Goal: Task Accomplishment & Management: Use online tool/utility

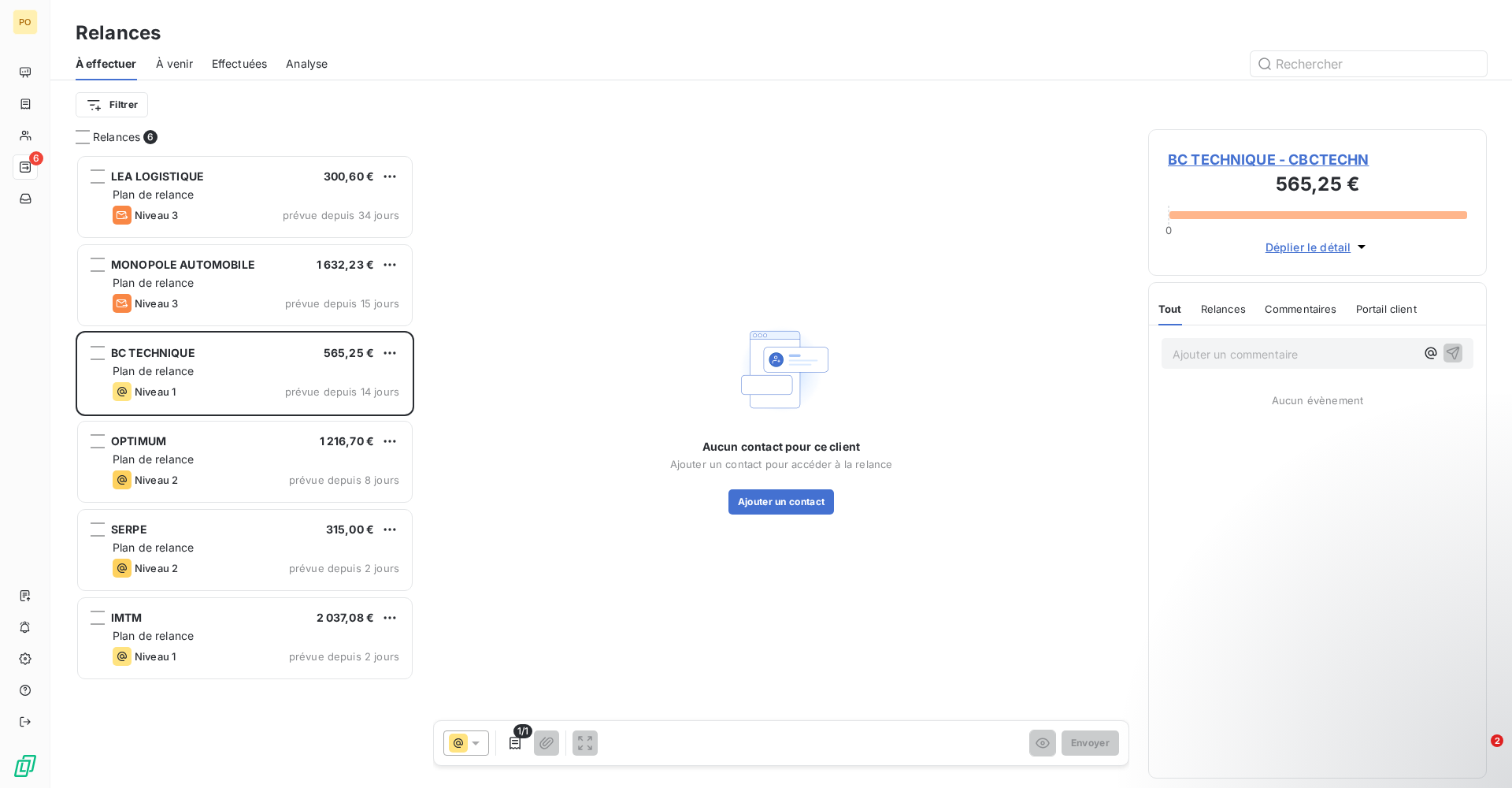
scroll to position [621, 327]
click at [169, 65] on span "À venir" at bounding box center [174, 63] width 37 height 16
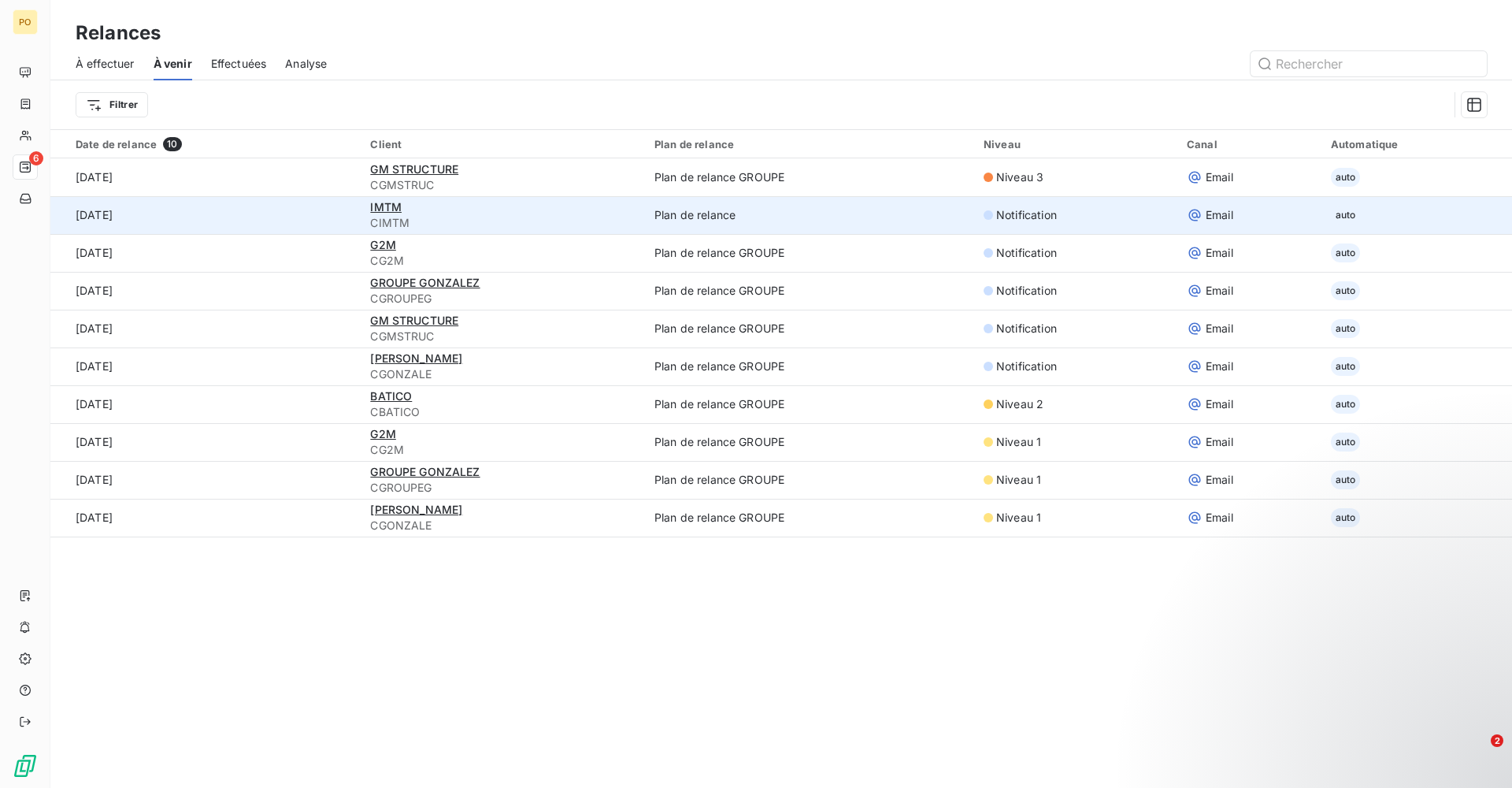
click at [1103, 219] on div "Notification" at bounding box center [1075, 214] width 185 height 16
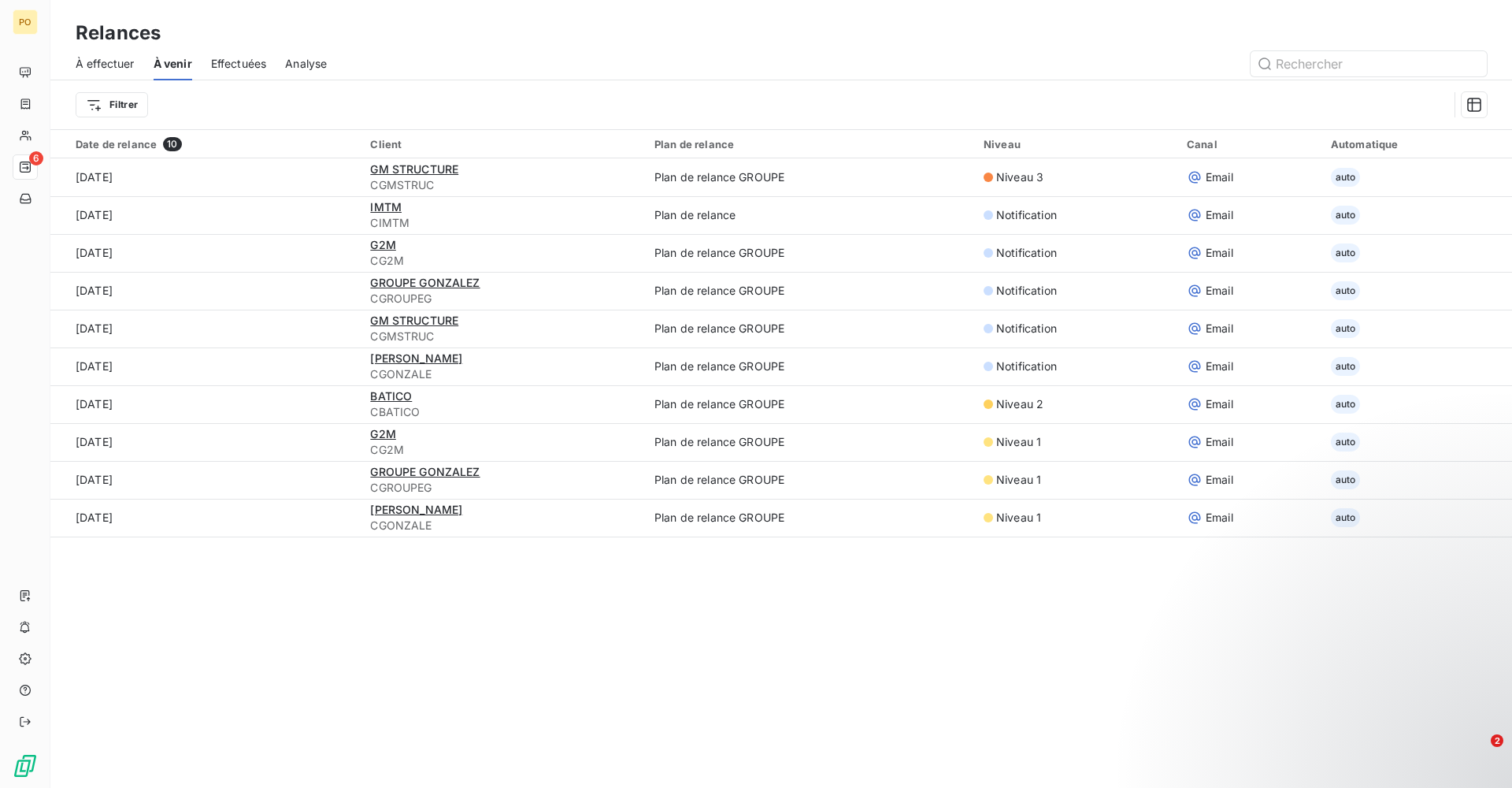
click at [101, 59] on span "À effectuer" at bounding box center [105, 63] width 59 height 16
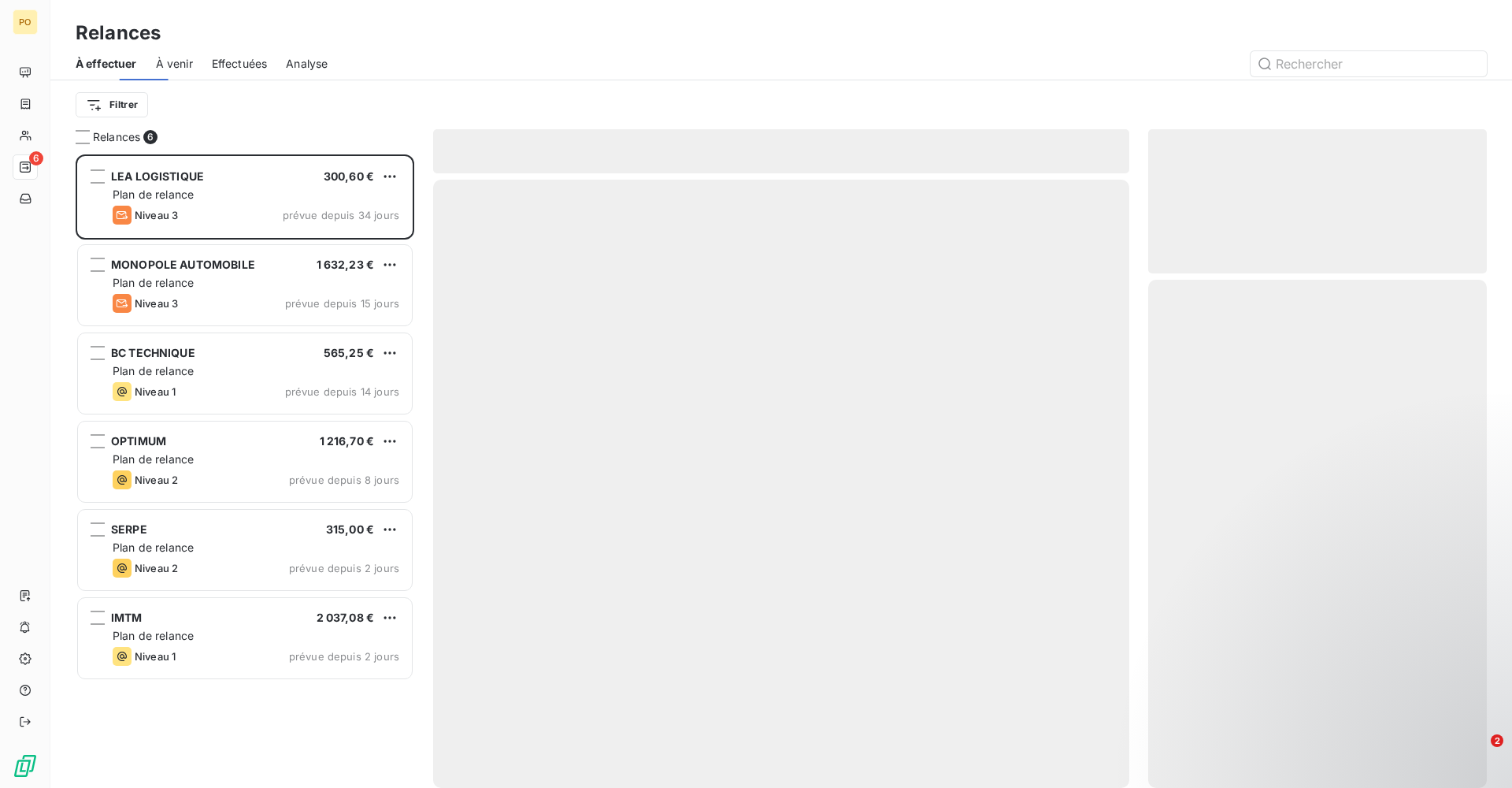
scroll to position [621, 327]
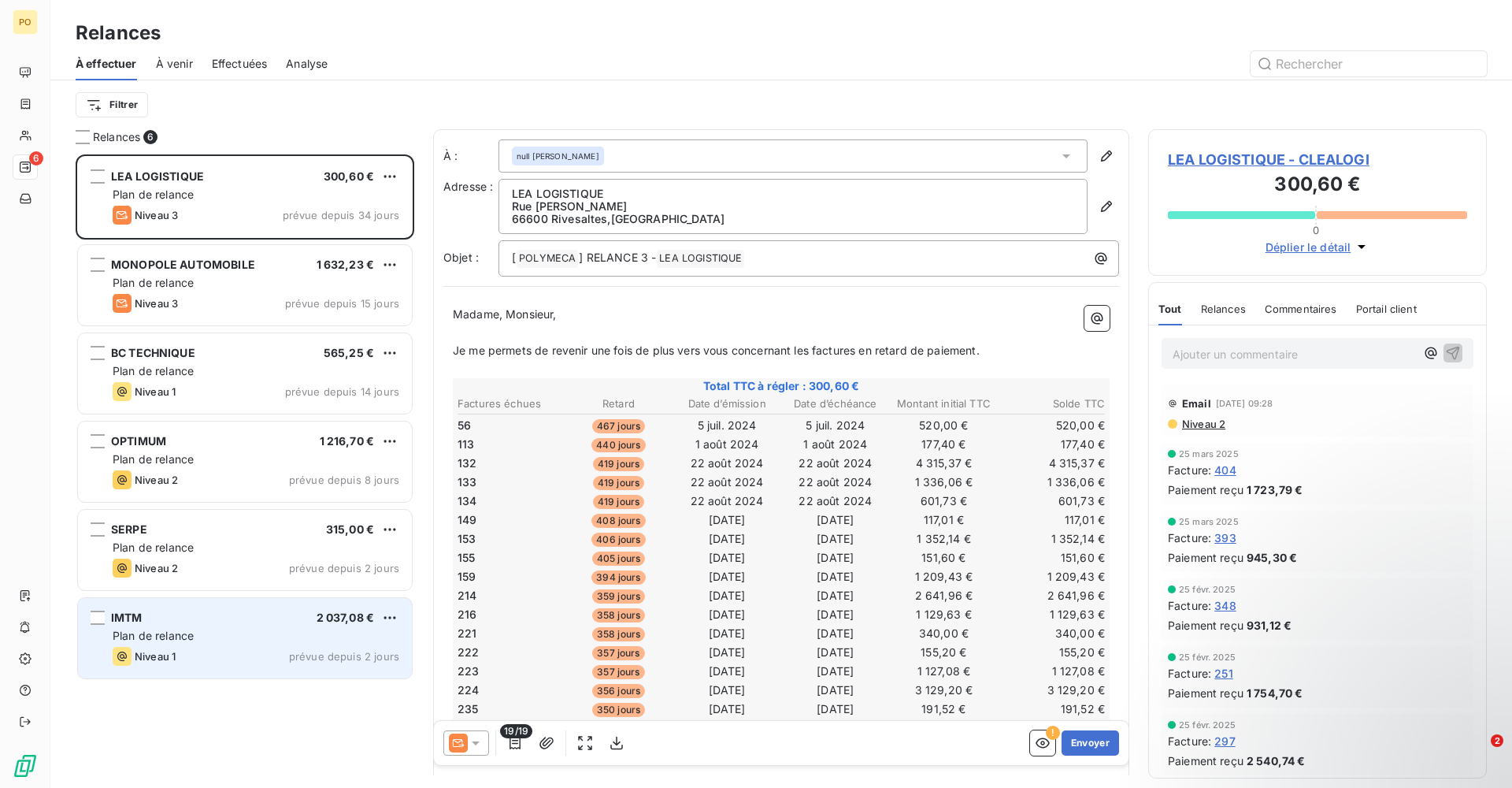
click at [269, 621] on div "IMTM 2 037,08 €" at bounding box center [256, 617] width 287 height 14
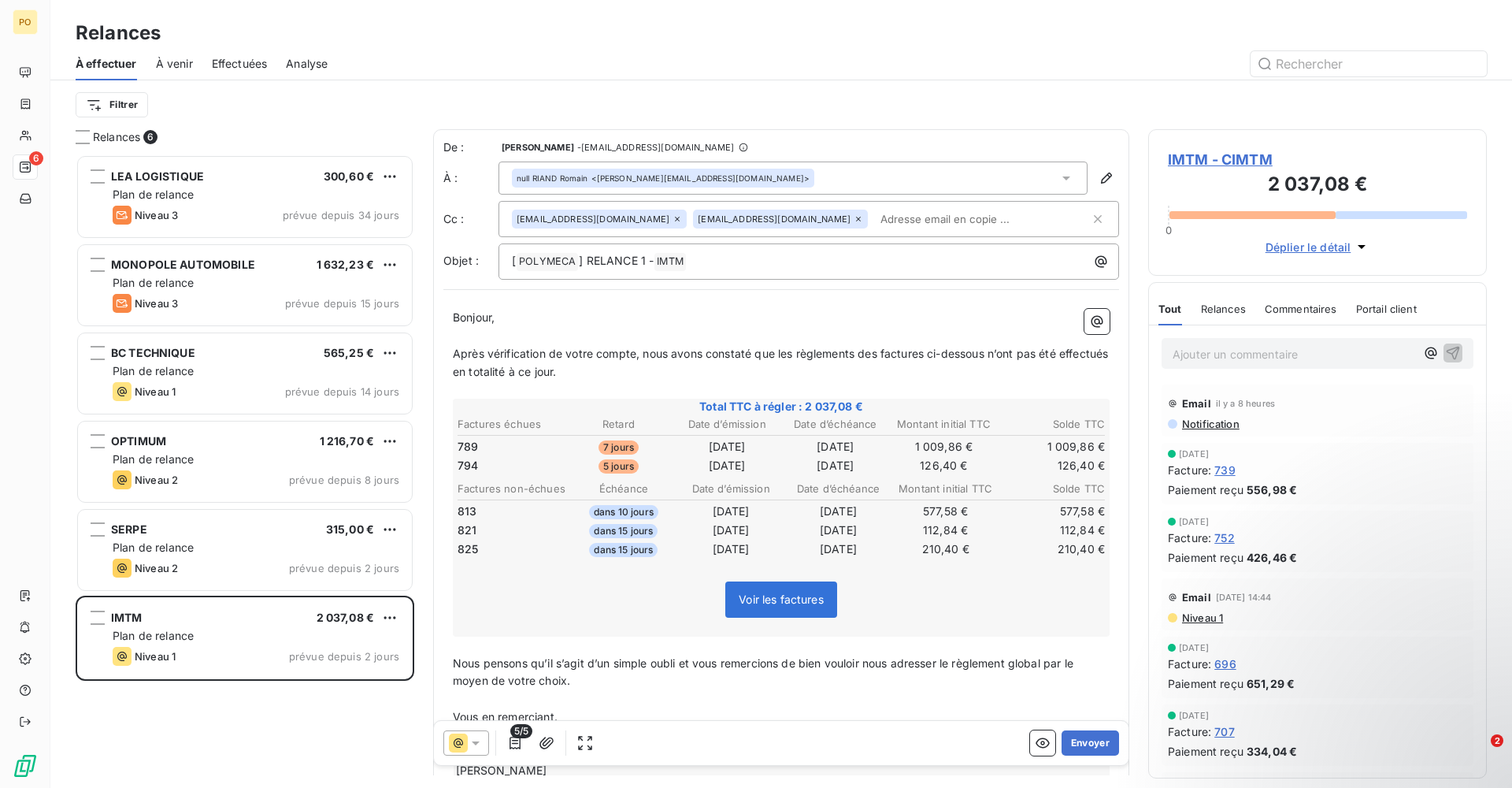
click at [1228, 312] on span "Relances" at bounding box center [1223, 308] width 44 height 12
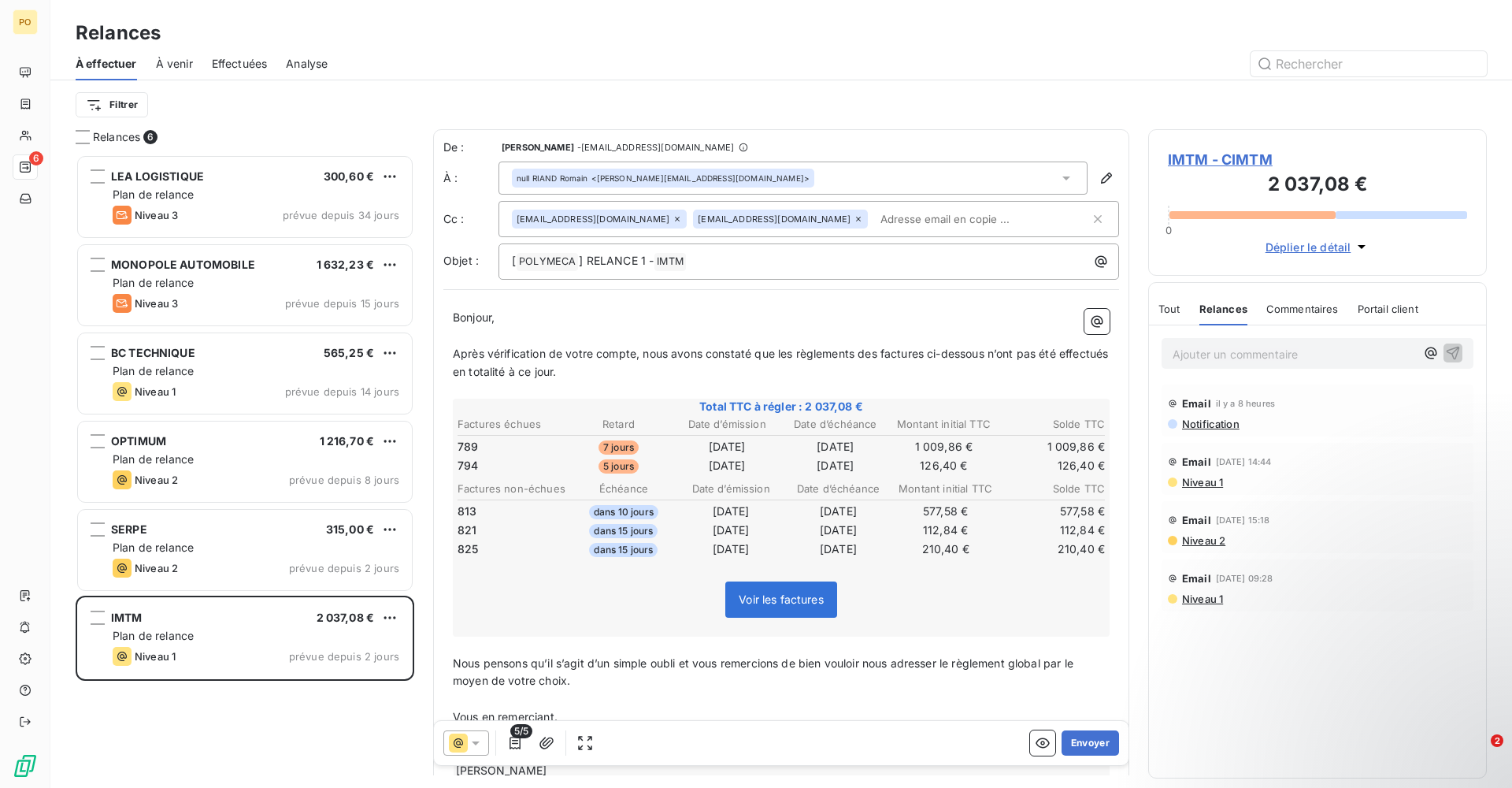
click at [1229, 425] on span "Notification" at bounding box center [1210, 423] width 59 height 12
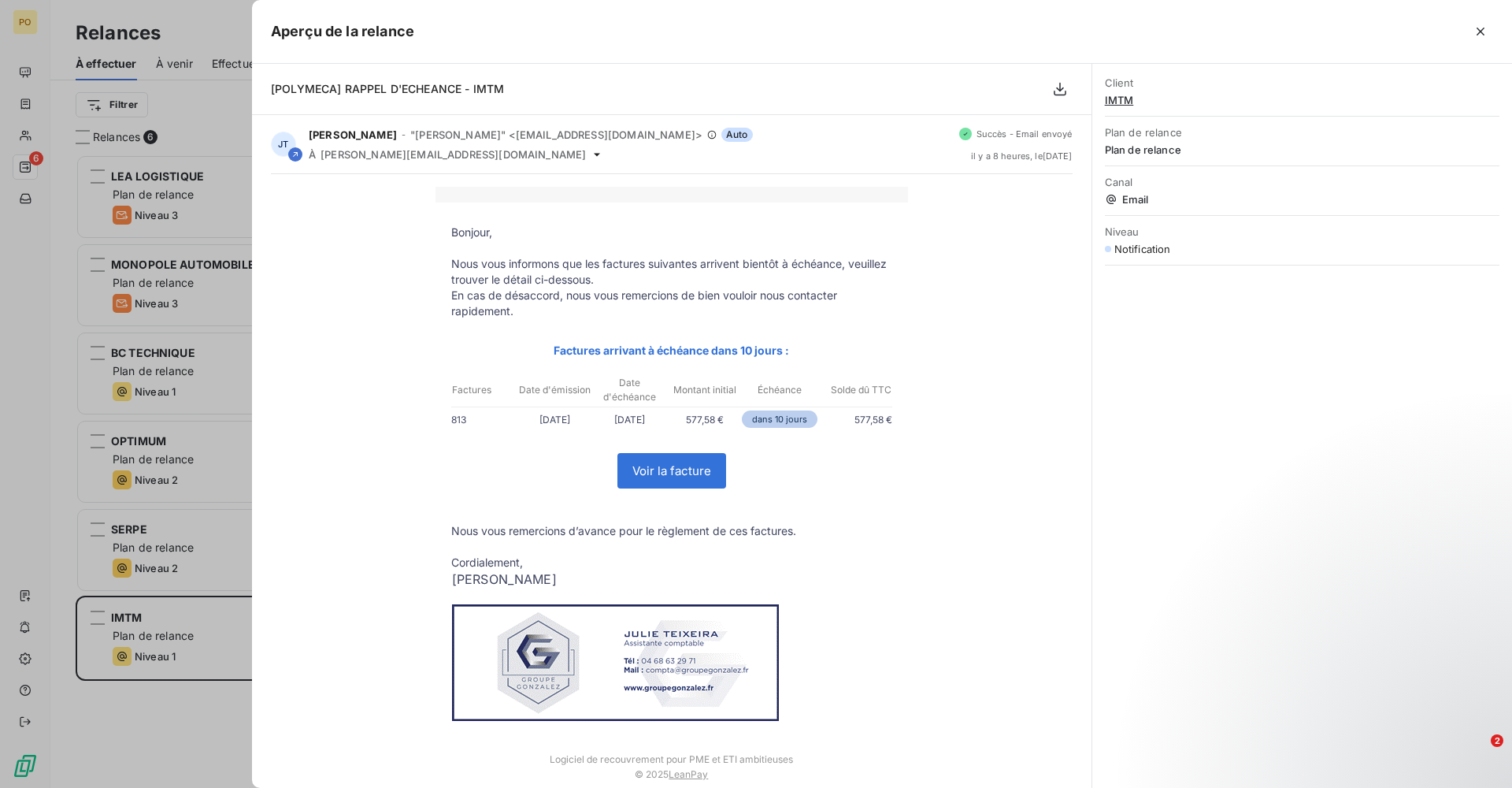
click at [1173, 145] on span "Plan de relance" at bounding box center [1302, 149] width 395 height 12
click at [1174, 188] on div "Canal Email" at bounding box center [1302, 190] width 395 height 49
click at [1175, 261] on div "Niveau Notification" at bounding box center [1302, 240] width 395 height 49
click at [1487, 31] on icon "button" at bounding box center [1480, 31] width 16 height 16
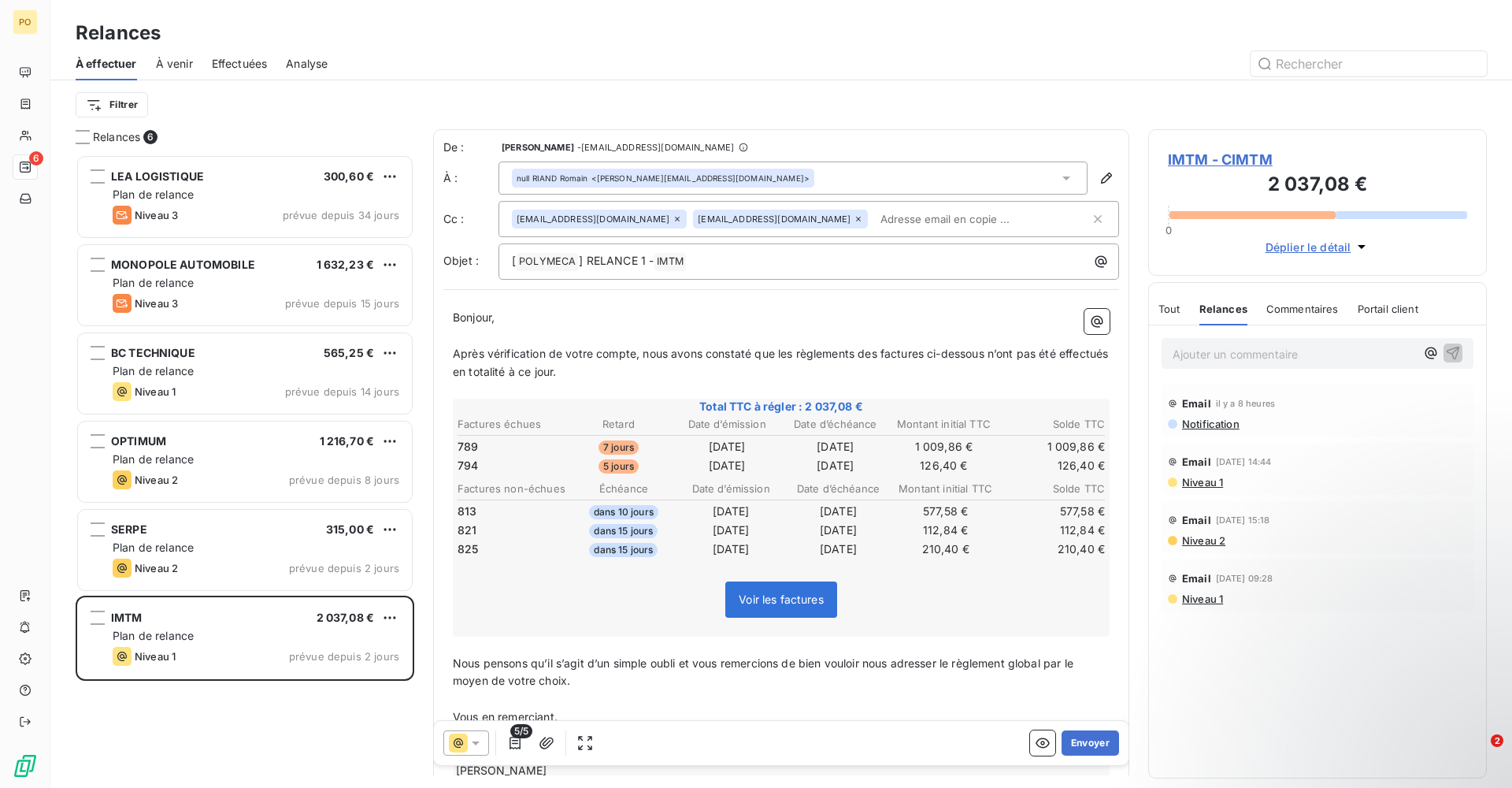
click at [1294, 323] on div "Commentaires" at bounding box center [1302, 309] width 73 height 33
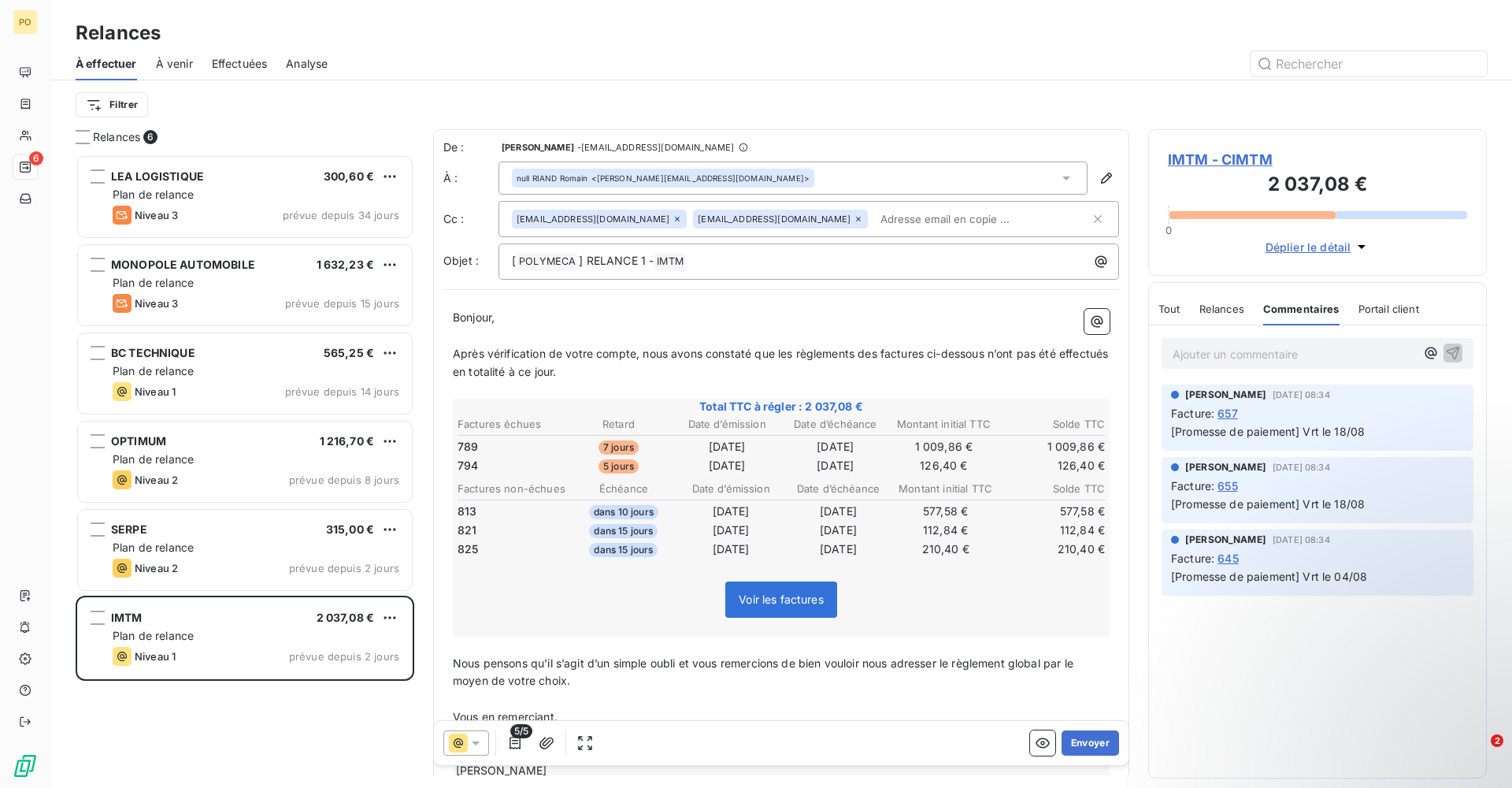
click at [1177, 312] on span "Tout" at bounding box center [1169, 308] width 22 height 12
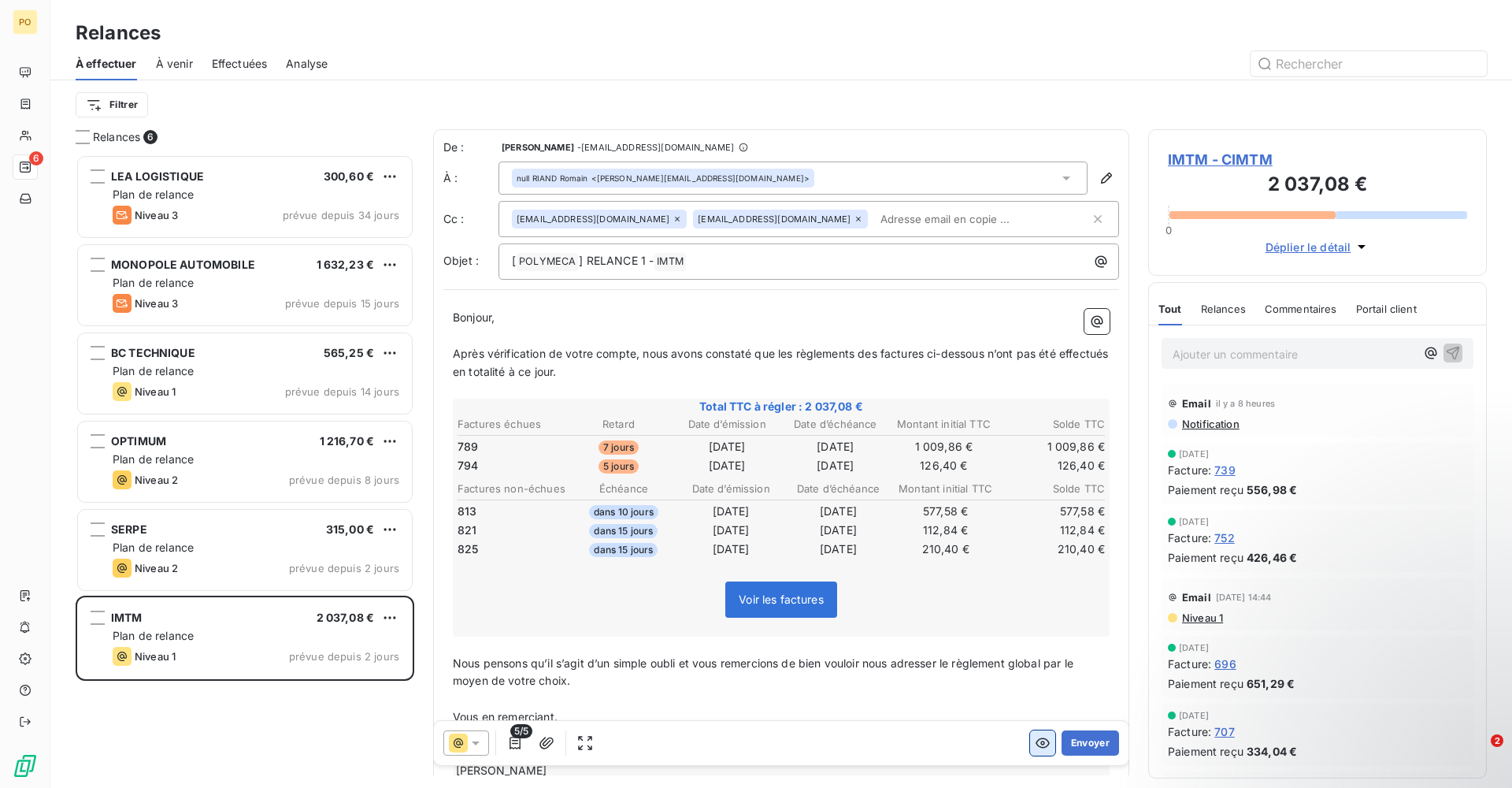
click at [1036, 739] on icon "button" at bounding box center [1042, 743] width 14 height 10
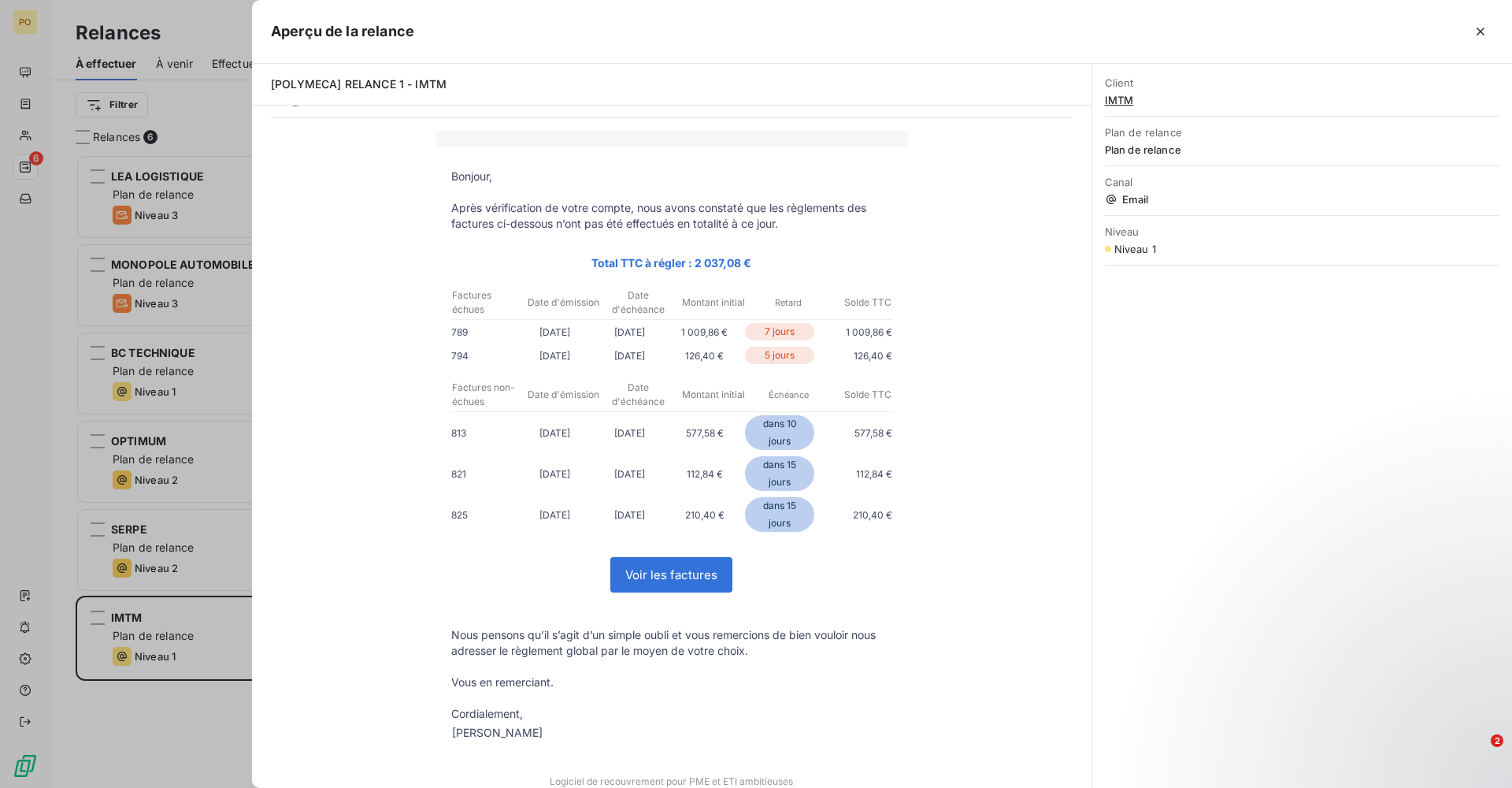
scroll to position [89, 0]
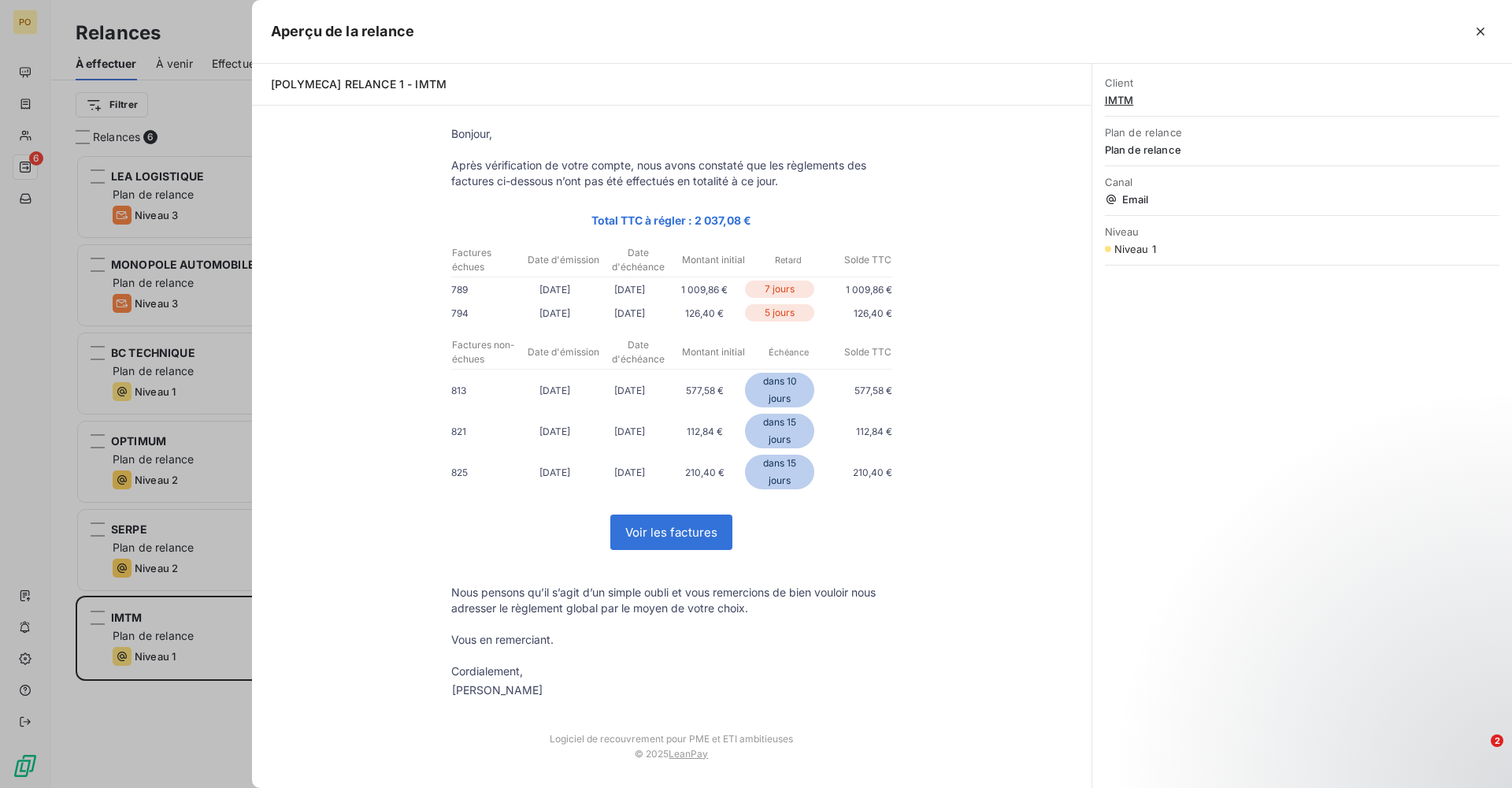
click at [694, 525] on link "Voir les factures" at bounding box center [671, 532] width 120 height 34
click at [237, 420] on div at bounding box center [756, 394] width 1512 height 788
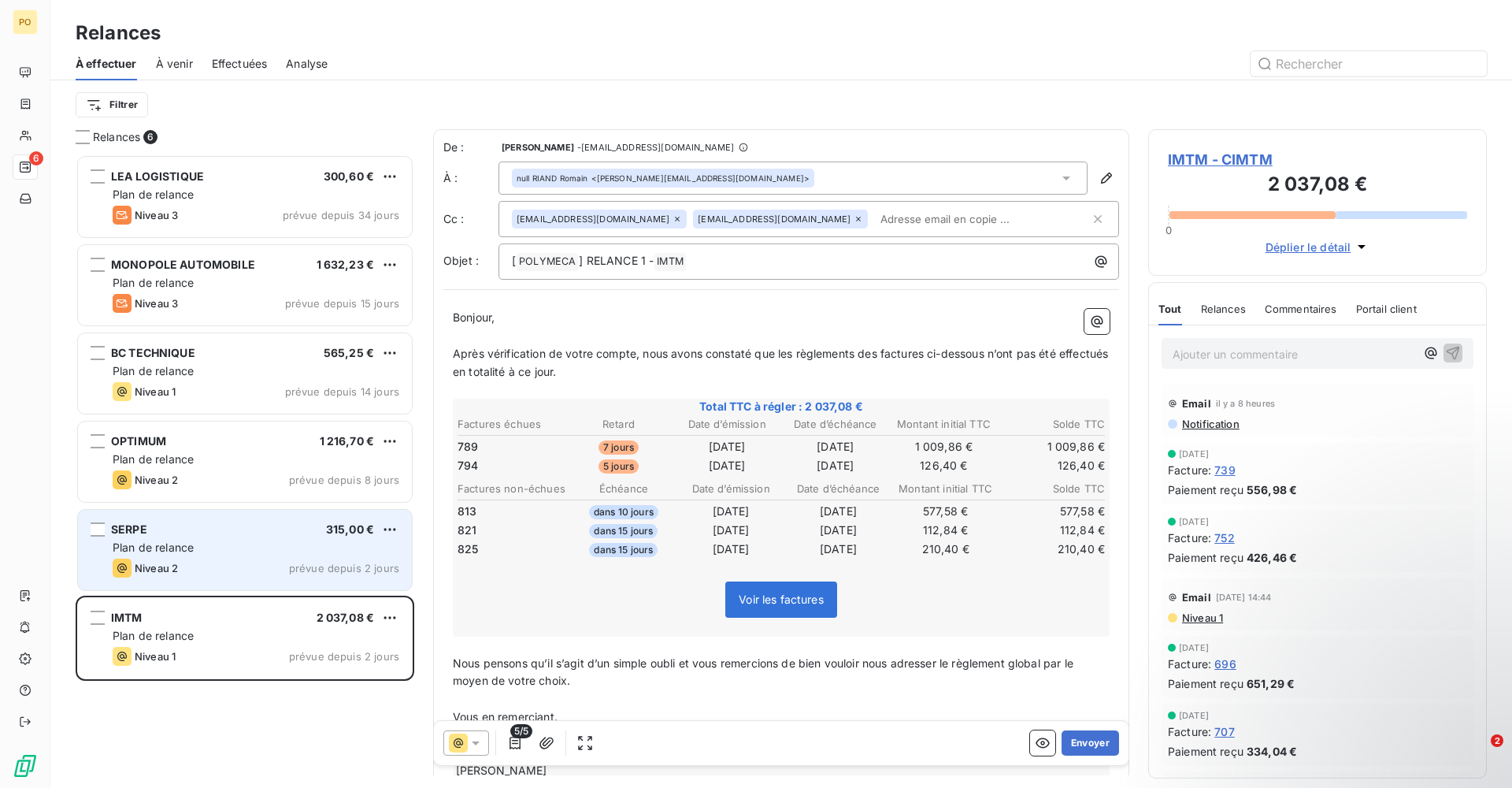
click at [246, 555] on div "Plan de relance" at bounding box center [256, 547] width 287 height 16
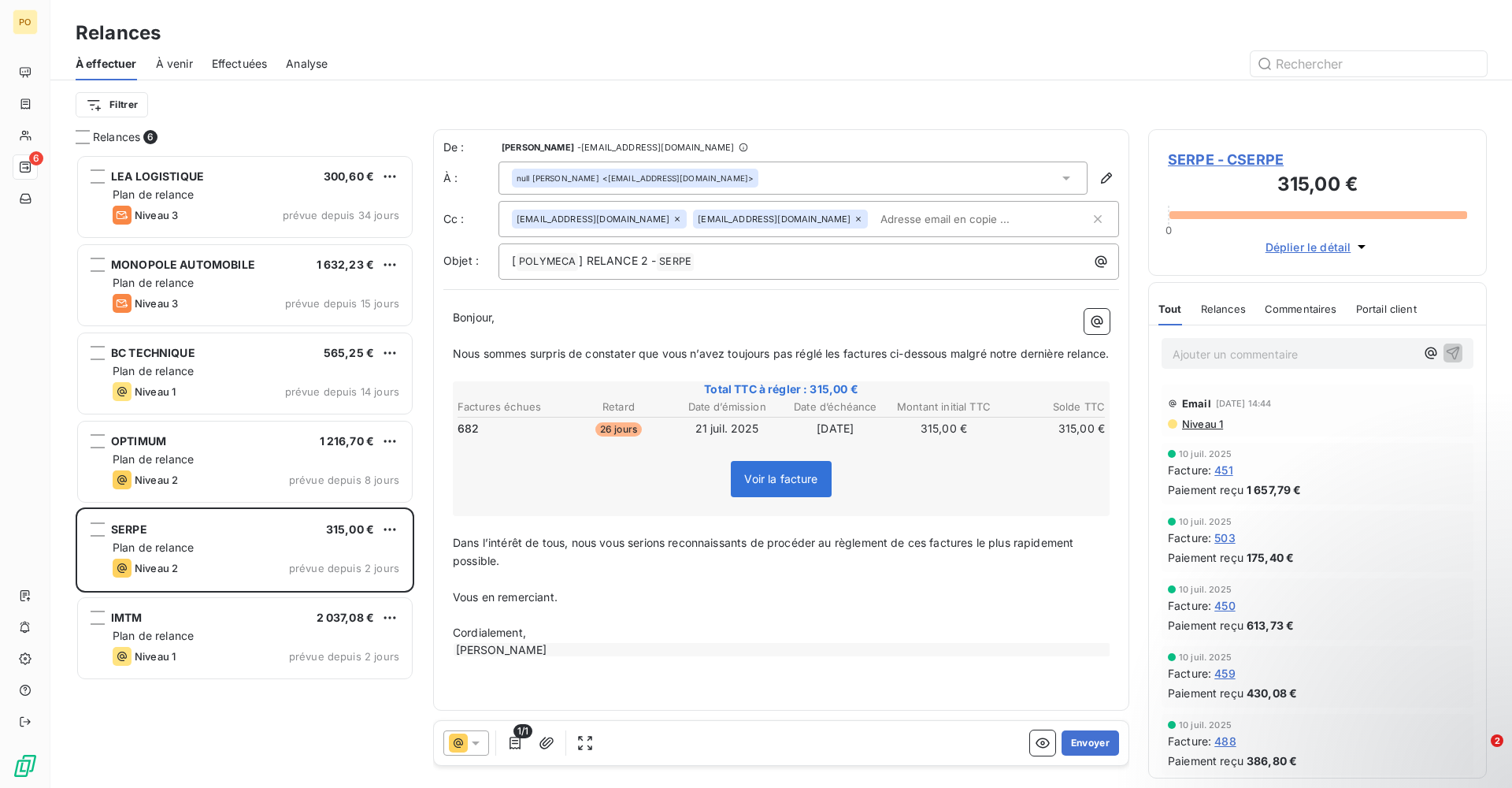
click at [1216, 315] on div "Relances" at bounding box center [1223, 309] width 44 height 33
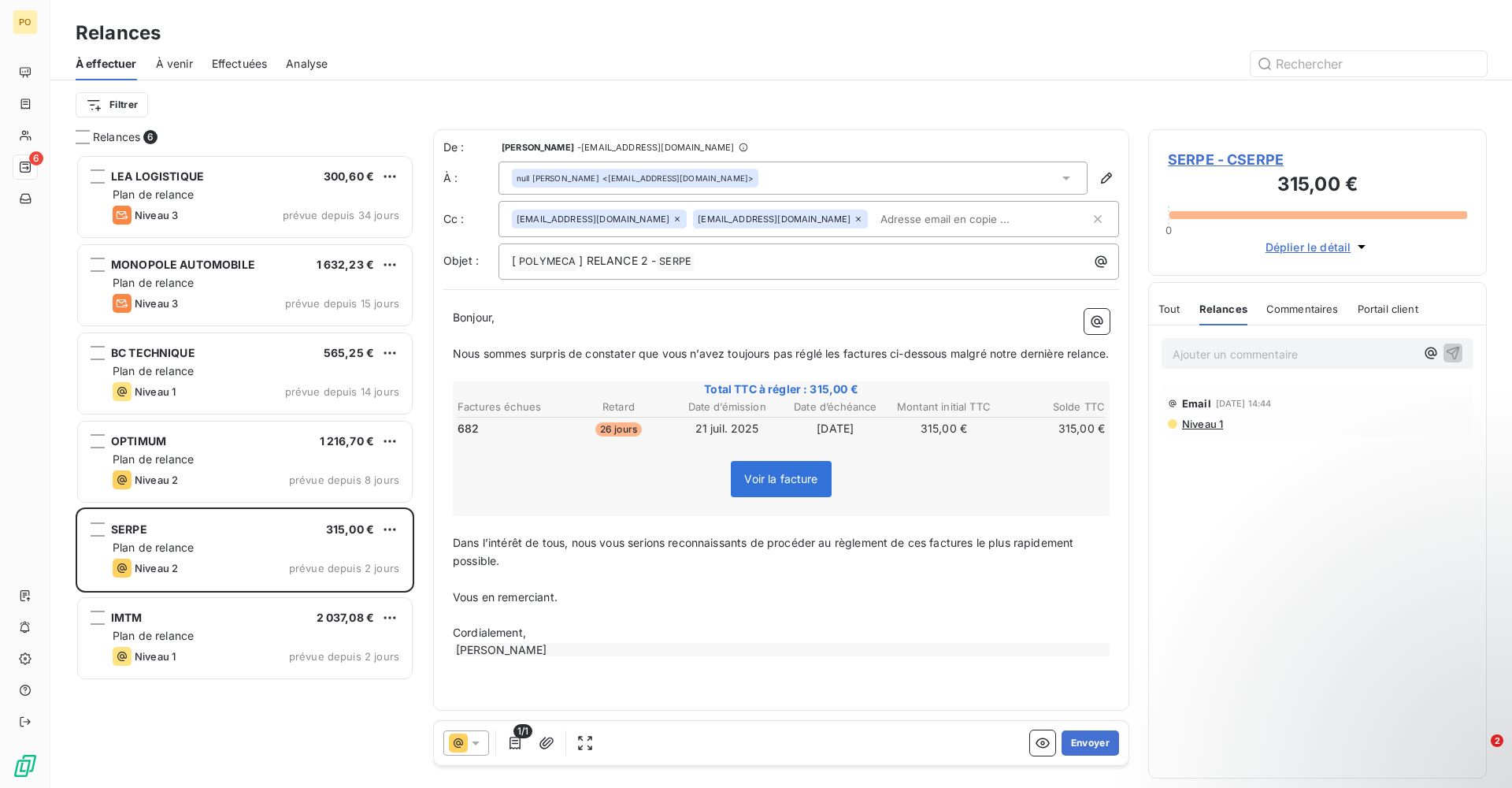
click at [1290, 307] on span "Commentaires" at bounding box center [1302, 308] width 73 height 12
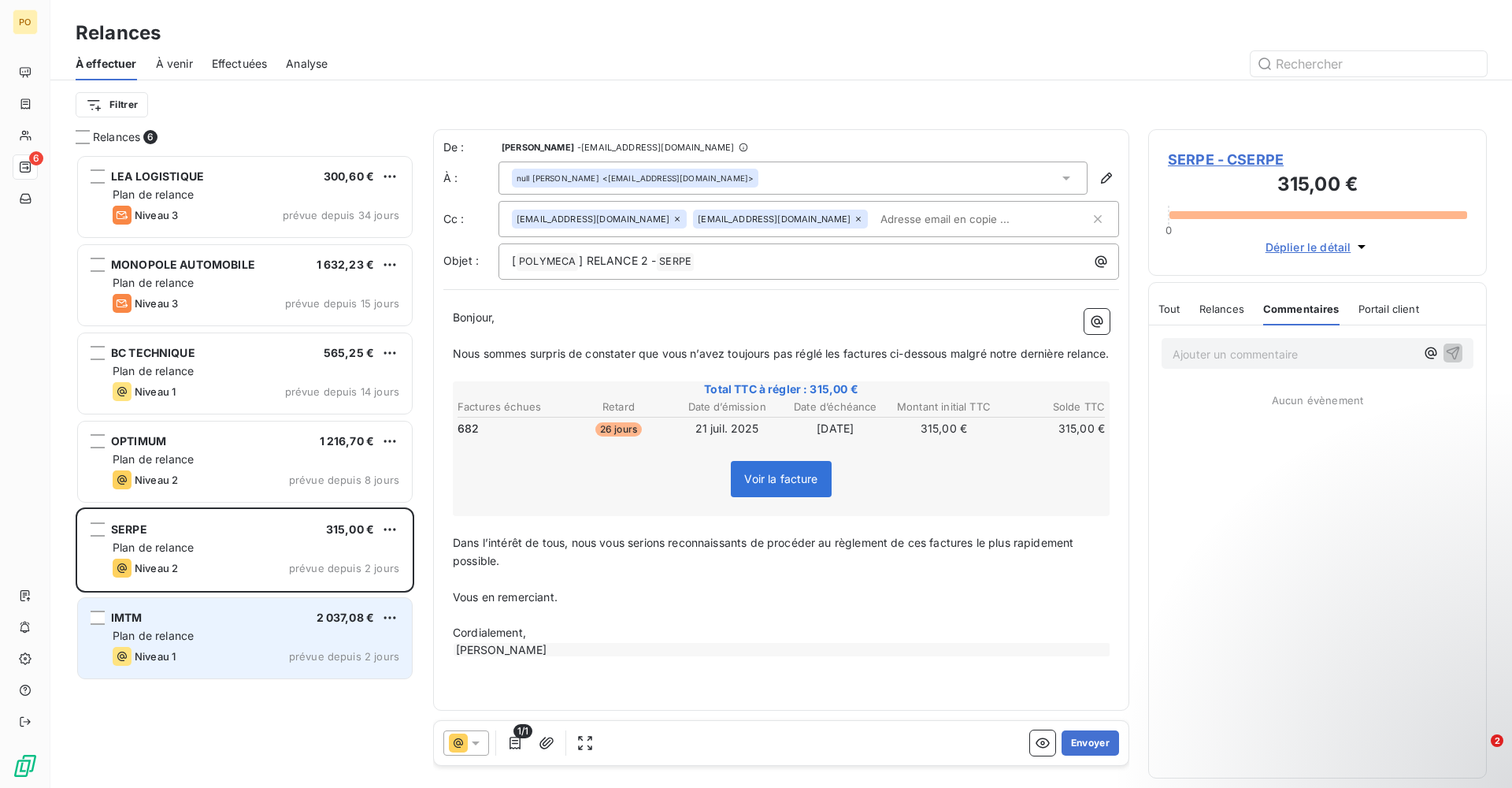
click at [246, 640] on div "Plan de relance" at bounding box center [256, 636] width 287 height 16
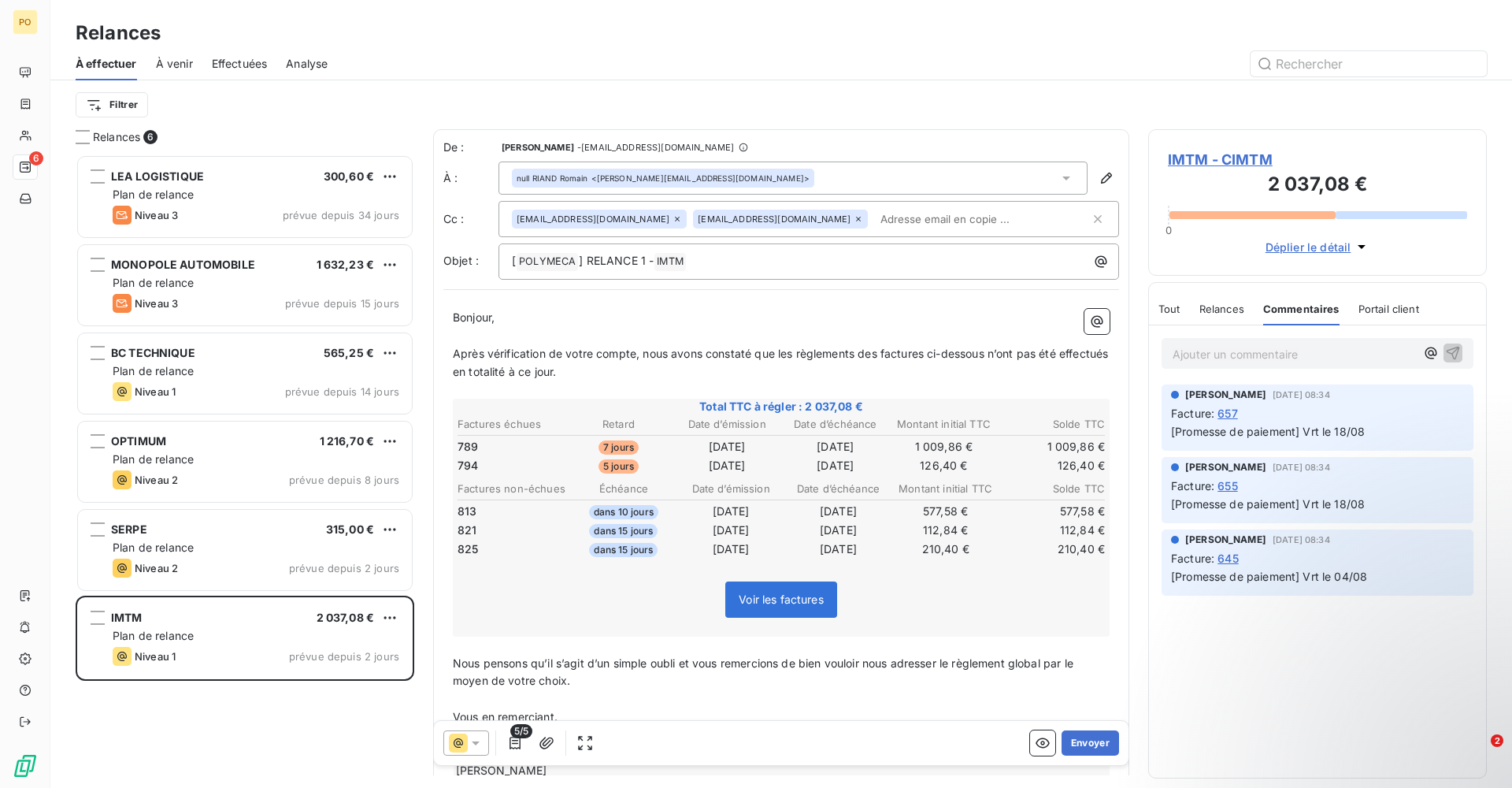
click at [1370, 310] on span "Portail client" at bounding box center [1388, 308] width 61 height 12
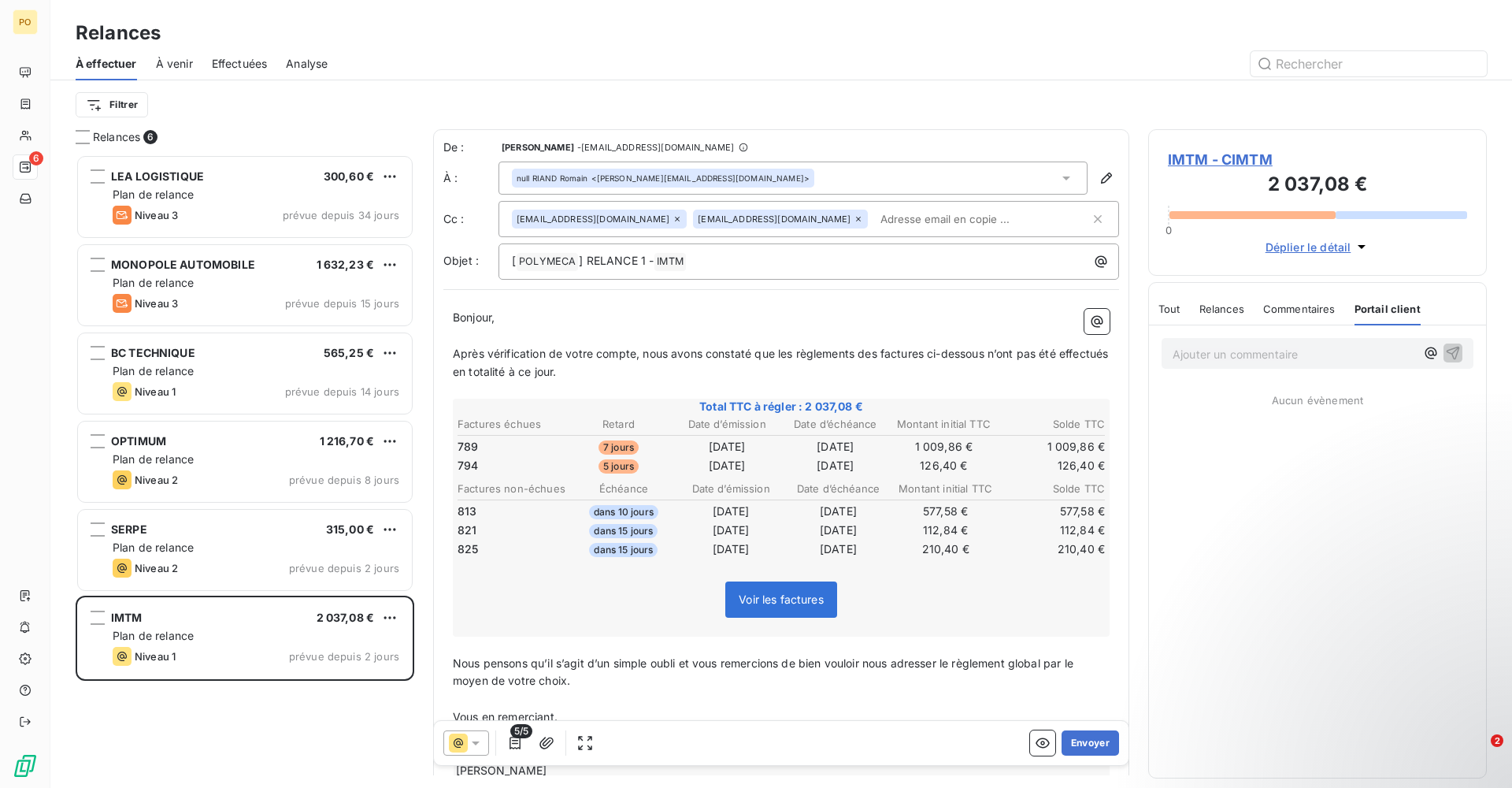
click at [1182, 311] on div "Tout Relances Commentaires Portail client" at bounding box center [1290, 309] width 262 height 33
click at [1177, 312] on span "Tout" at bounding box center [1169, 308] width 22 height 12
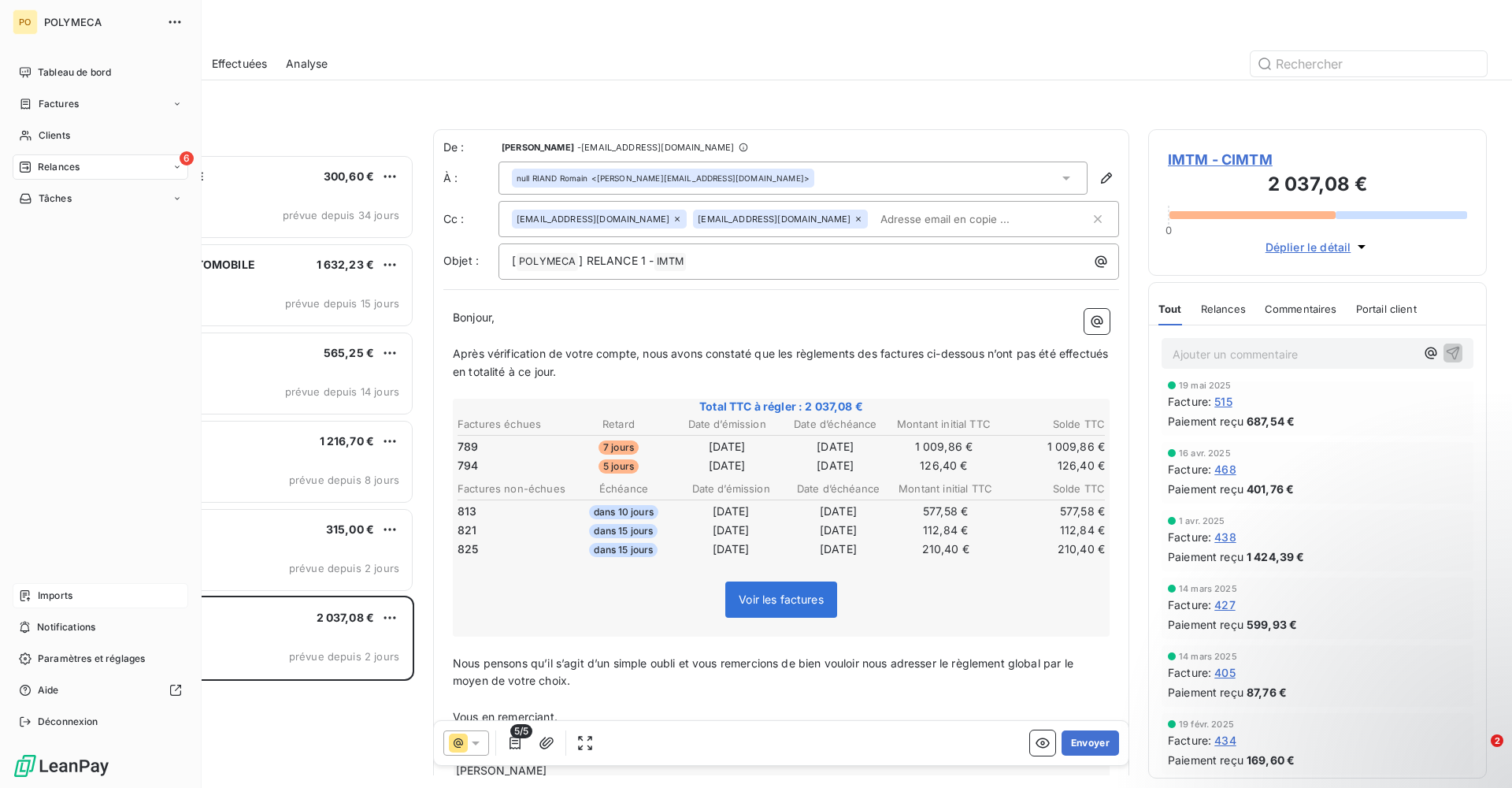
click at [75, 595] on div "Imports" at bounding box center [100, 595] width 176 height 26
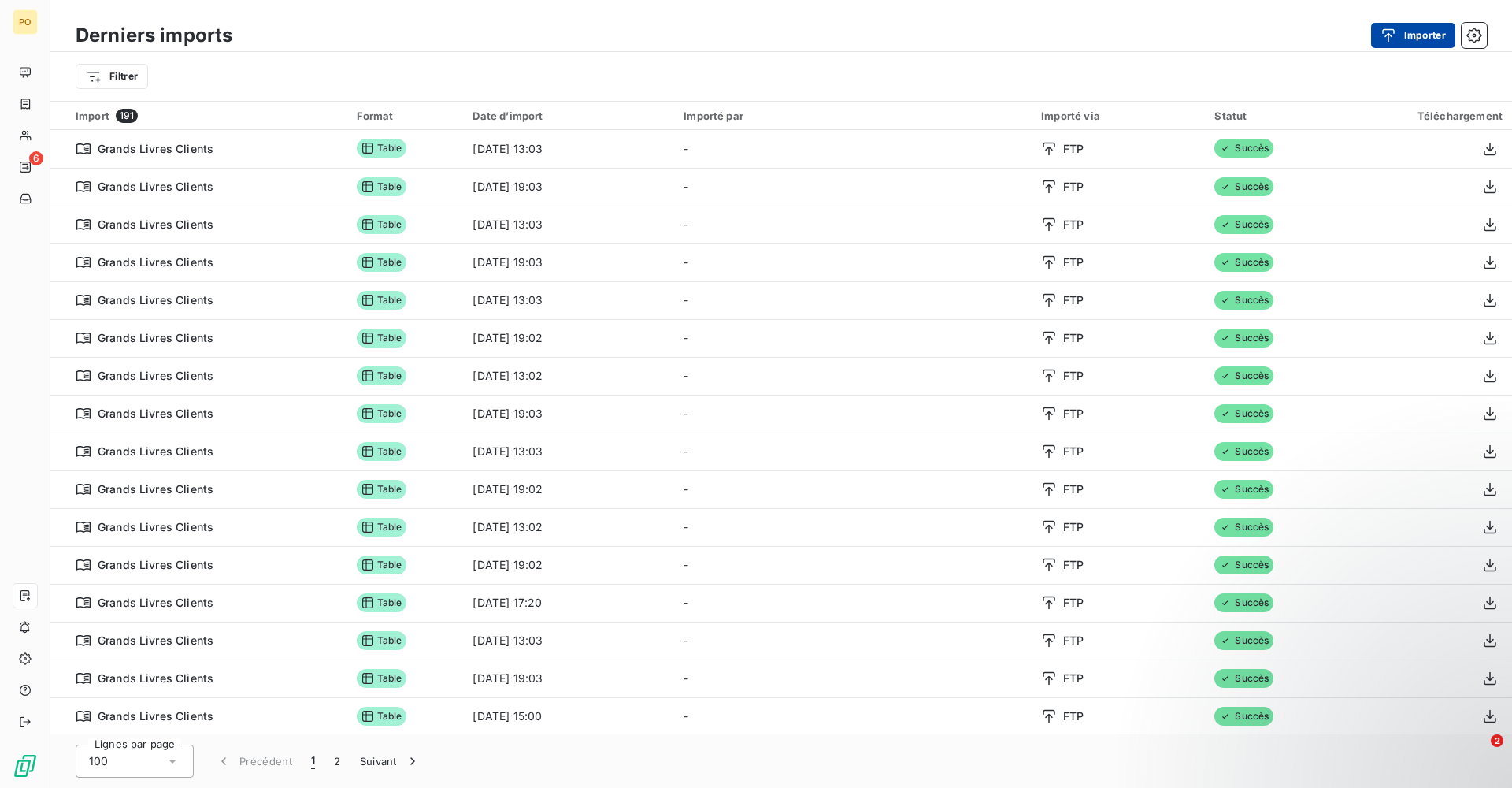
click at [1376, 34] on button "Importer" at bounding box center [1413, 35] width 84 height 26
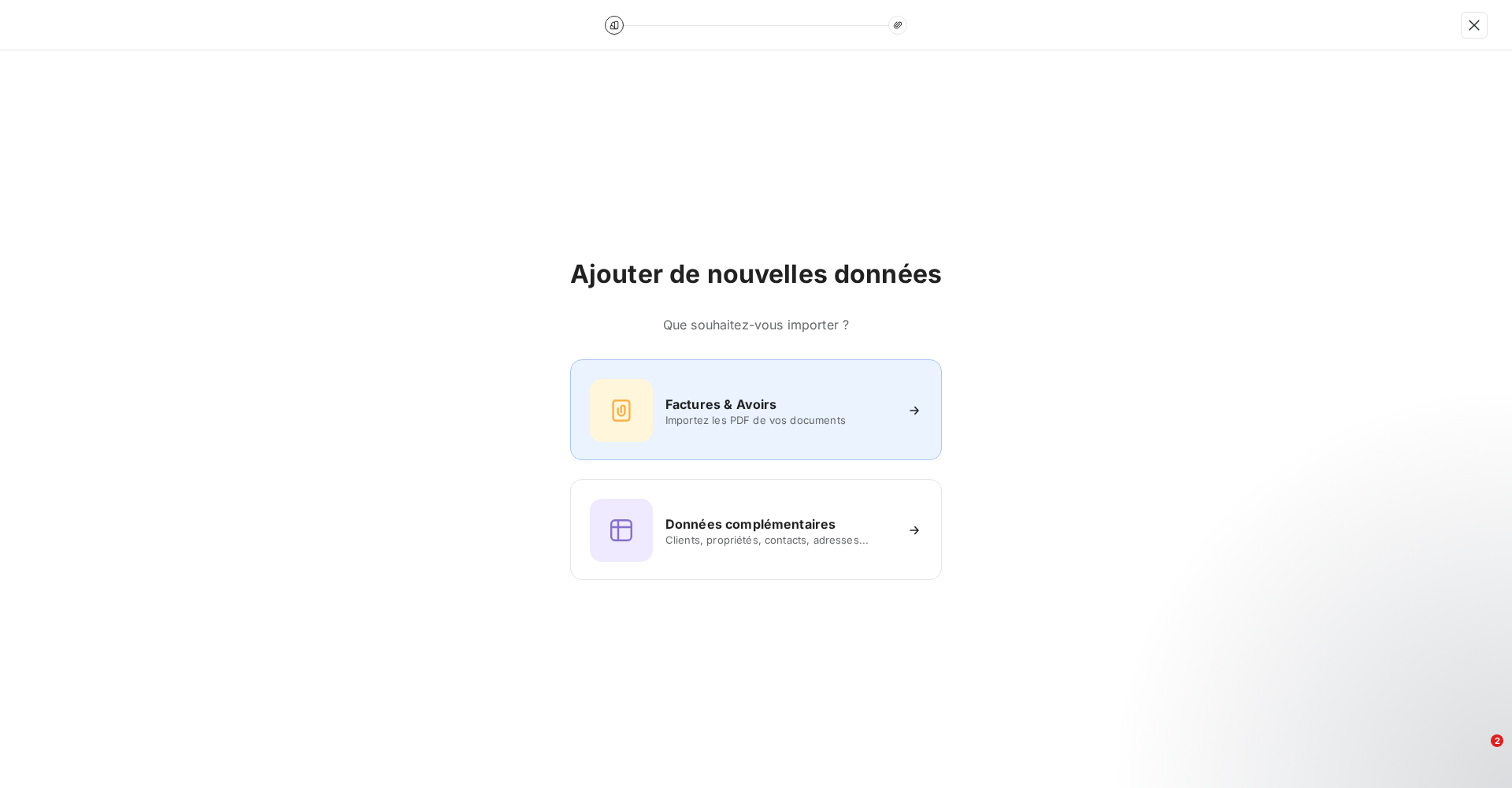
click at [841, 424] on span "Importez les PDF de vos documents" at bounding box center [779, 420] width 228 height 12
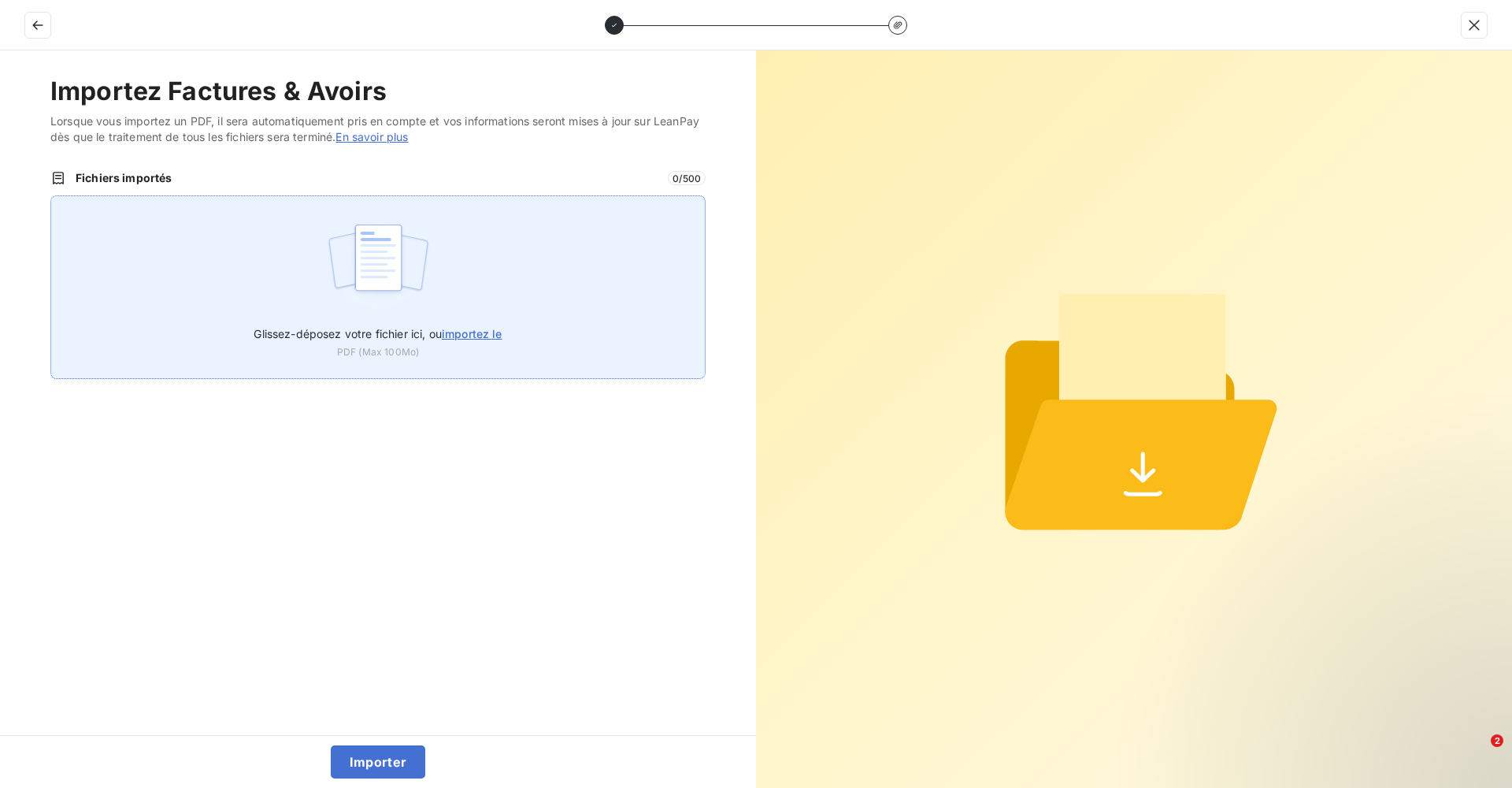
click at [493, 332] on span "importez le" at bounding box center [472, 334] width 61 height 13
click at [51, 196] on input "Glissez-déposez votre fichier ici, ou importez le" at bounding box center [50, 195] width 1 height 1
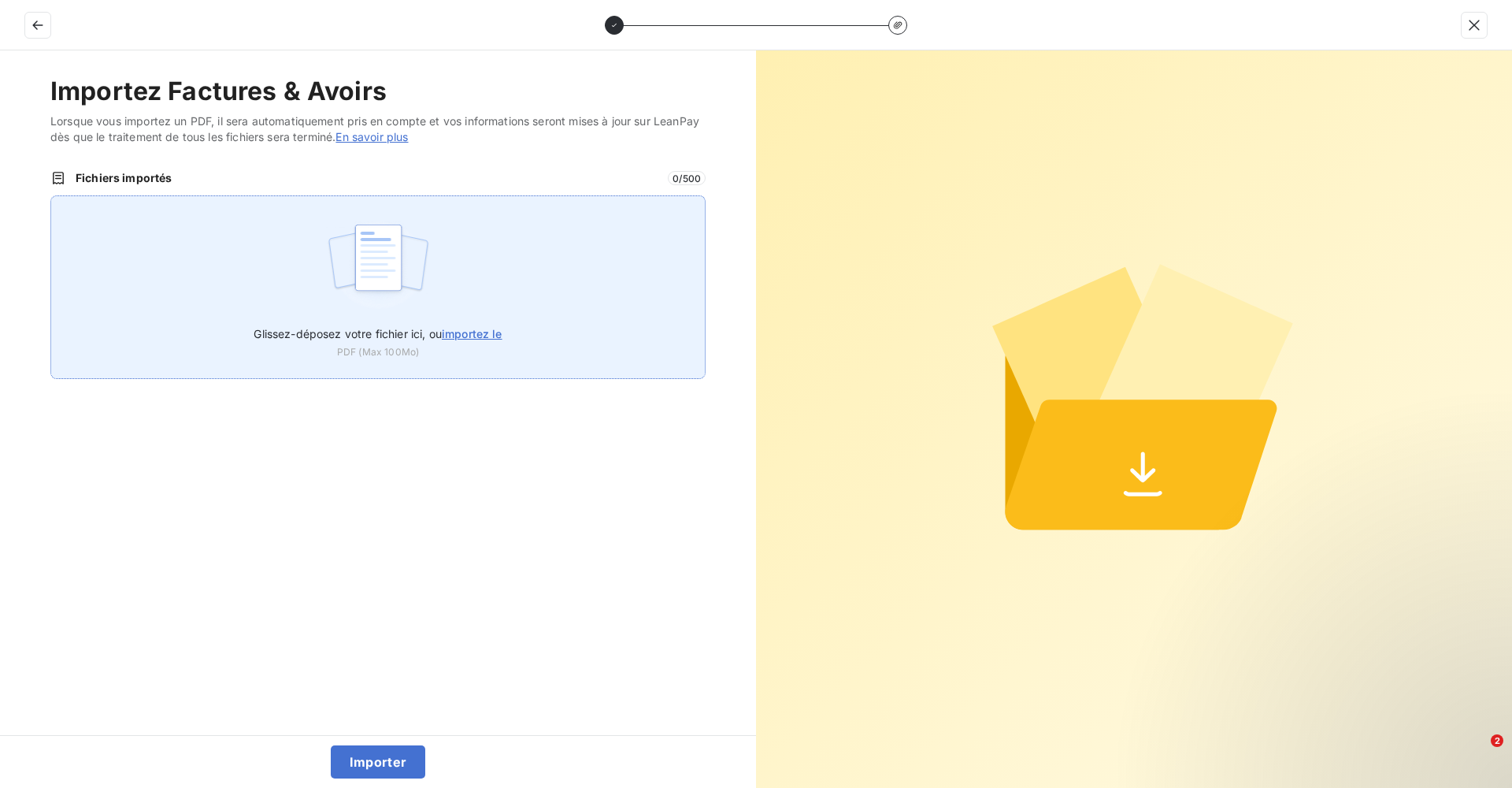
type input "C:\fakepath\Facture 821.pdf"
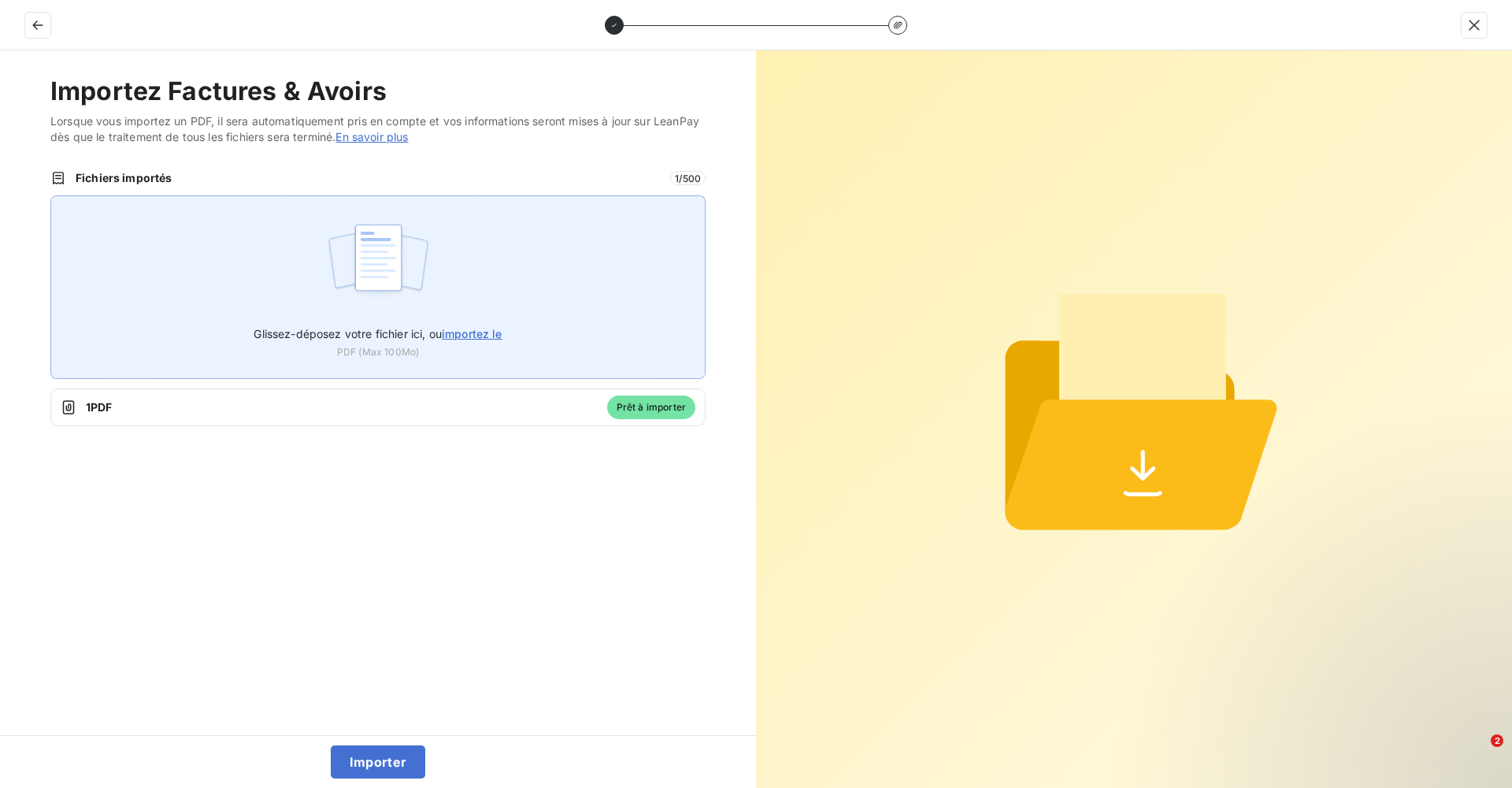
click at [485, 335] on span "importez le" at bounding box center [472, 334] width 61 height 13
click at [51, 196] on input "Glissez-déposez votre fichier ici, ou importez le" at bounding box center [50, 195] width 1 height 1
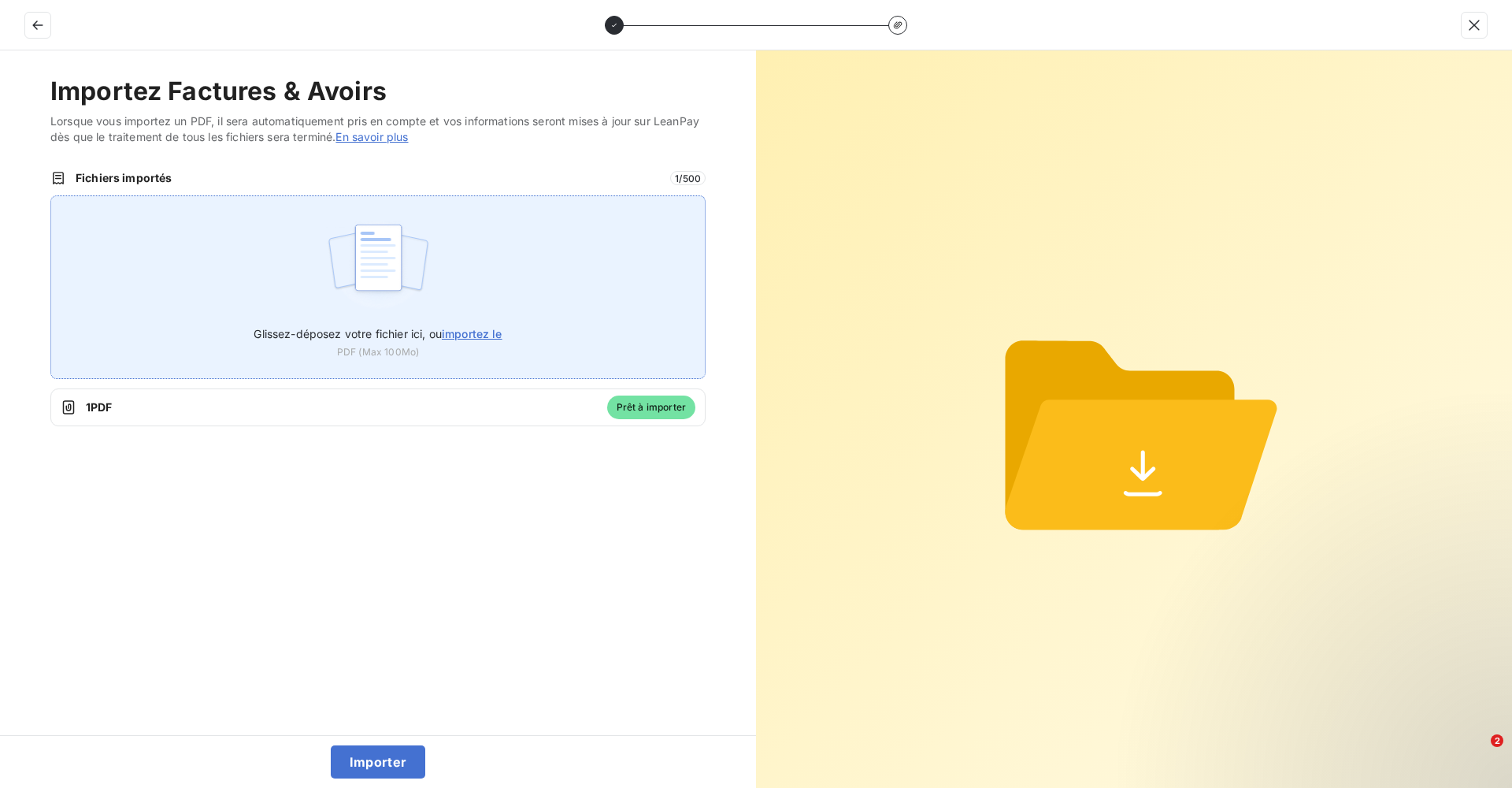
type input "C:\fakepath\Facture 825.pdf"
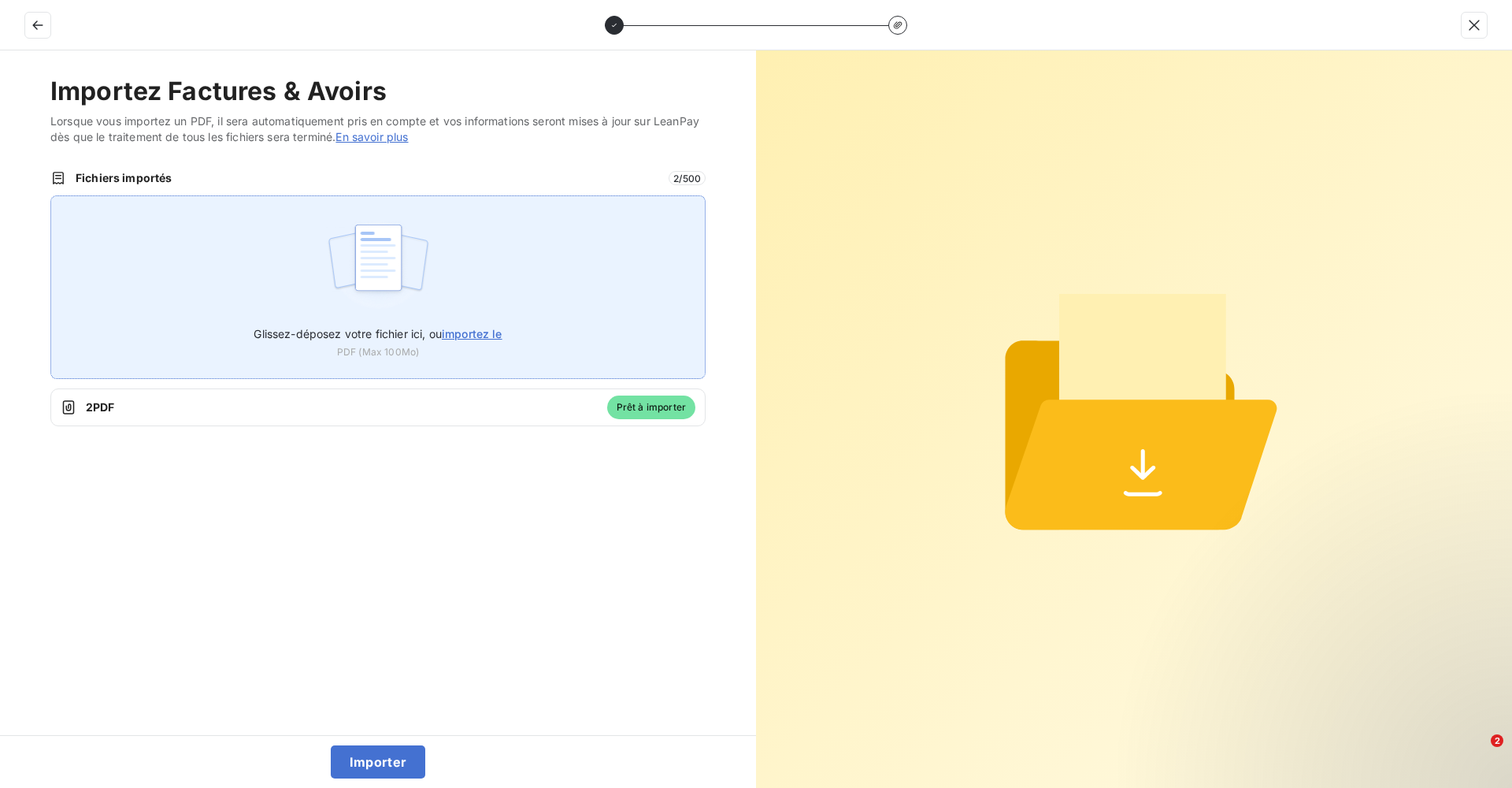
click at [462, 338] on span "importez le" at bounding box center [472, 334] width 61 height 13
click at [51, 196] on input "Glissez-déposez votre fichier ici, ou importez le" at bounding box center [50, 195] width 1 height 1
type input "C:\fakepath\Facture 789.pdf"
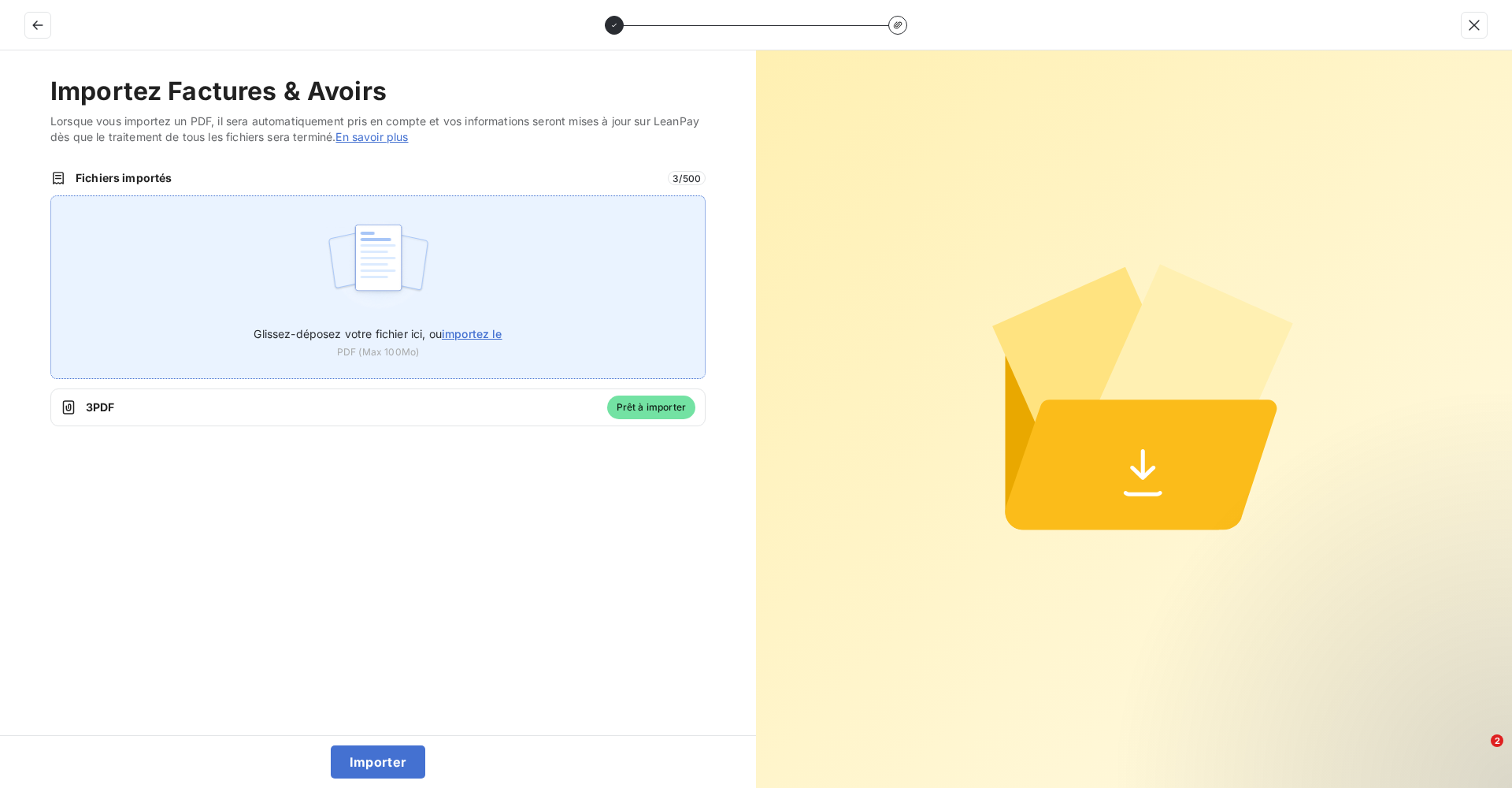
click at [470, 341] on label "Glissez-déposez votre fichier ici, ou importez le" at bounding box center [377, 330] width 248 height 29
click at [51, 196] on input "Glissez-déposez votre fichier ici, ou importez le" at bounding box center [50, 195] width 1 height 1
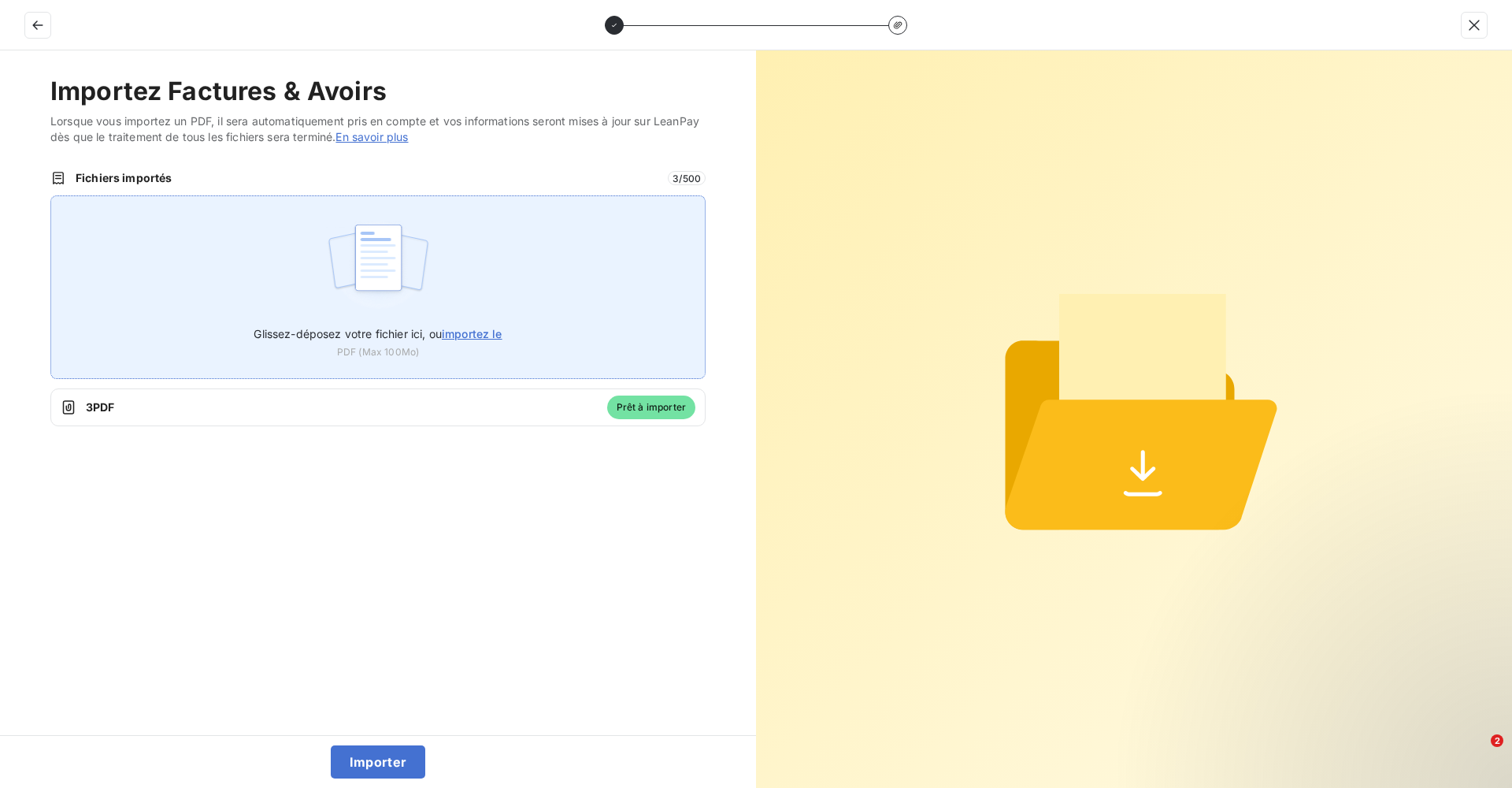
type input "C:\fakepath\Facture 813.pdf"
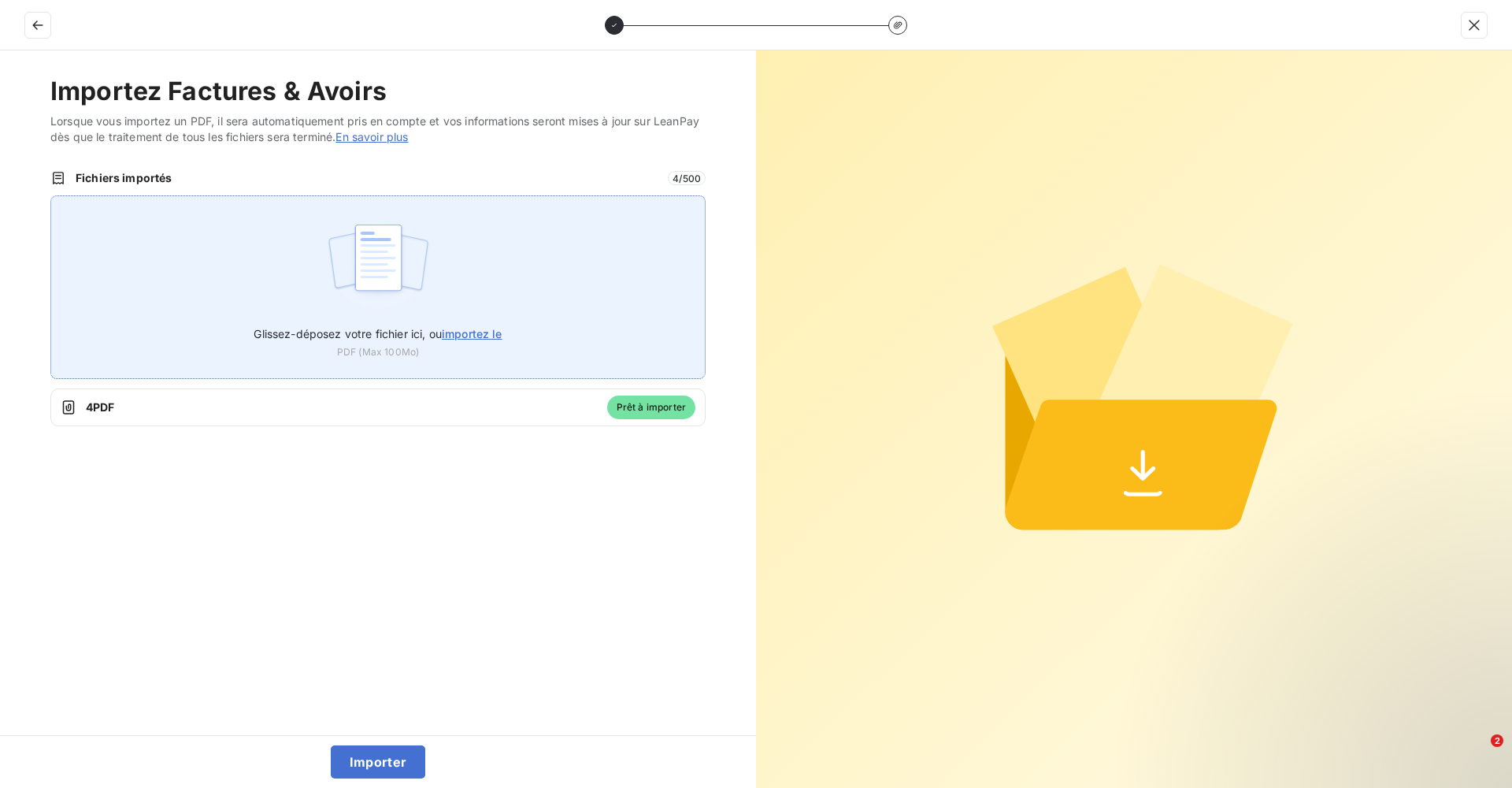
click at [463, 339] on span "importez le" at bounding box center [472, 334] width 61 height 13
click at [51, 196] on input "Glissez-déposez votre fichier ici, ou importez le" at bounding box center [50, 195] width 1 height 1
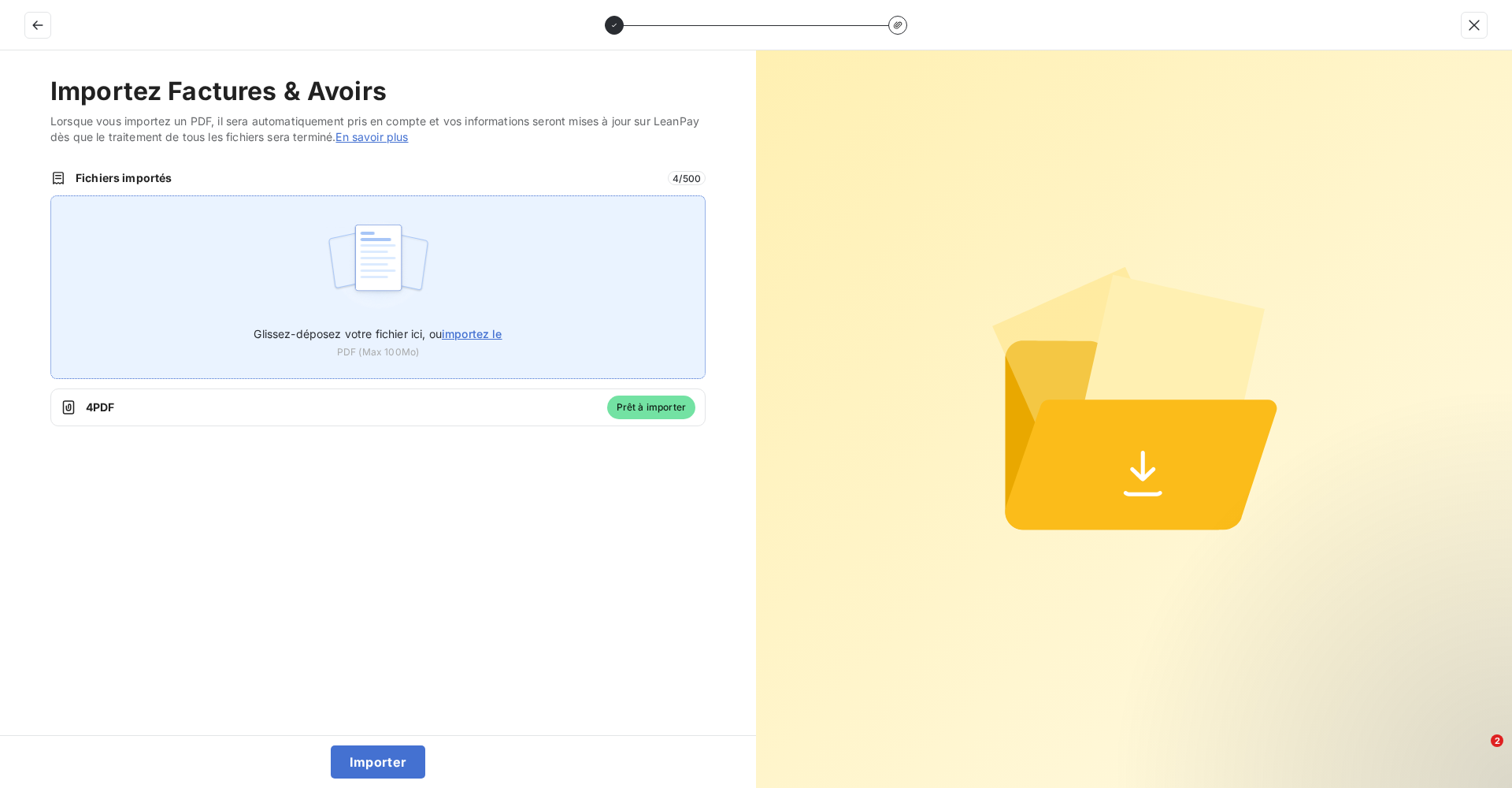
type input "C:\fakepath\Facture 794.pdf"
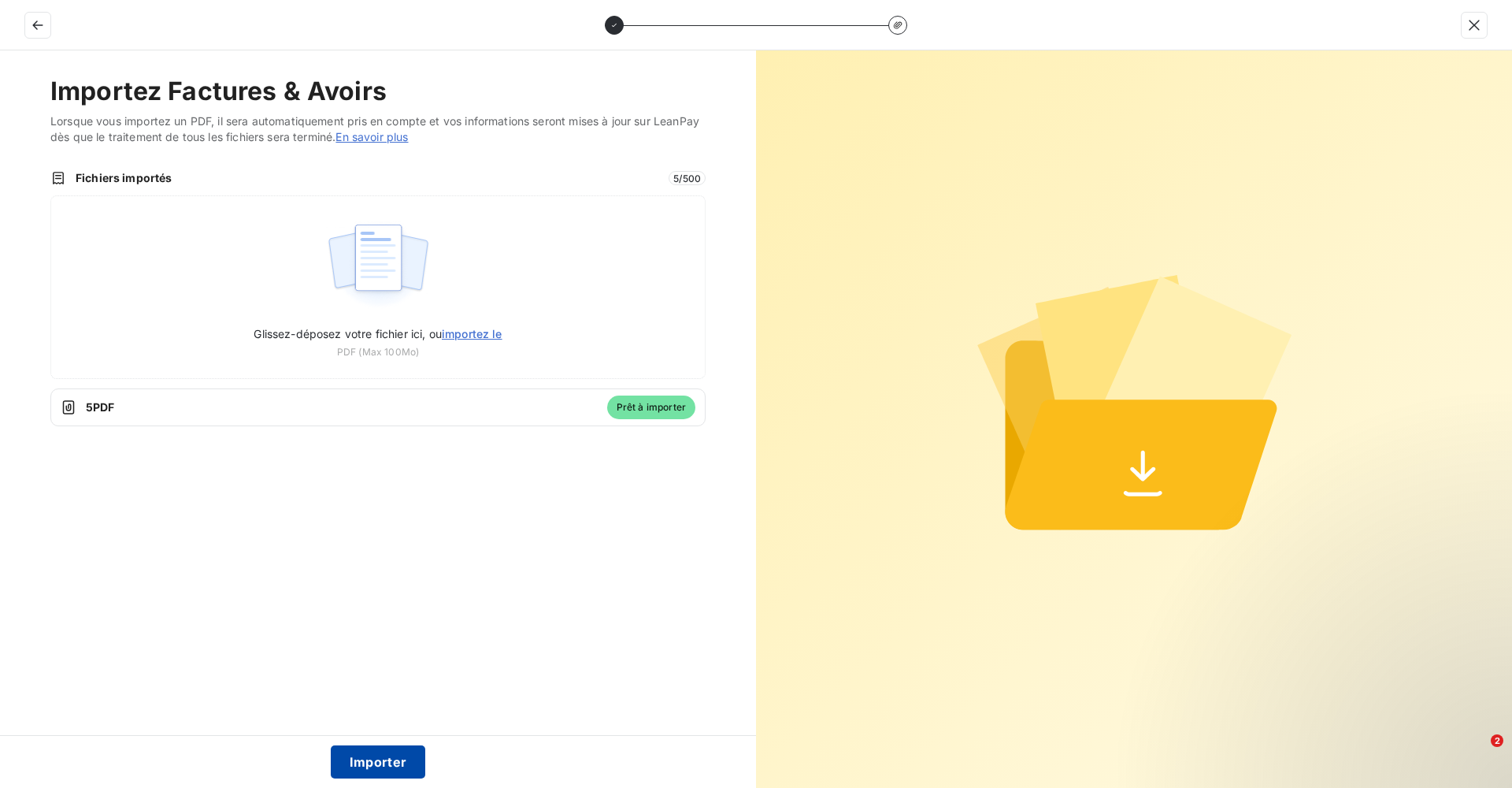
click at [391, 772] on button "Importer" at bounding box center [378, 762] width 96 height 33
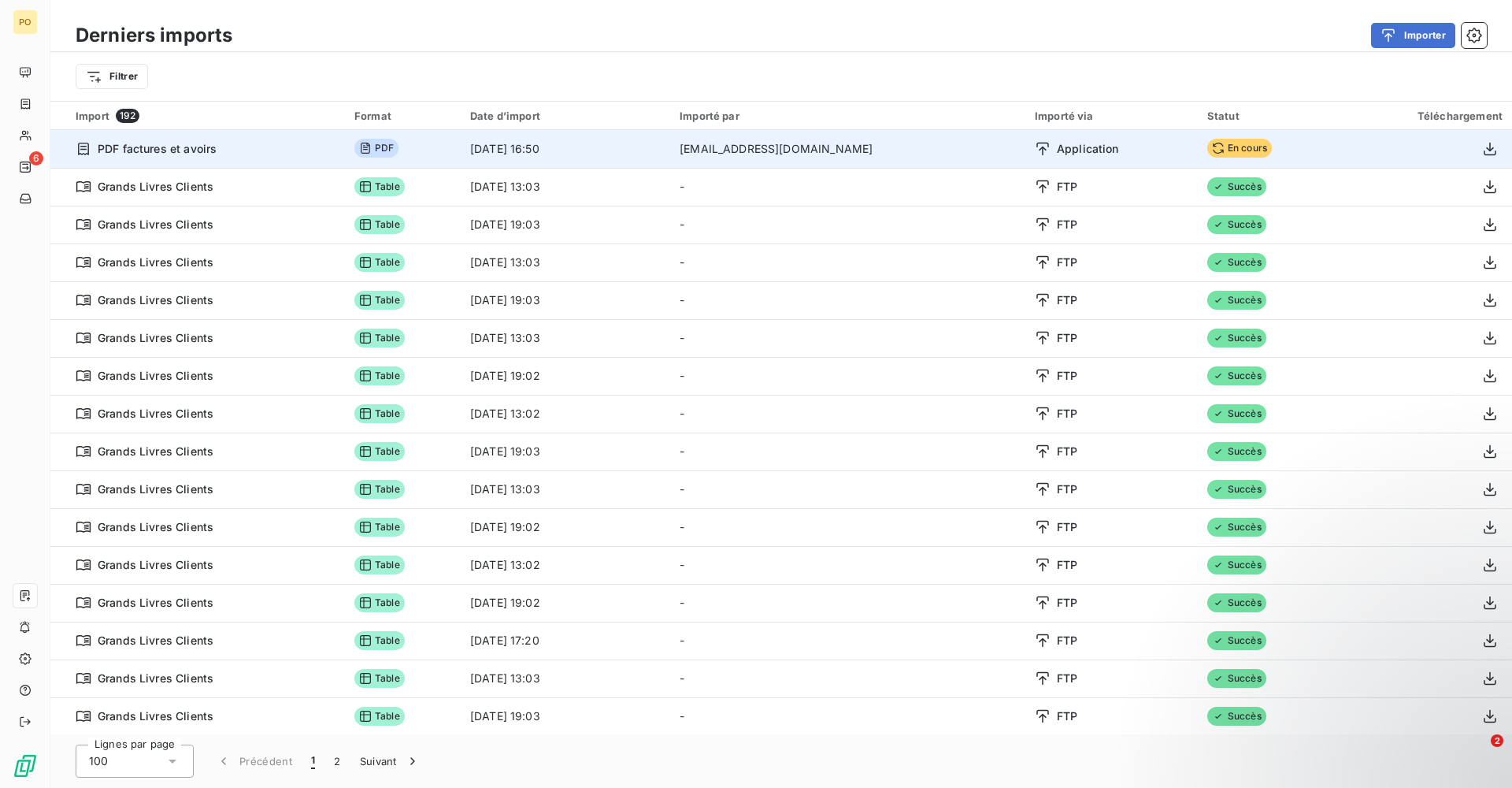
click at [563, 155] on td "[DATE] 16:50" at bounding box center [565, 149] width 209 height 38
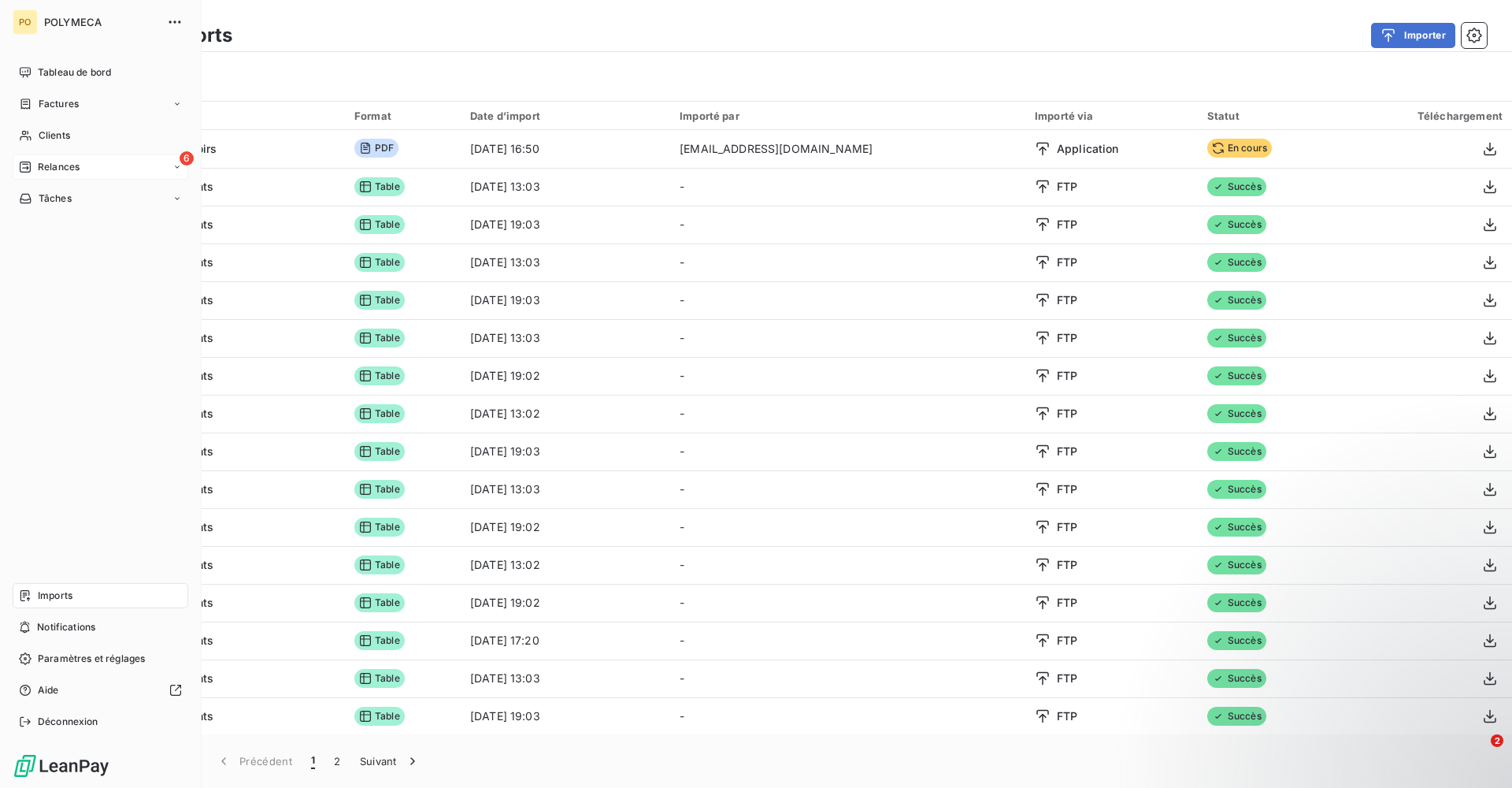
click at [33, 169] on div "Relances" at bounding box center [49, 167] width 61 height 14
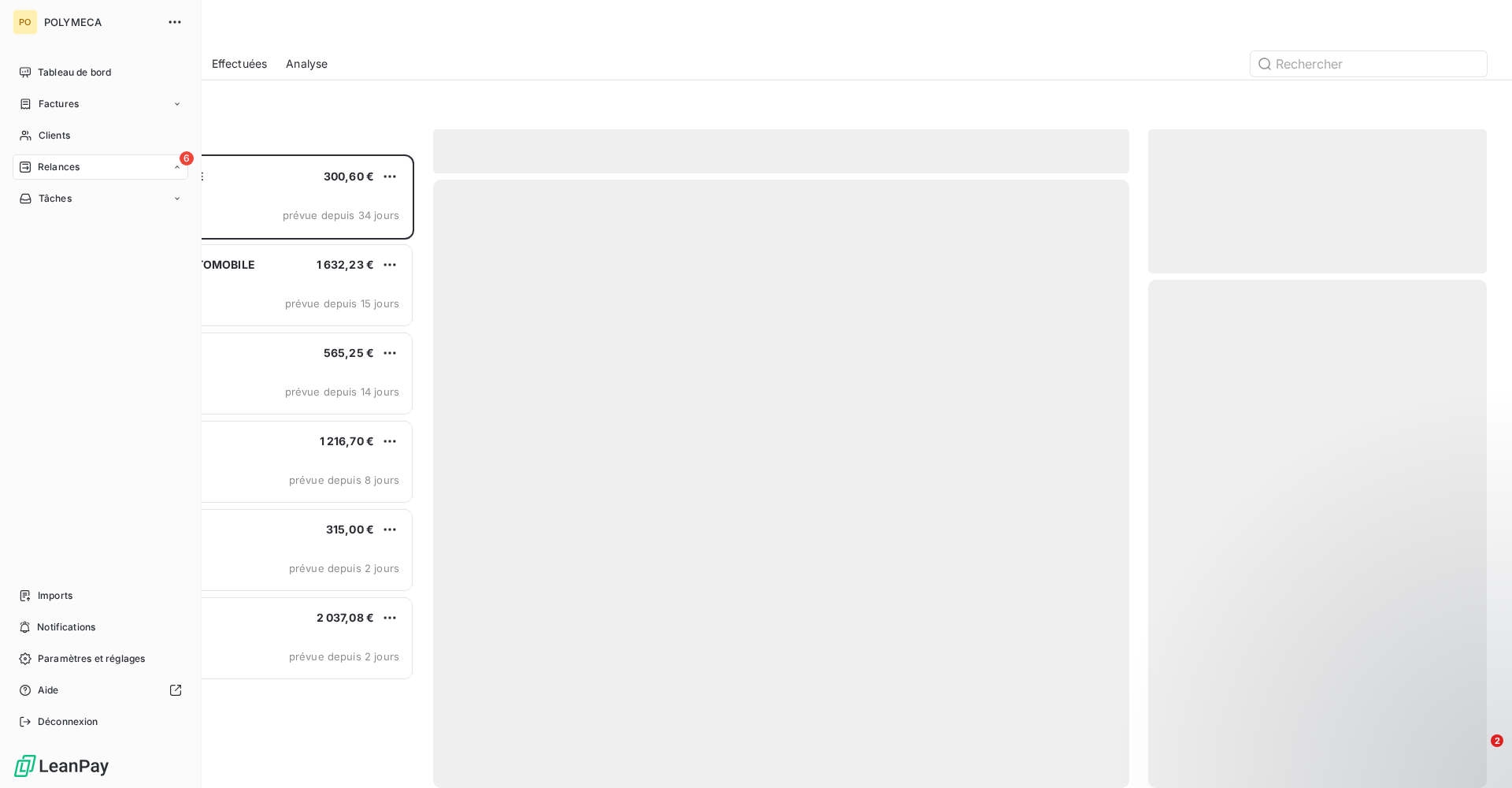
scroll to position [621, 327]
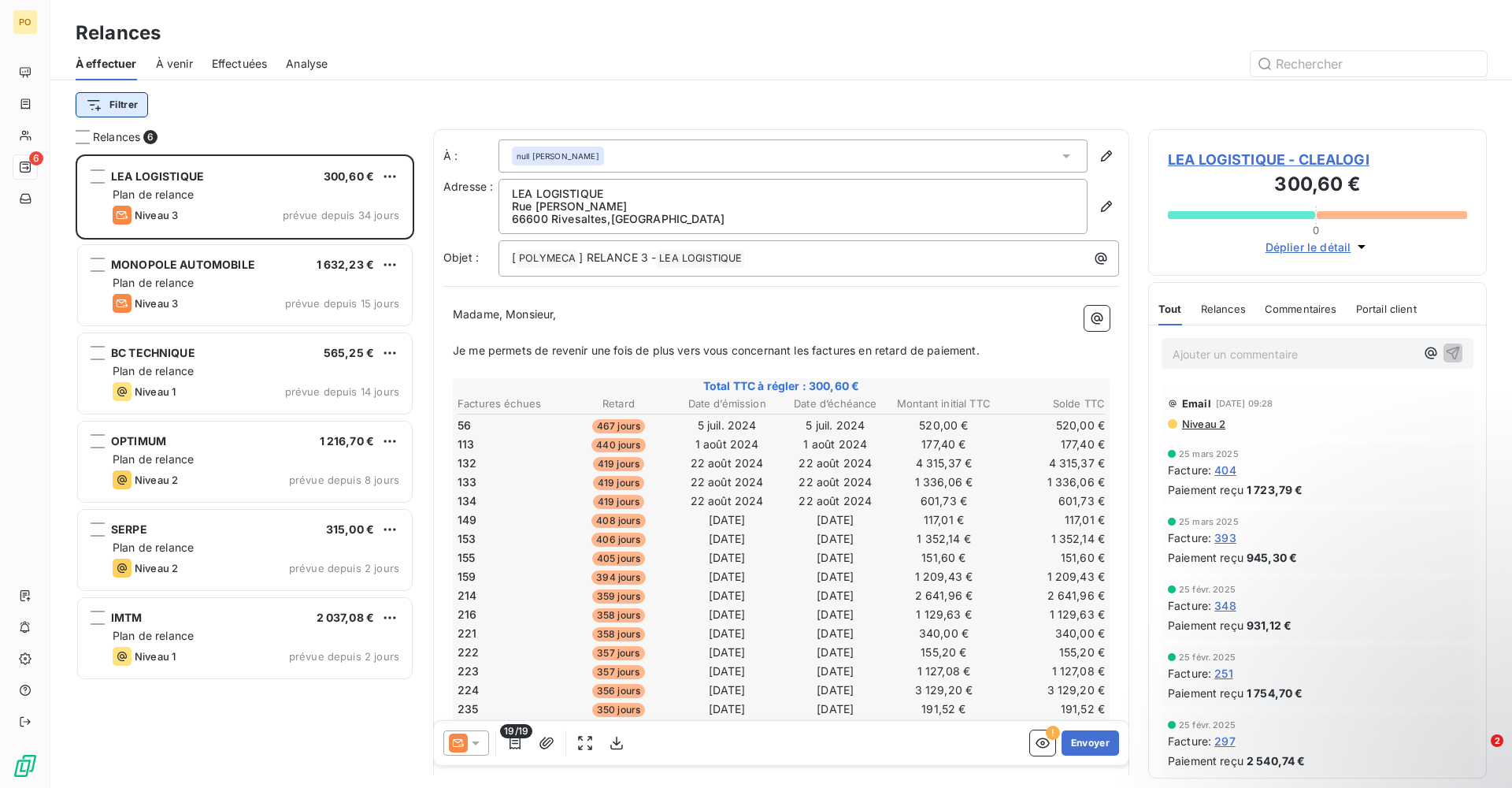
click at [121, 111] on html "PO 6 Relances À effectuer À venir Effectuées Analyse Filtrer Relances 6 LEA LOG…" at bounding box center [756, 394] width 1512 height 788
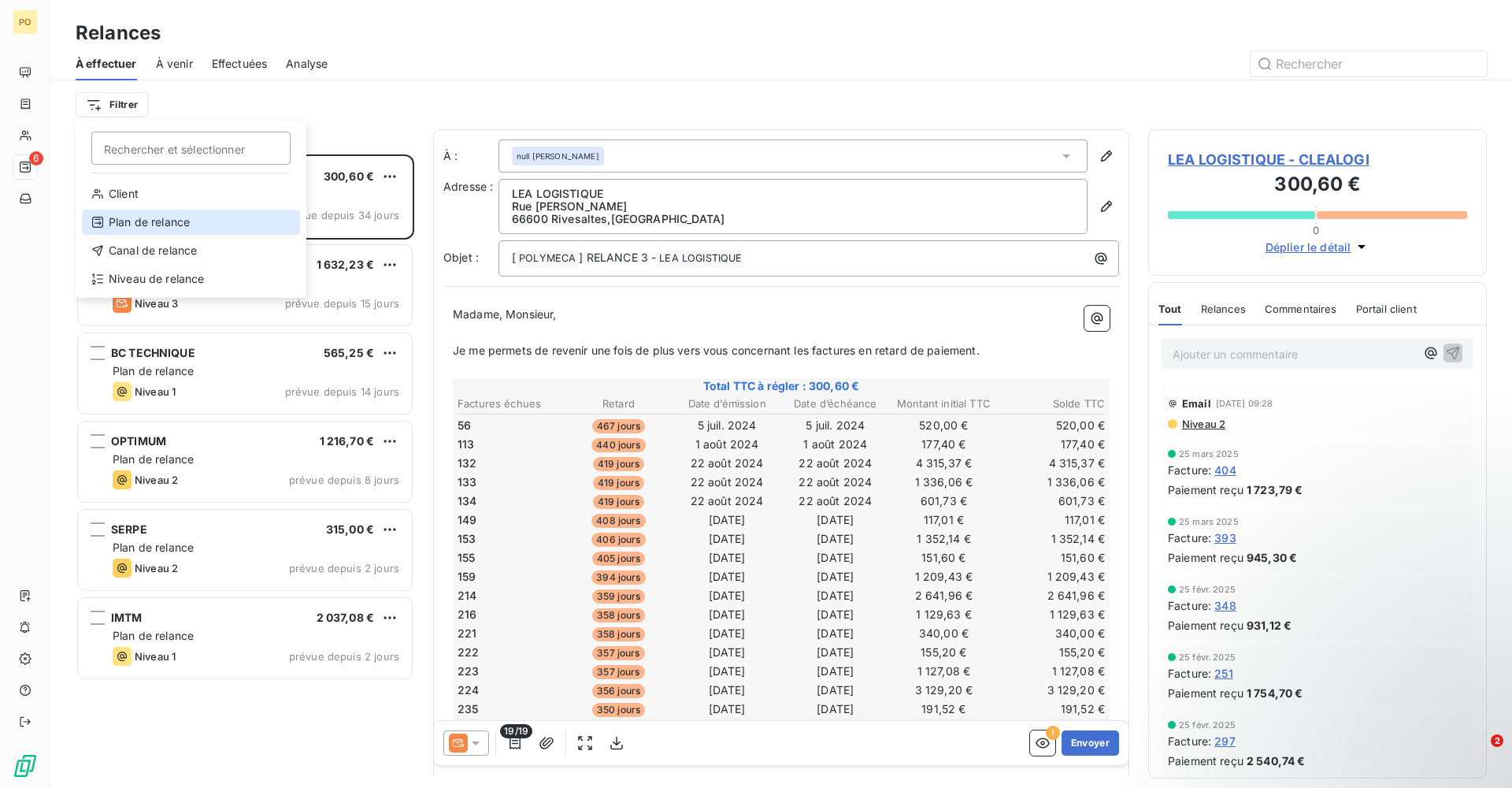
click at [198, 220] on div "Plan de relance" at bounding box center [190, 222] width 218 height 26
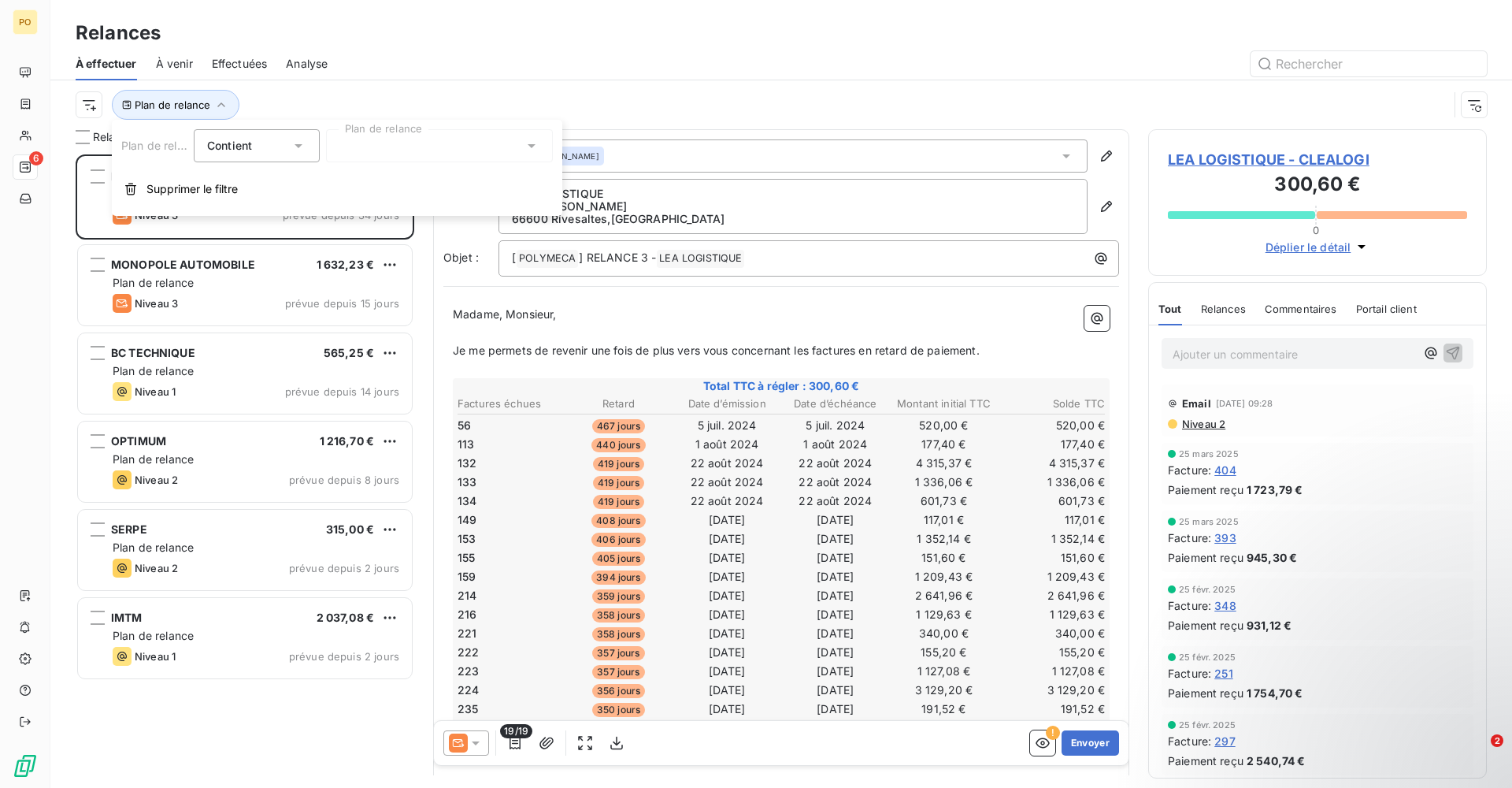
click at [350, 68] on div at bounding box center [916, 63] width 1140 height 26
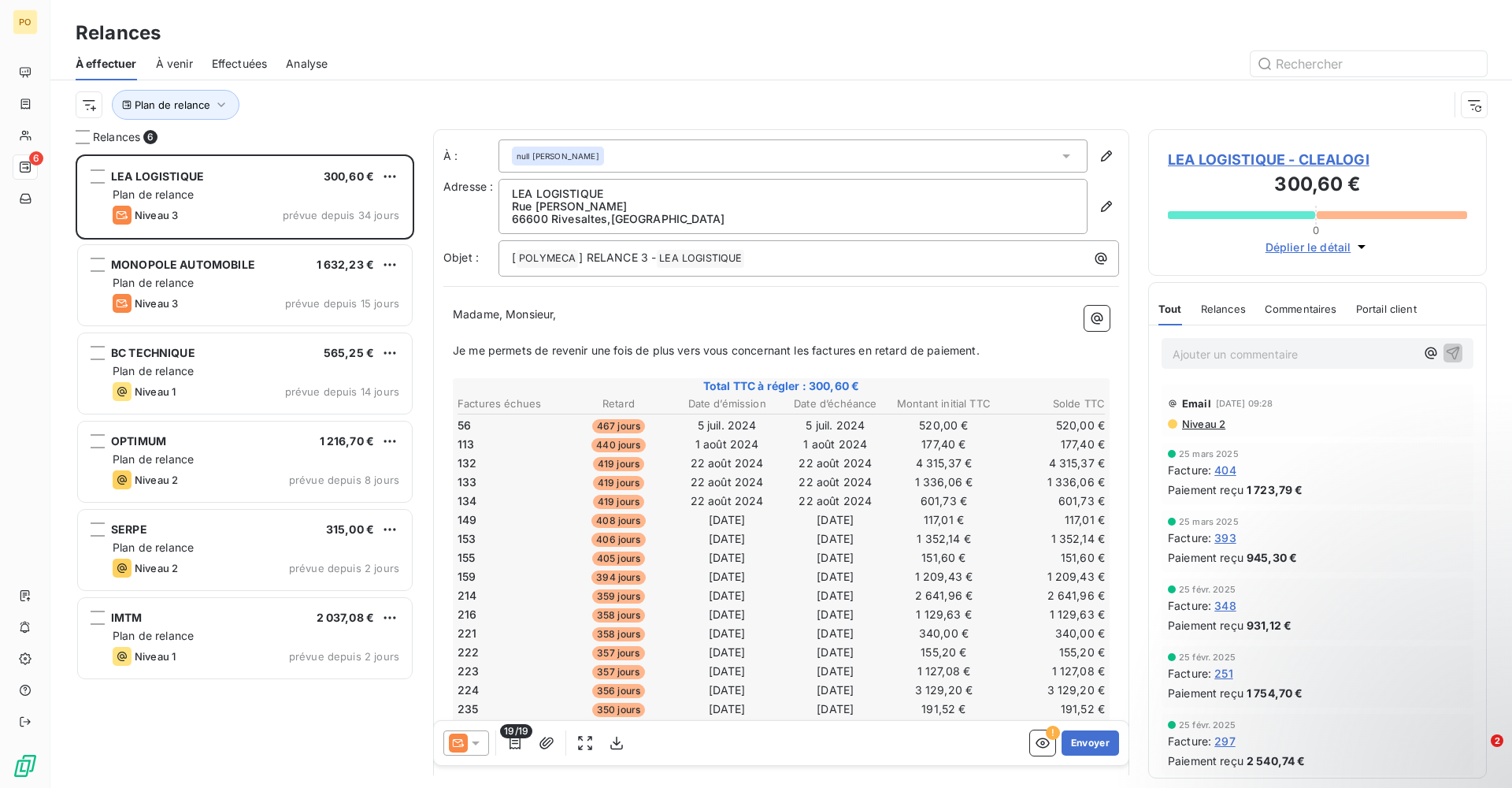
click at [163, 73] on div "À venir" at bounding box center [174, 63] width 37 height 33
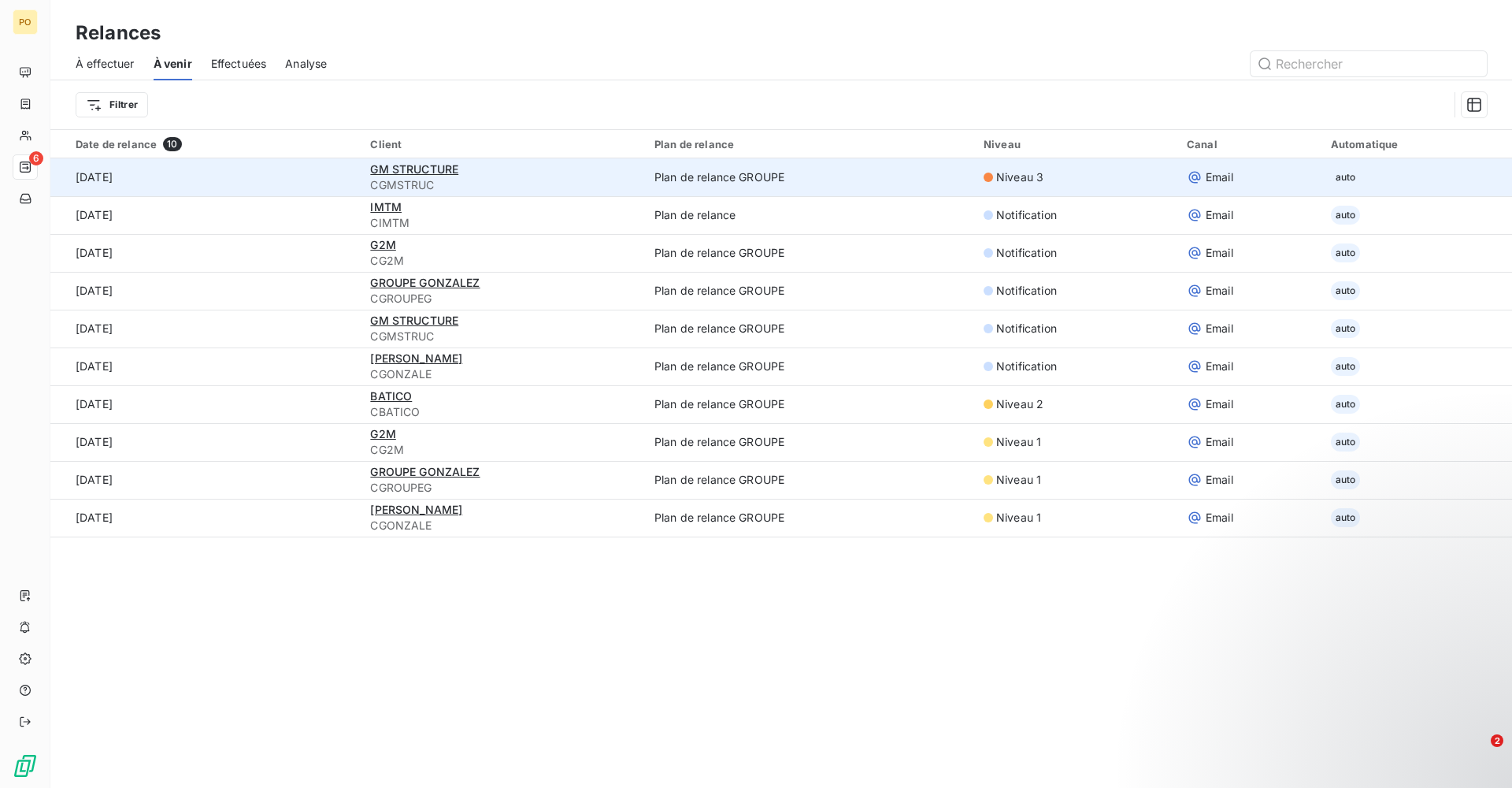
click at [1343, 179] on span "auto" at bounding box center [1346, 177] width 30 height 19
click at [1378, 177] on td "auto" at bounding box center [1416, 177] width 190 height 38
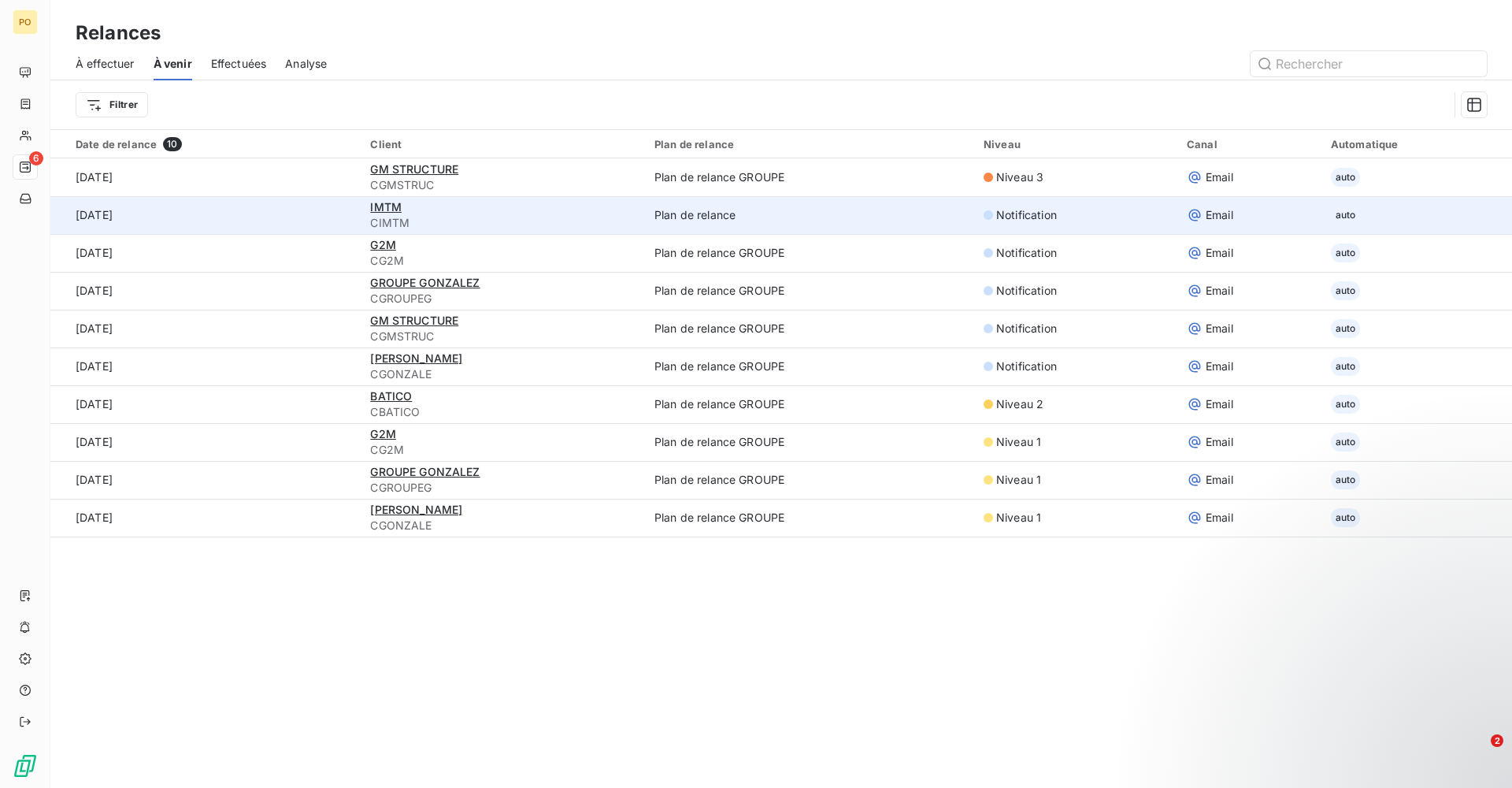
click at [1380, 215] on td "auto" at bounding box center [1416, 215] width 190 height 38
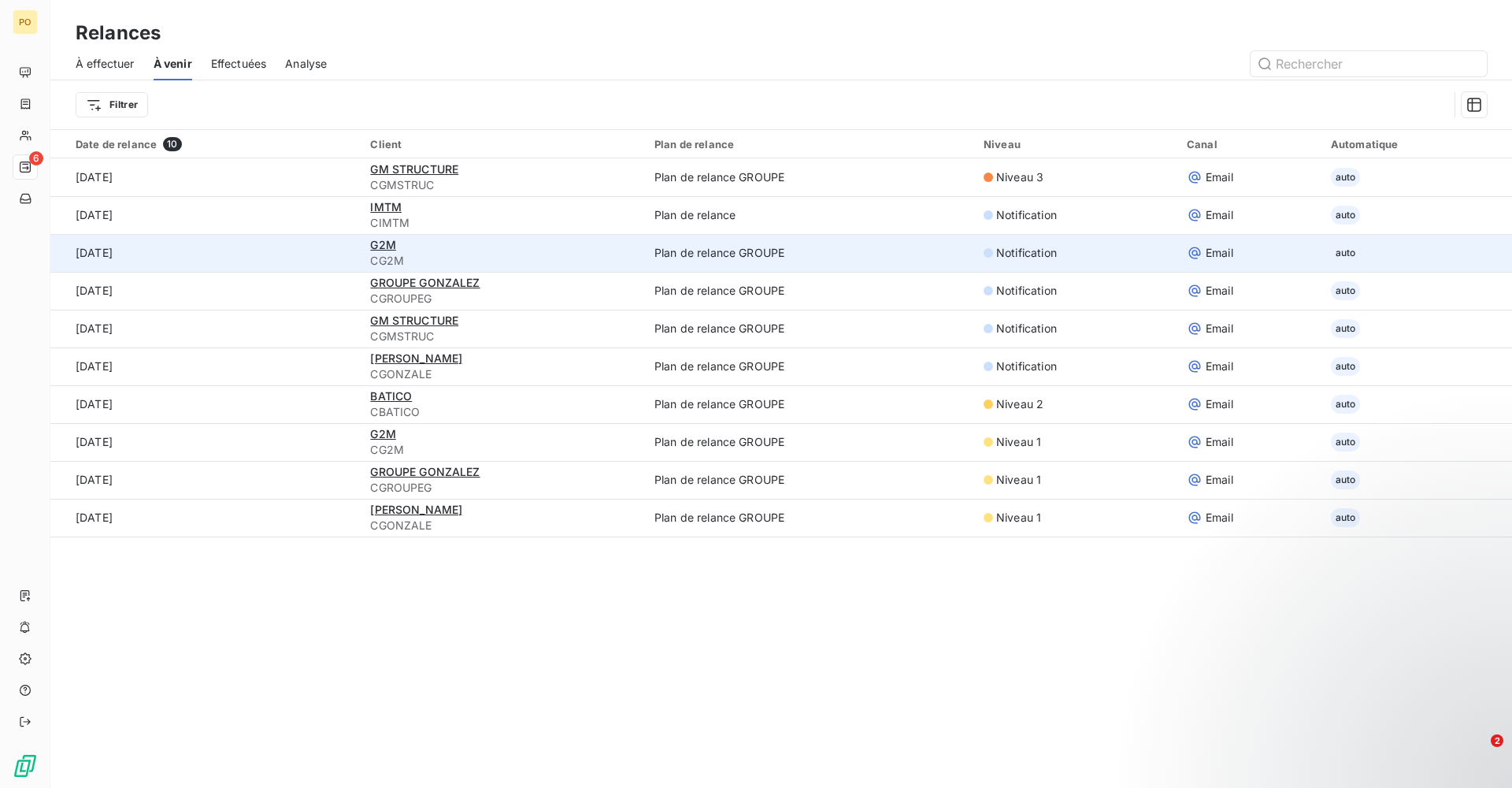
click at [1393, 271] on td "auto" at bounding box center [1416, 253] width 190 height 38
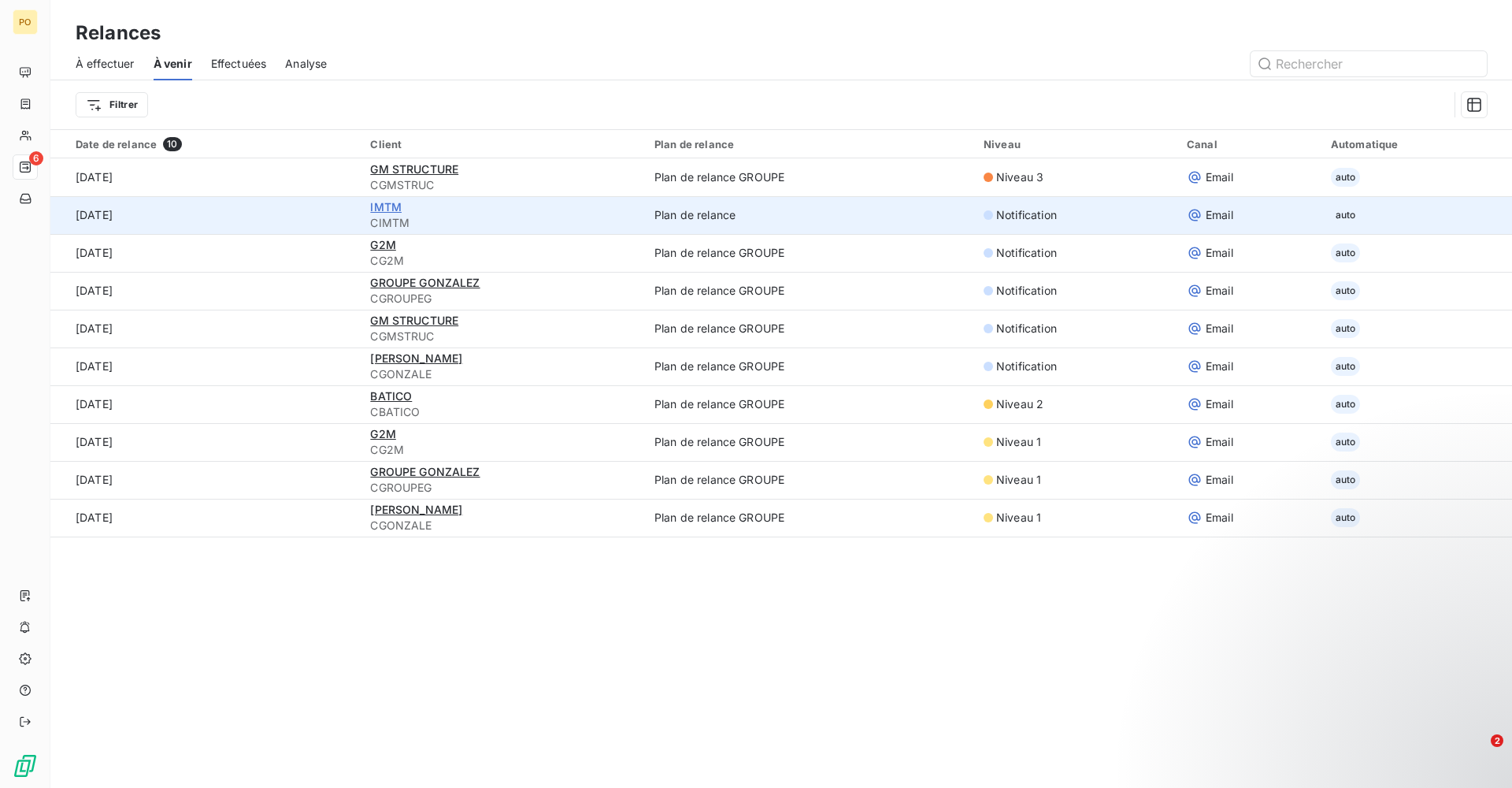
click at [377, 209] on span "IMTM" at bounding box center [386, 207] width 31 height 13
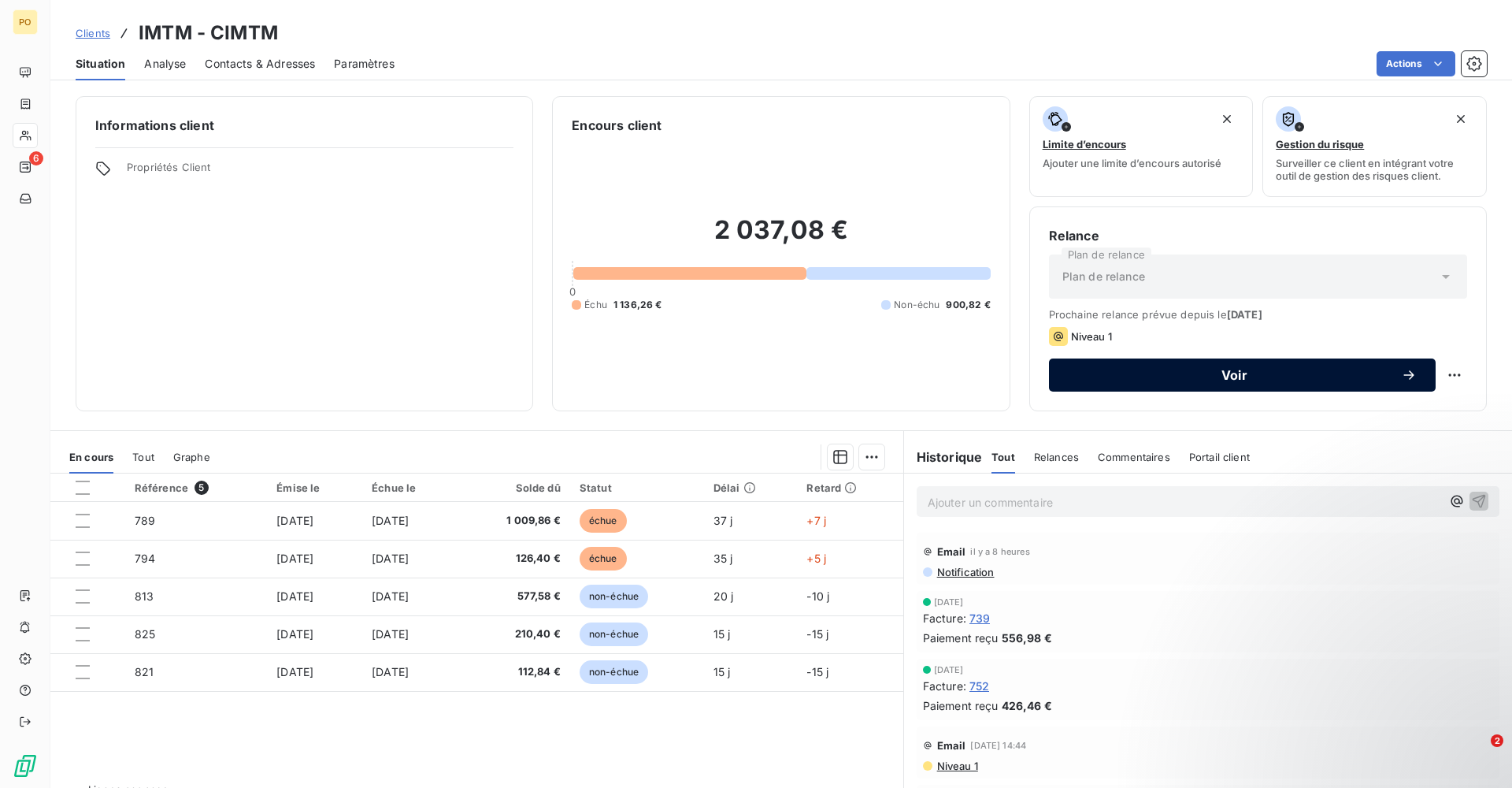
click at [1203, 375] on span "Voir" at bounding box center [1234, 374] width 333 height 12
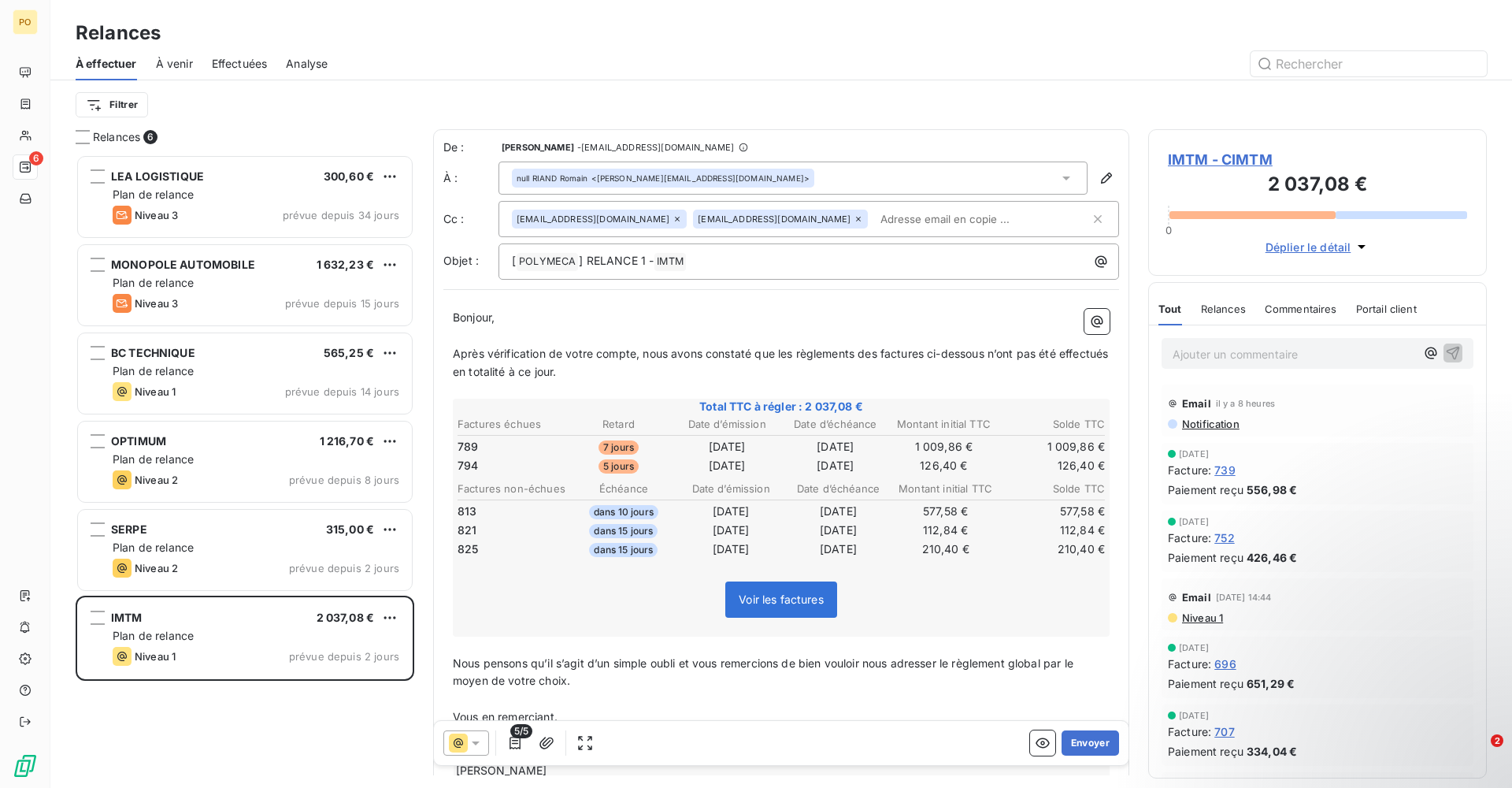
scroll to position [621, 327]
click at [1226, 167] on span "IMTM - CIMTM" at bounding box center [1317, 160] width 299 height 21
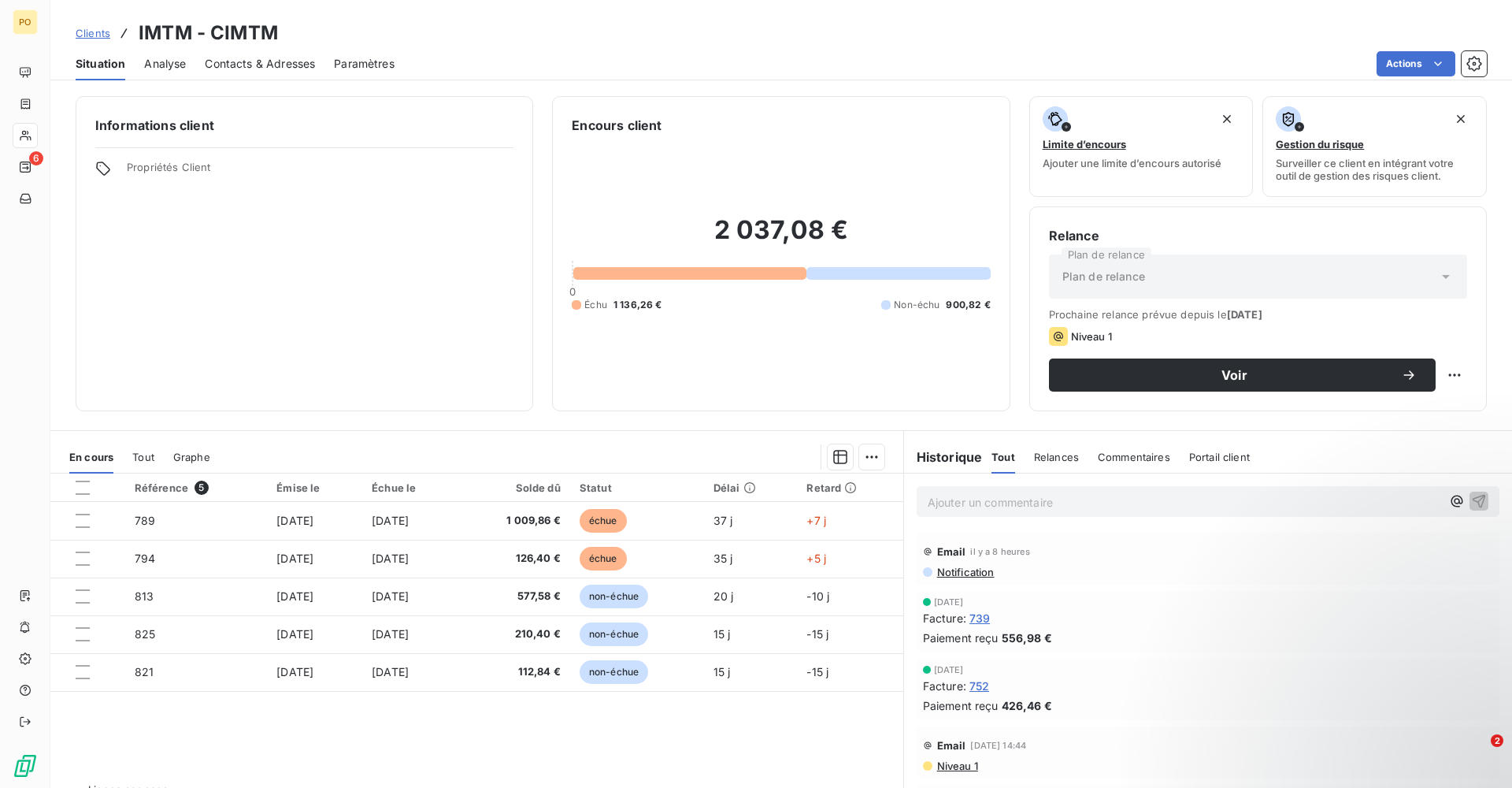
click at [330, 61] on div "Situation Analyse Contacts & Adresses Paramètres Actions" at bounding box center [780, 63] width 1461 height 33
click at [341, 62] on span "Paramètres" at bounding box center [364, 63] width 61 height 16
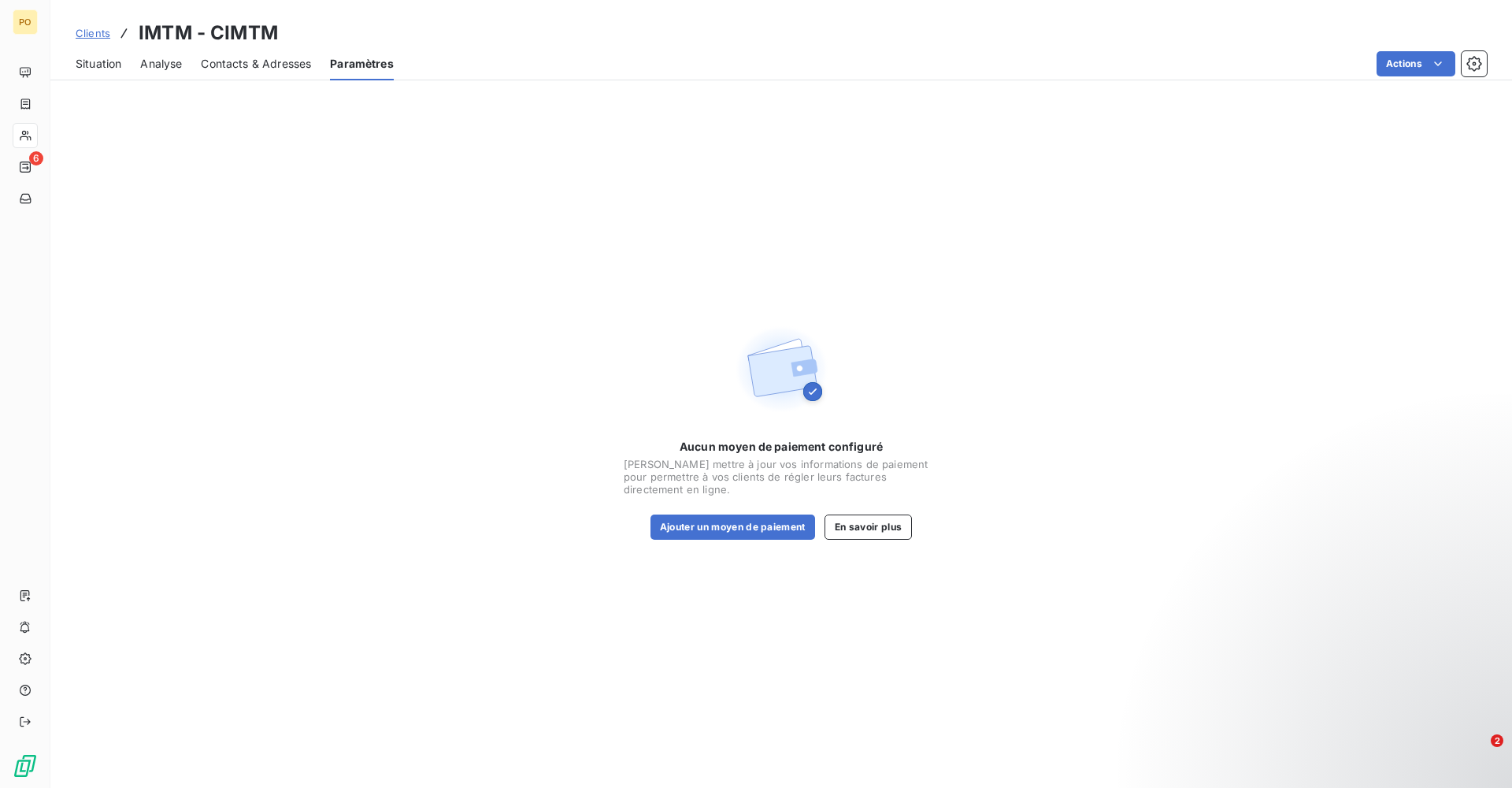
click at [242, 73] on div "Contacts & Adresses" at bounding box center [256, 63] width 110 height 33
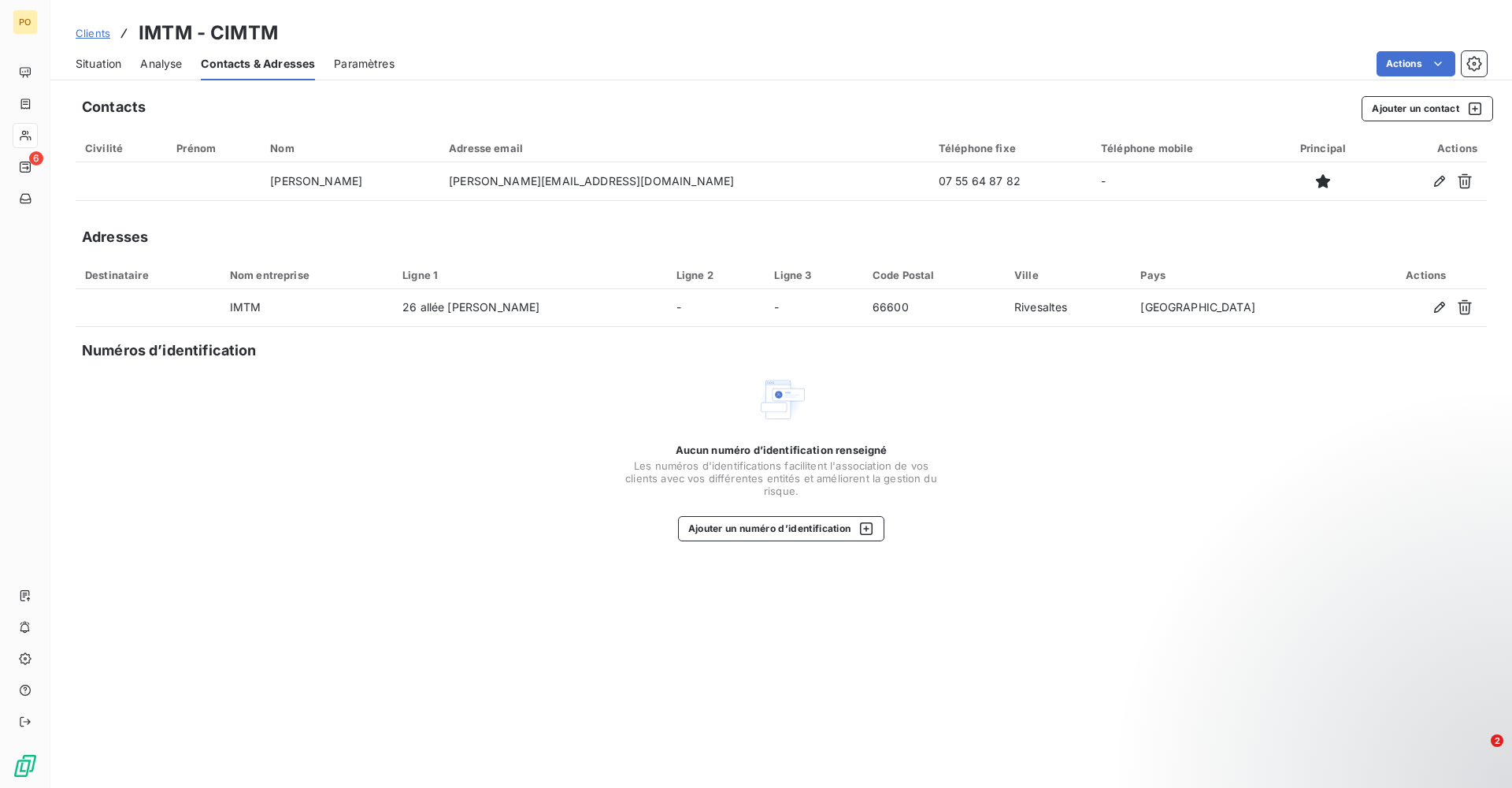
click at [160, 57] on span "Analyse" at bounding box center [161, 63] width 42 height 16
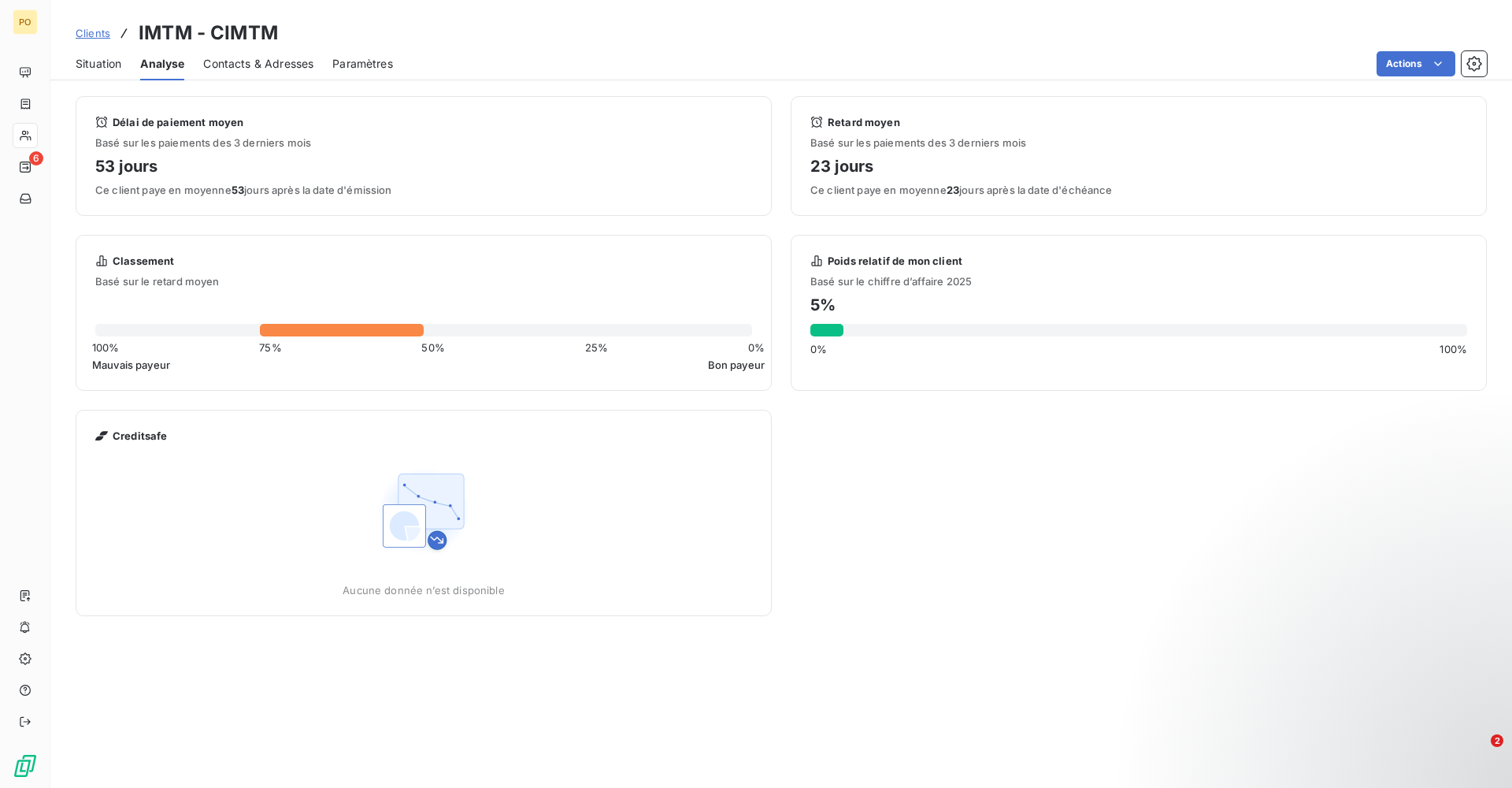
click at [115, 62] on span "Situation" at bounding box center [98, 63] width 45 height 16
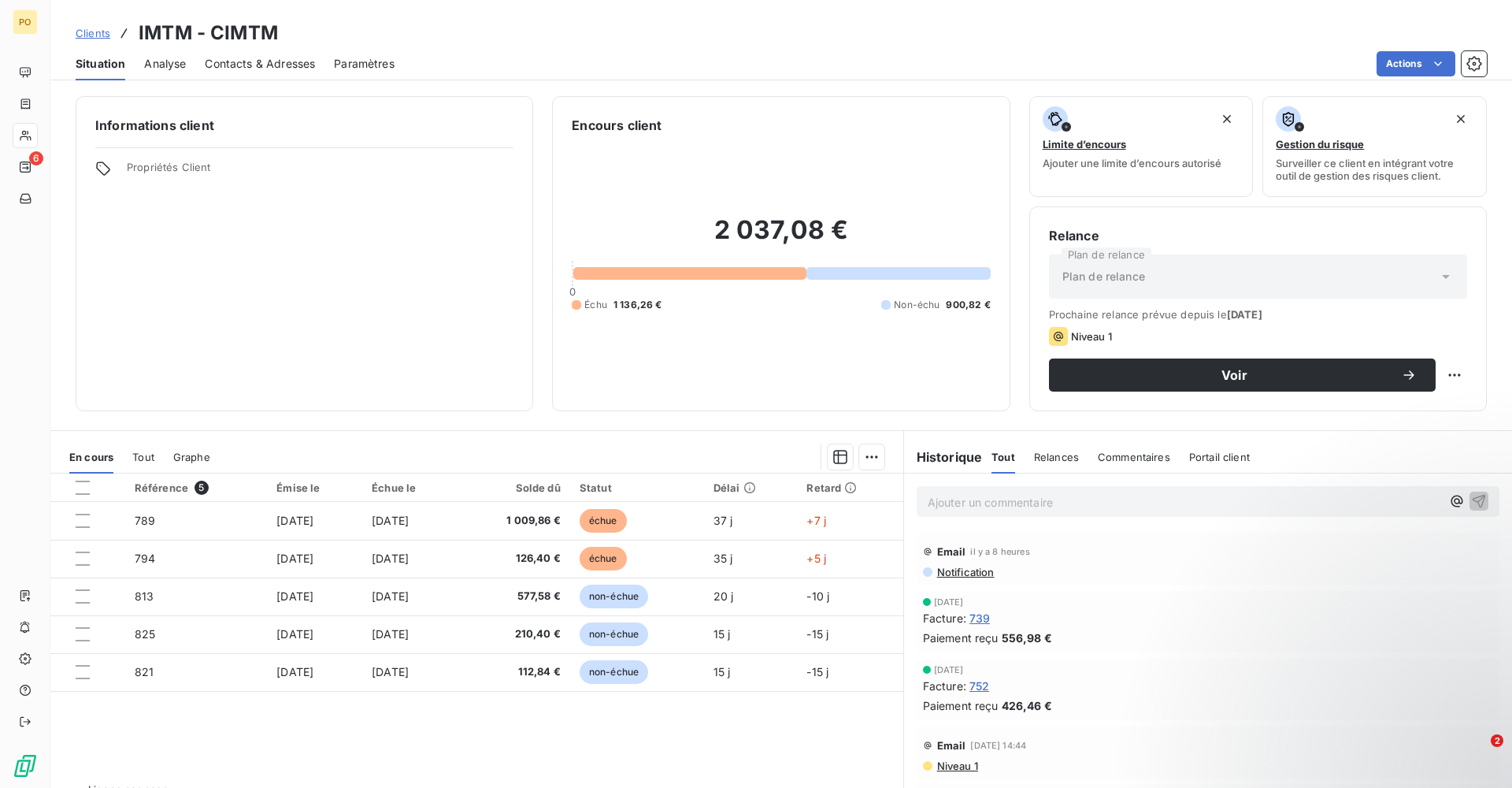
click at [161, 131] on h6 "Informations client" at bounding box center [304, 124] width 418 height 19
click at [161, 167] on span "Propriétés Client" at bounding box center [320, 171] width 386 height 22
click at [161, 171] on span "Propriétés Client" at bounding box center [320, 171] width 386 height 22
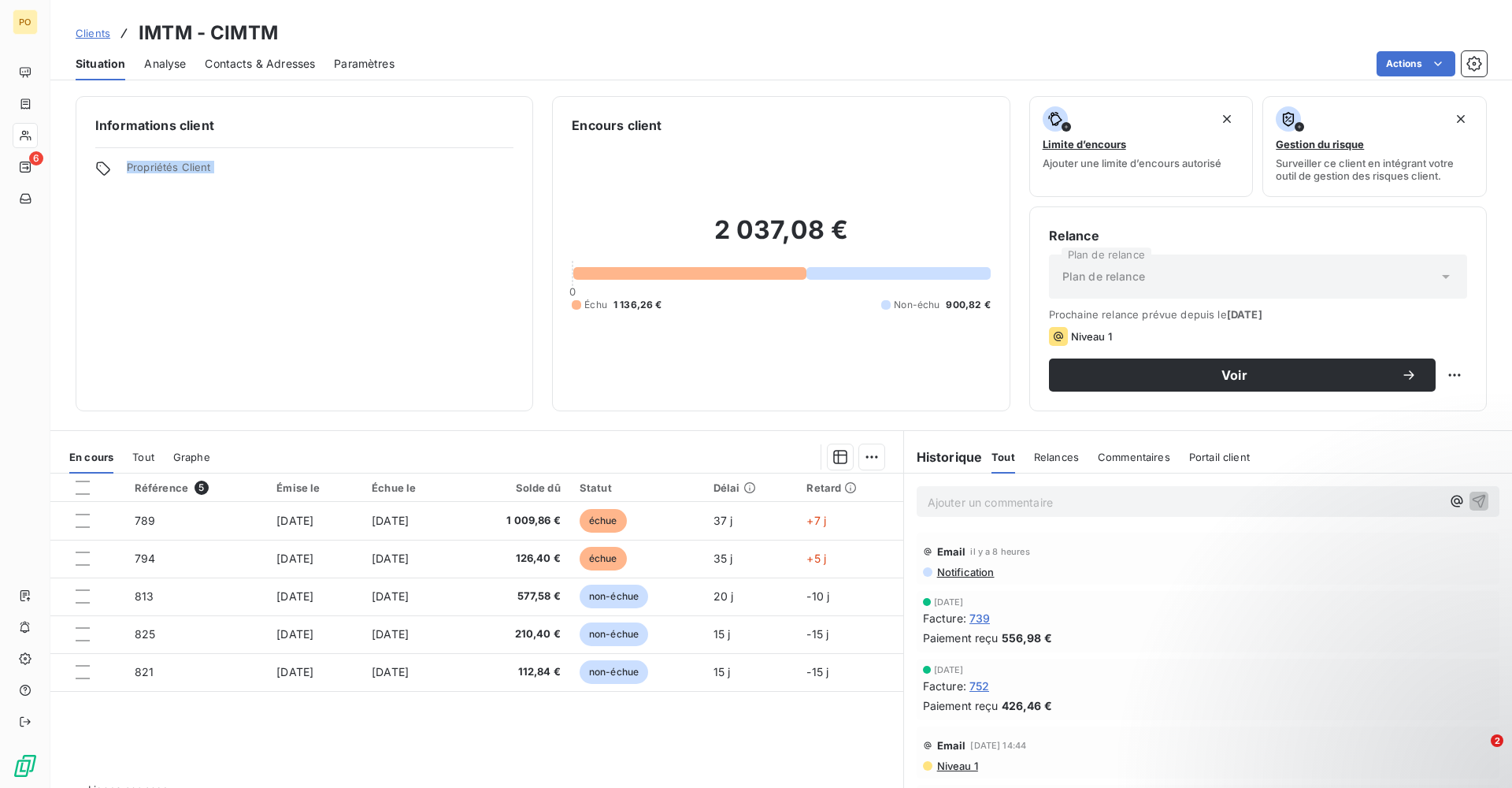
drag, startPoint x: 161, startPoint y: 171, endPoint x: 166, endPoint y: 204, distance: 33.4
click at [166, 204] on div "Informations client Propriétés Client" at bounding box center [304, 254] width 457 height 315
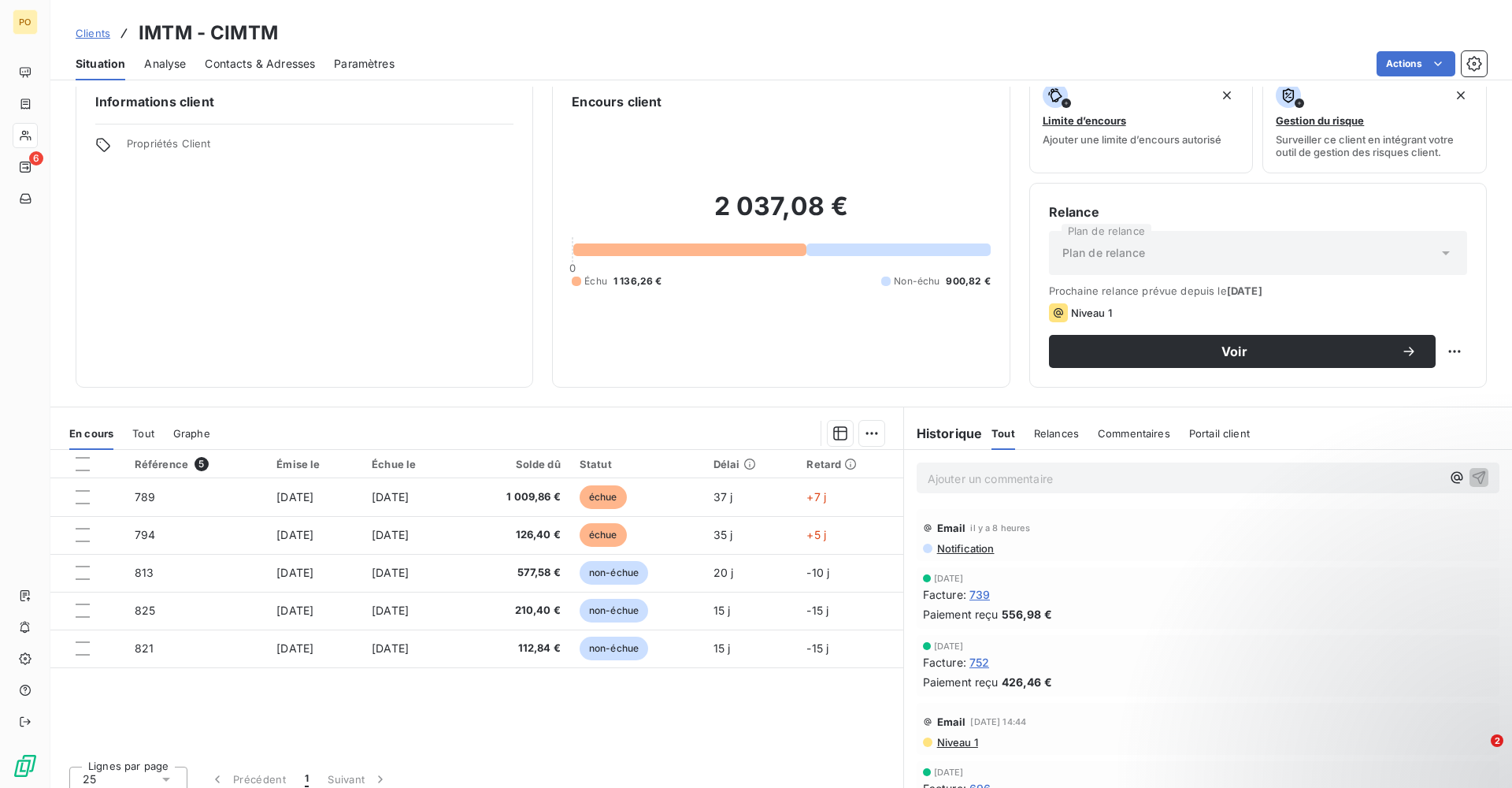
scroll to position [36, 0]
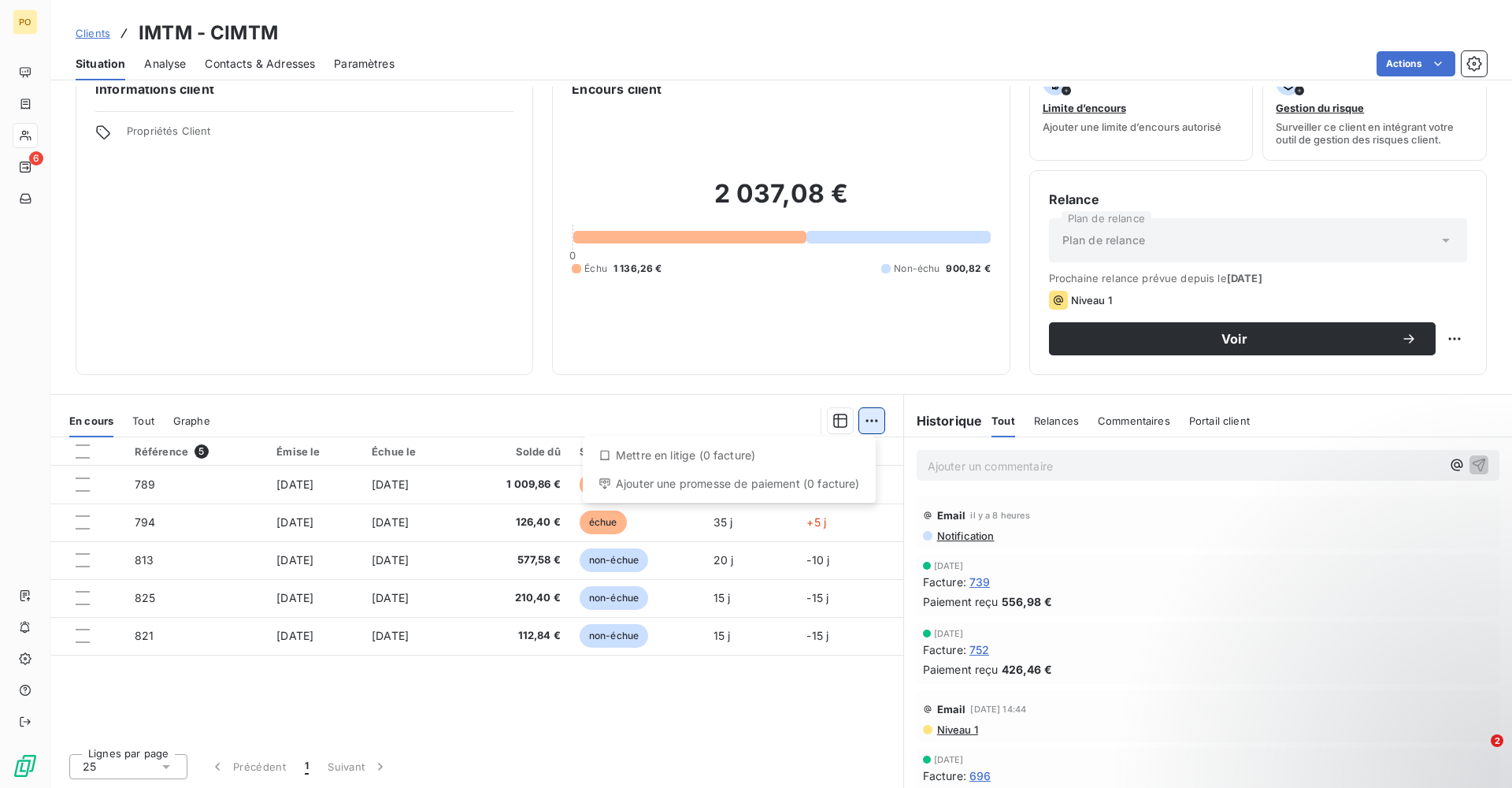
click at [864, 420] on html "PO 6 Clients IMTM - CIMTM Situation Analyse Contacts & Adresses Paramètres Acti…" at bounding box center [756, 394] width 1512 height 788
click at [141, 424] on html "PO 6 Clients IMTM - CIMTM Situation Analyse Contacts & Adresses Paramètres Acti…" at bounding box center [756, 394] width 1512 height 788
click at [141, 424] on span "Tout" at bounding box center [143, 420] width 22 height 12
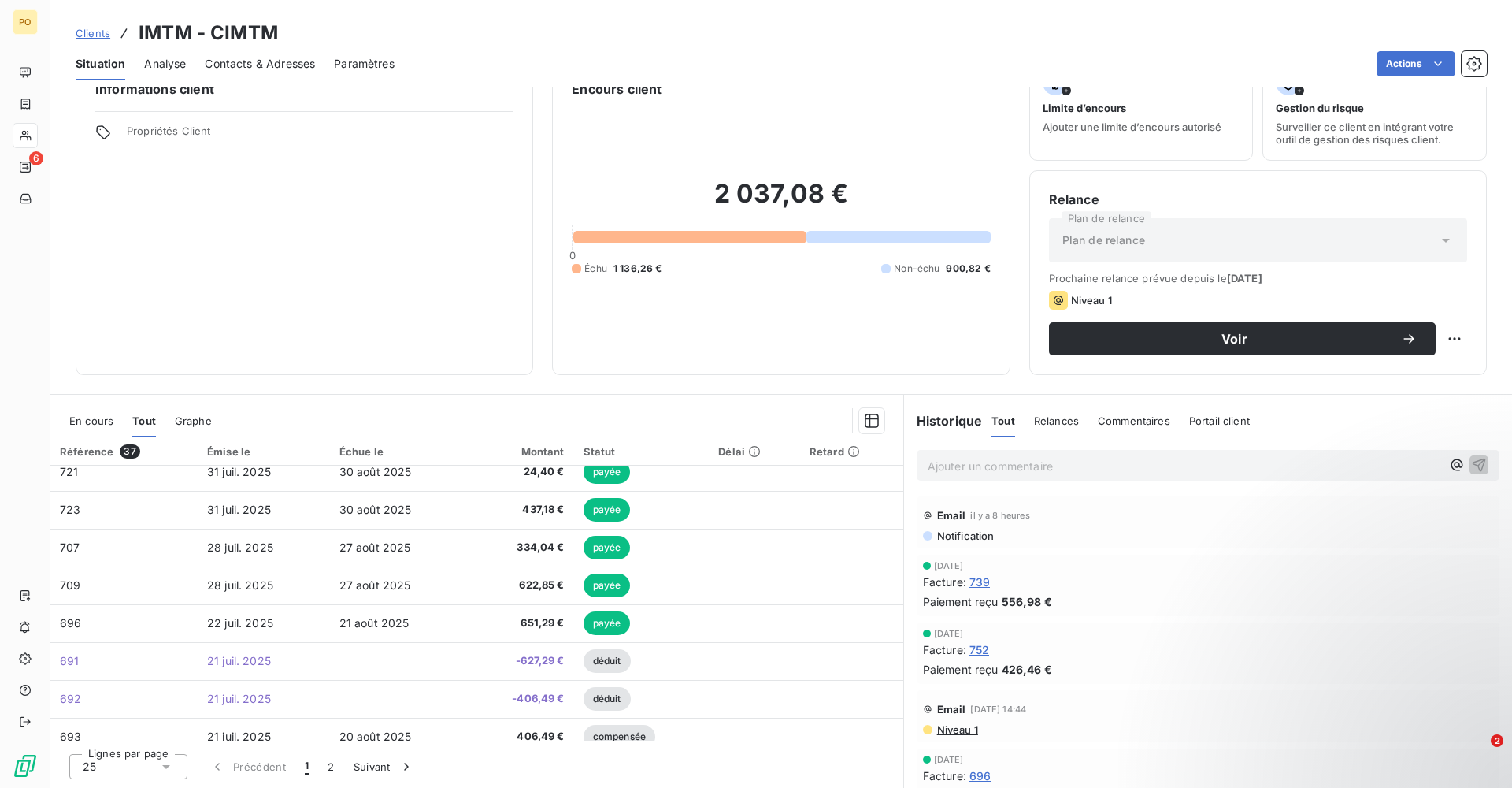
scroll to position [0, 0]
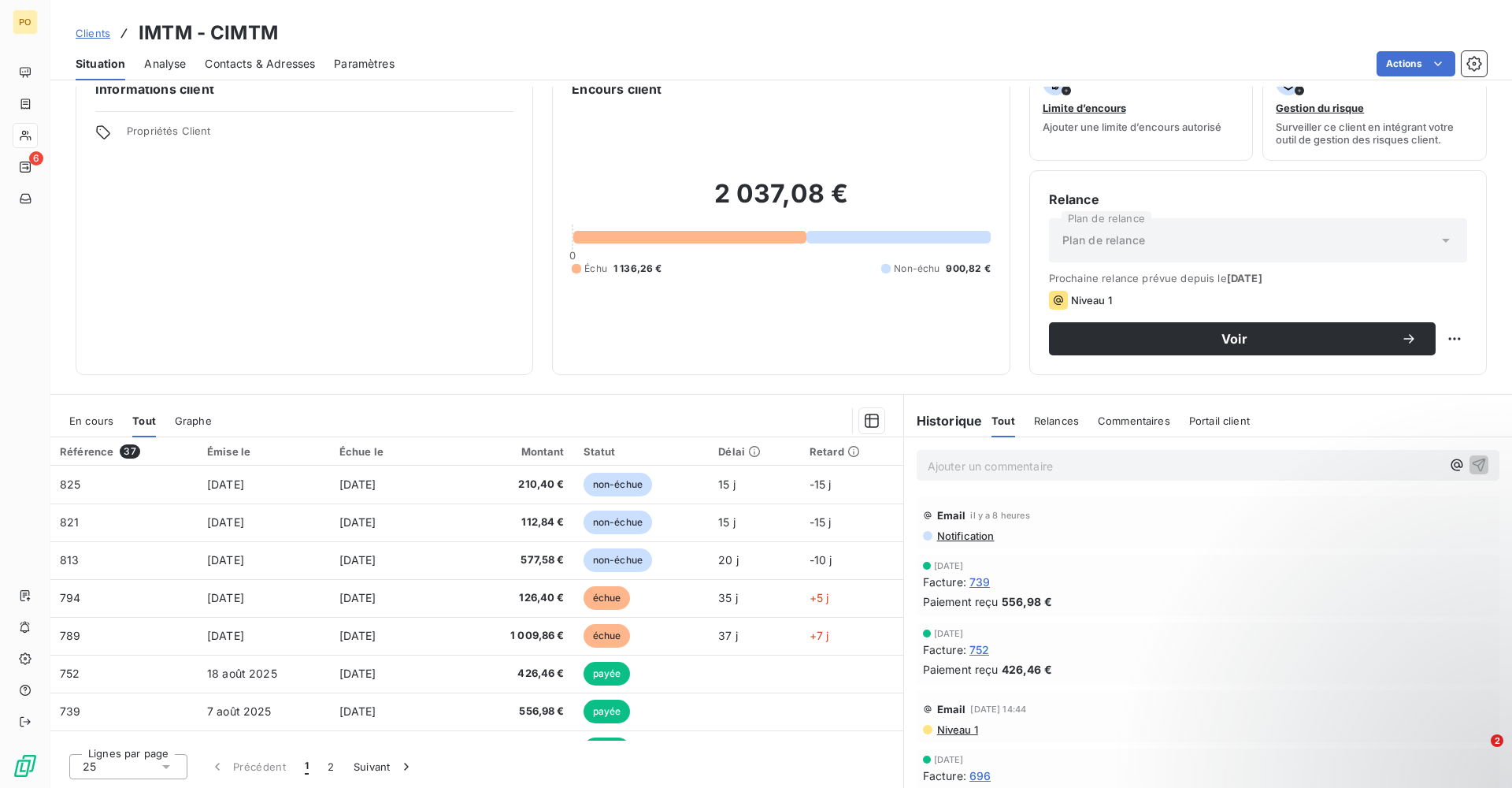
click at [194, 420] on span "Graphe" at bounding box center [193, 420] width 37 height 12
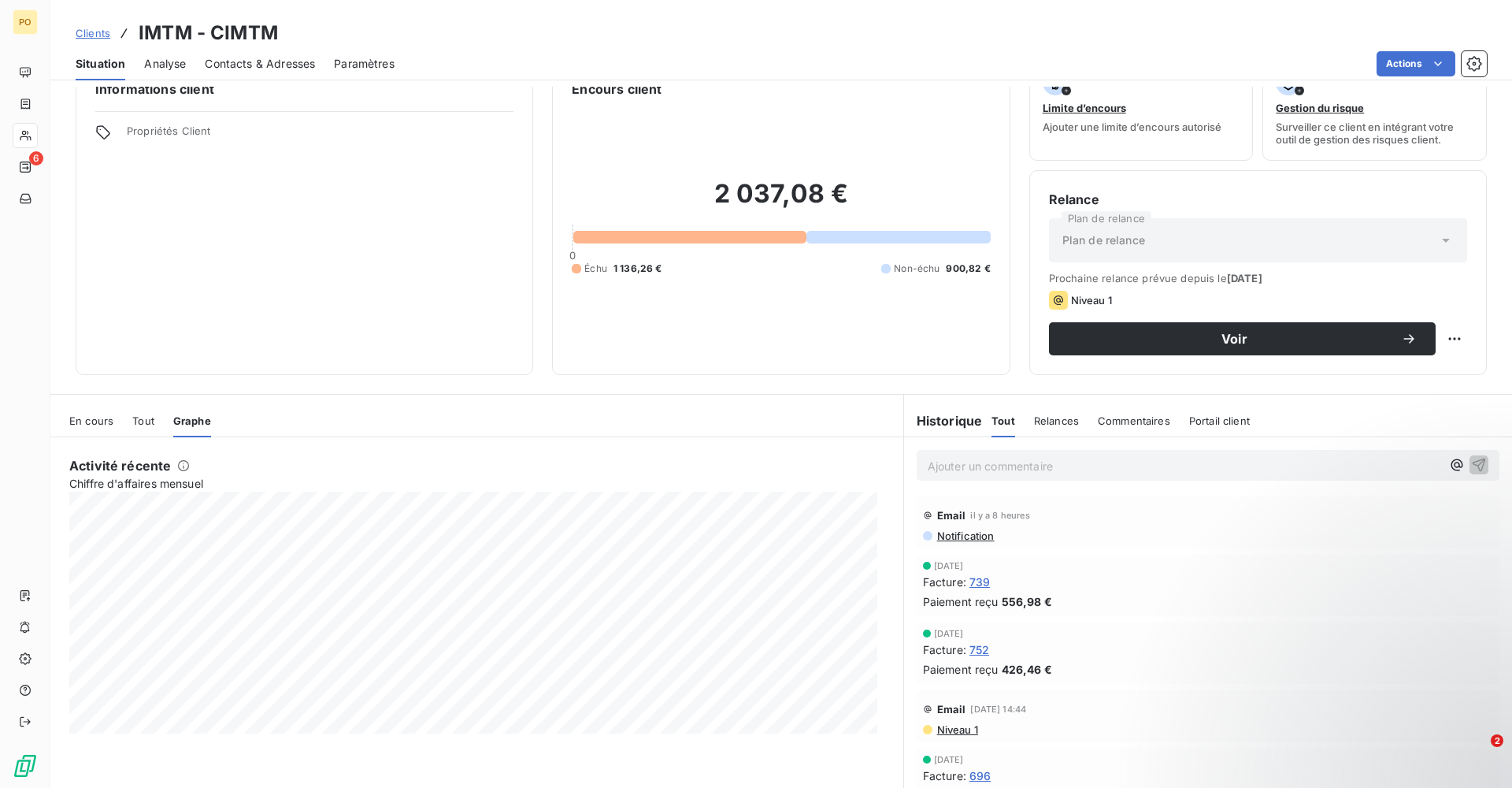
click at [110, 424] on span "En cours" at bounding box center [91, 420] width 44 height 12
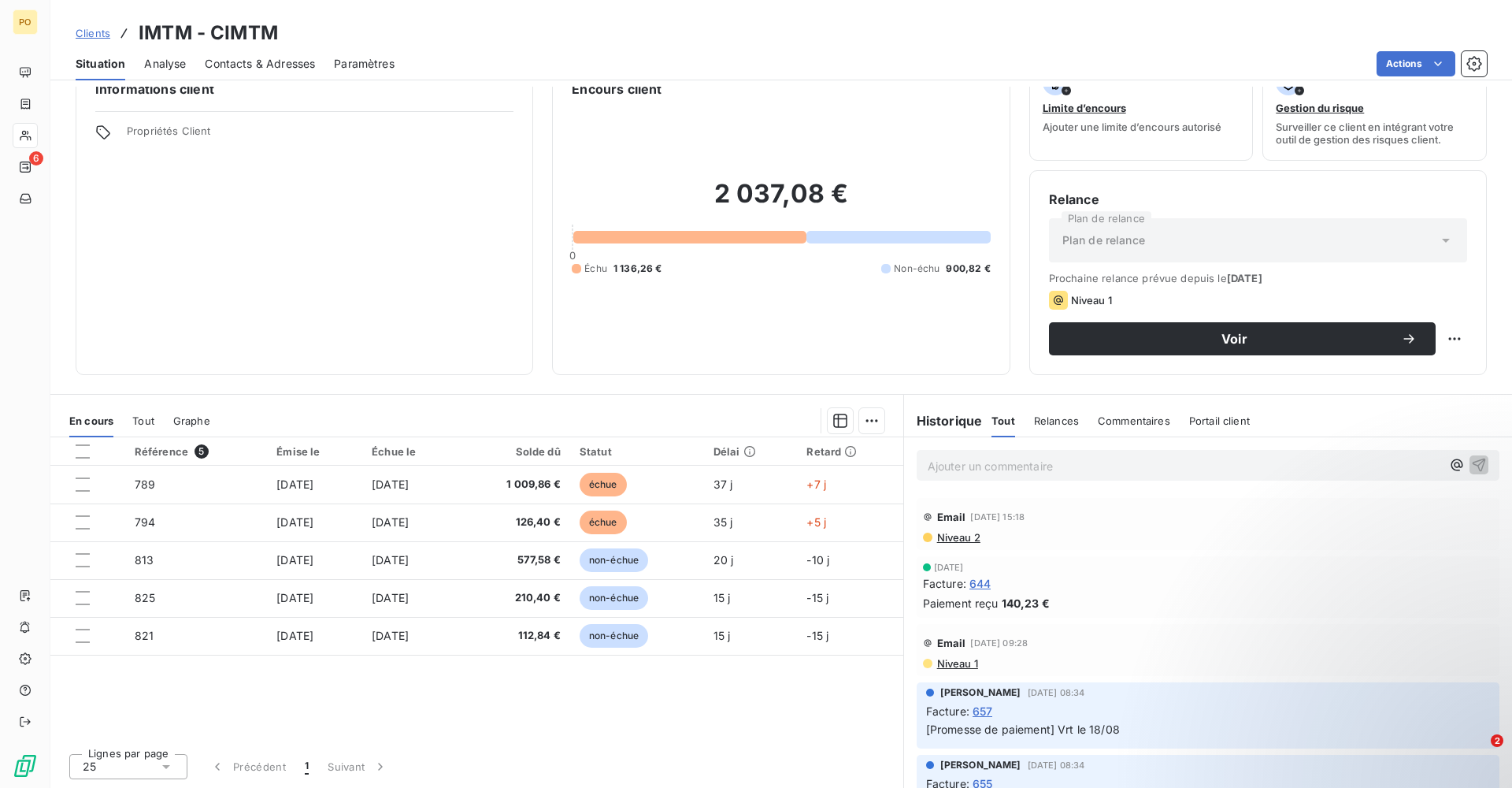
scroll to position [788, 0]
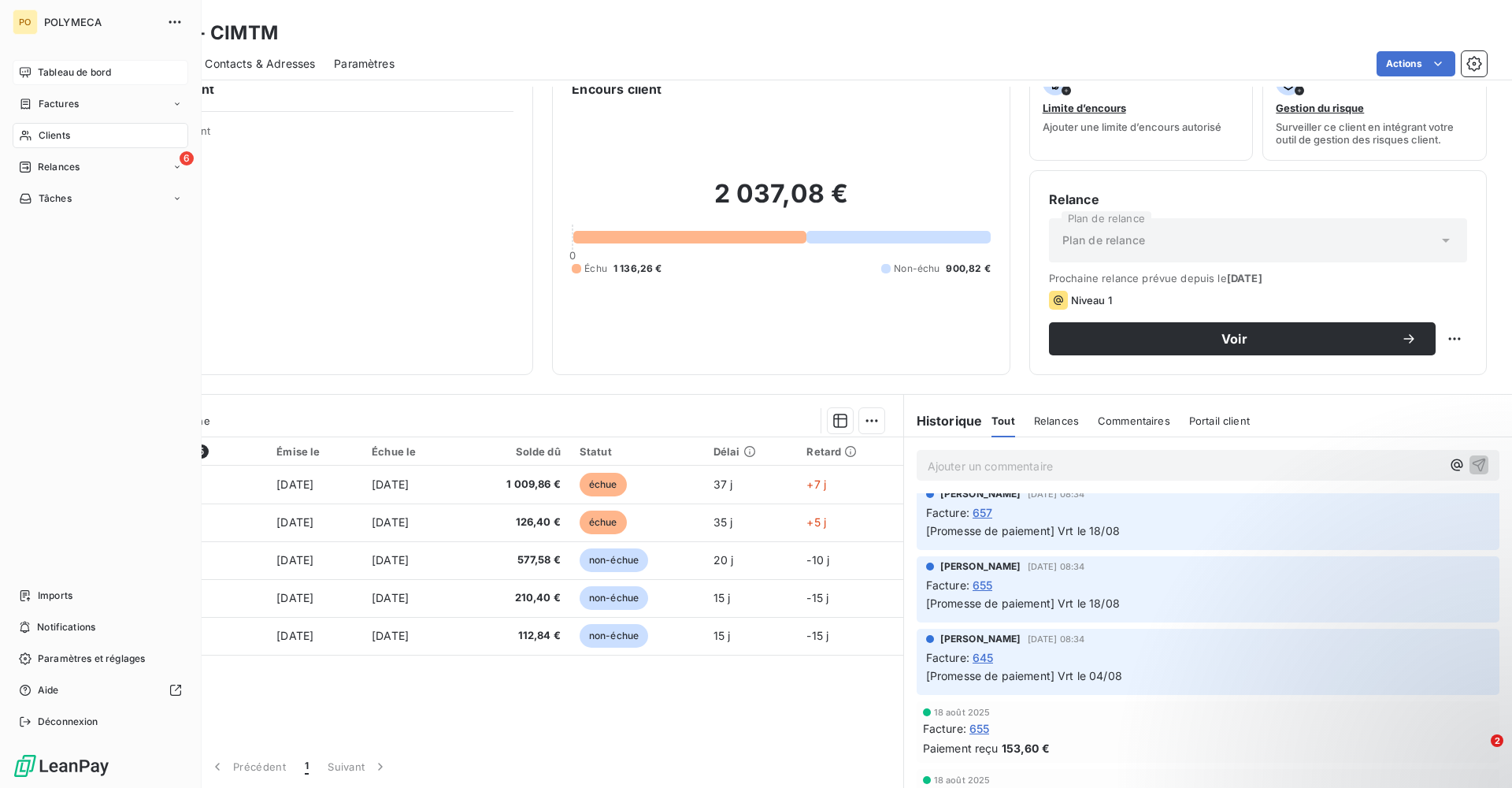
click at [79, 68] on span "Tableau de bord" at bounding box center [74, 72] width 73 height 14
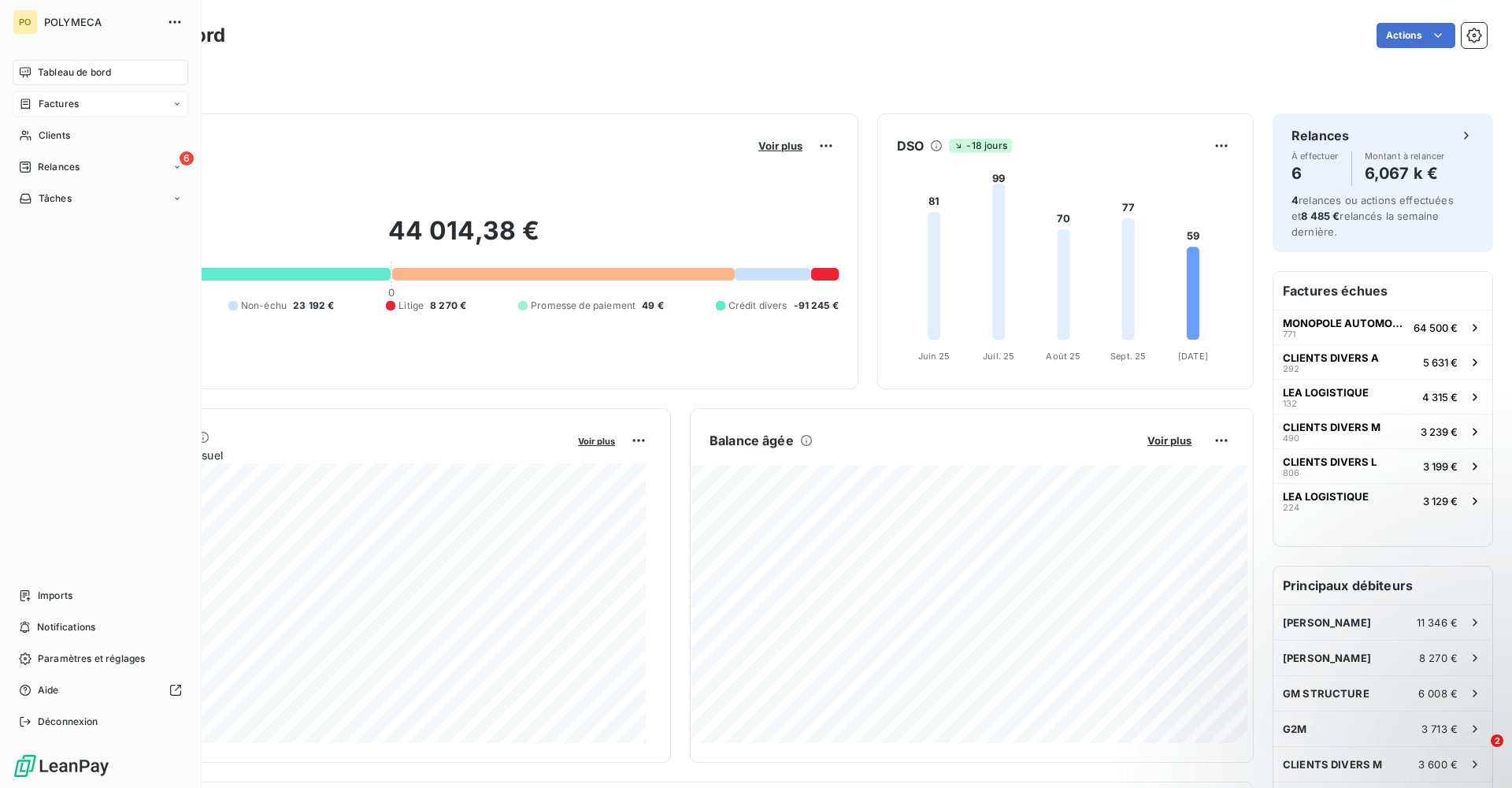
click at [75, 94] on div "Factures" at bounding box center [100, 104] width 176 height 26
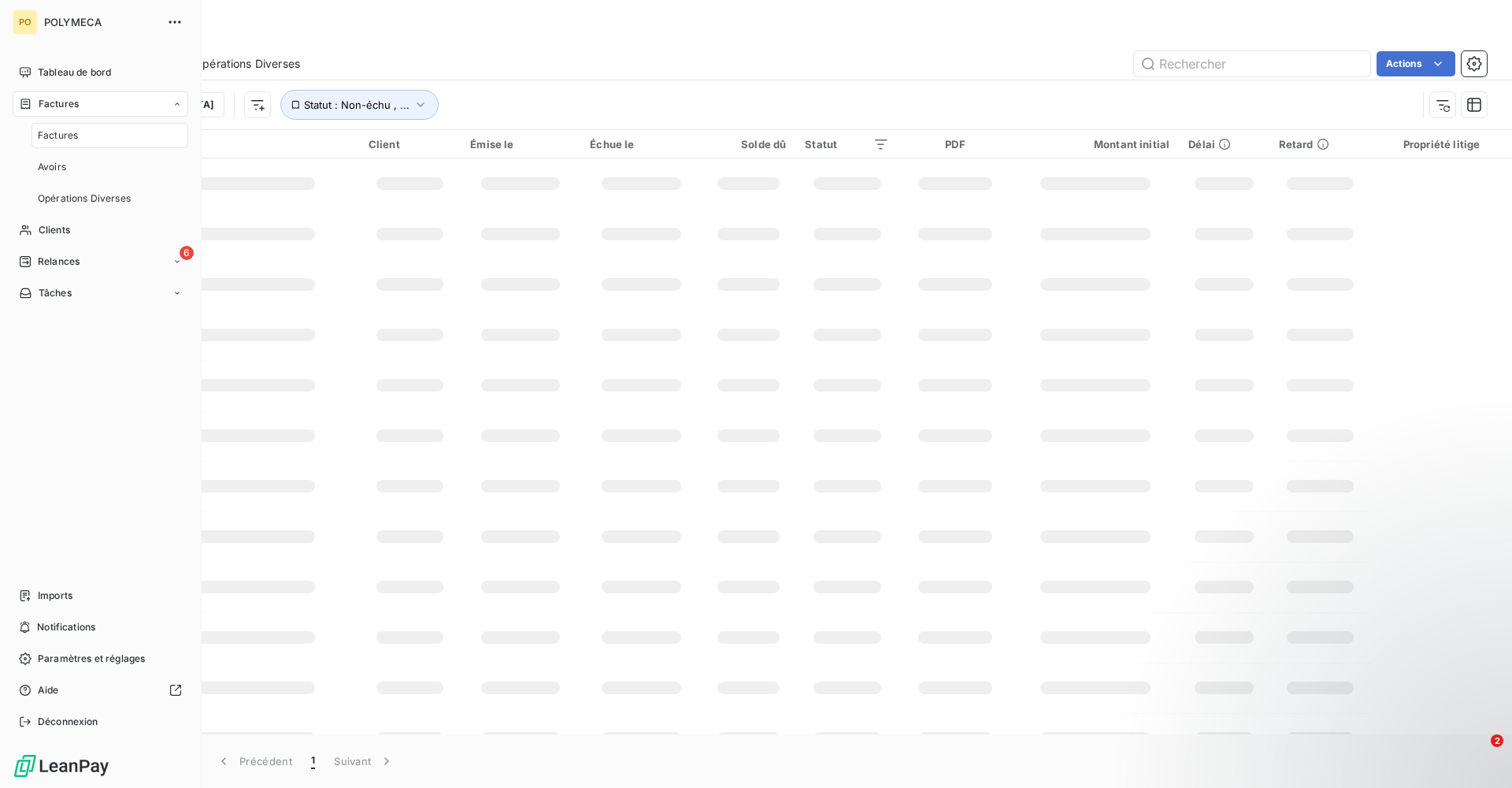
click at [87, 134] on div "Factures" at bounding box center [110, 135] width 157 height 26
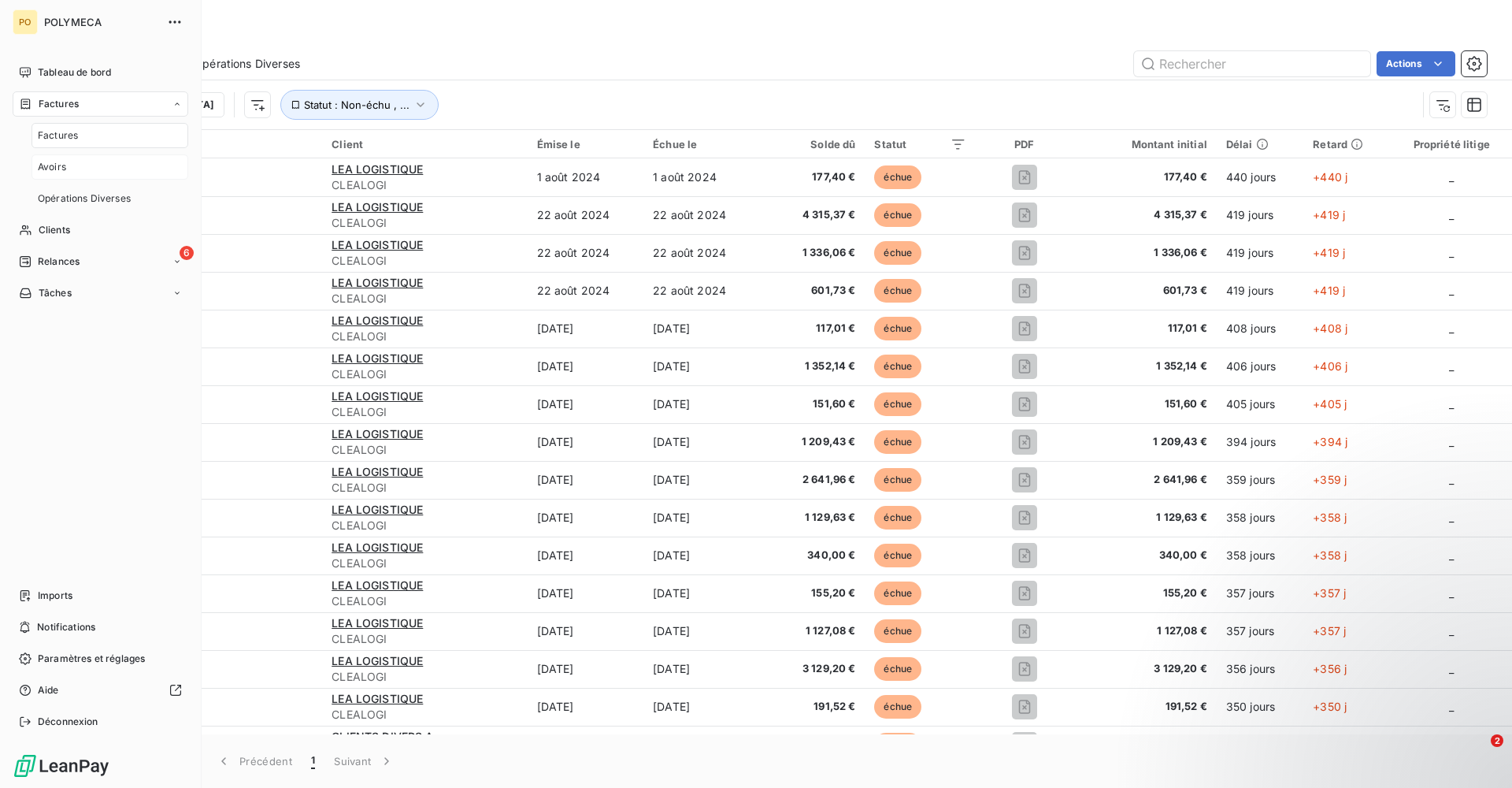
click at [95, 162] on div "Avoirs" at bounding box center [110, 167] width 157 height 26
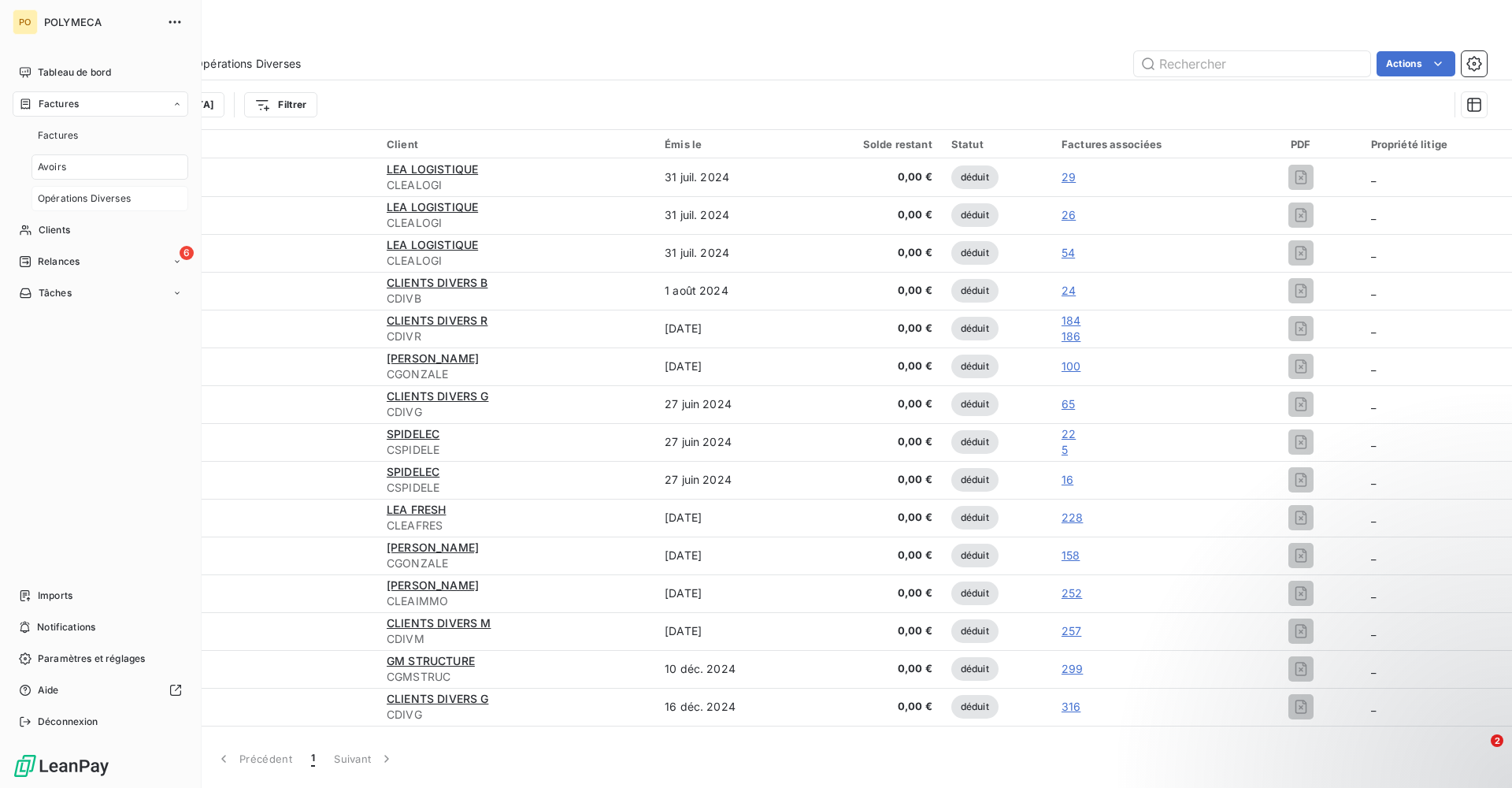
click at [97, 191] on span "Opérations Diverses" at bounding box center [84, 198] width 93 height 14
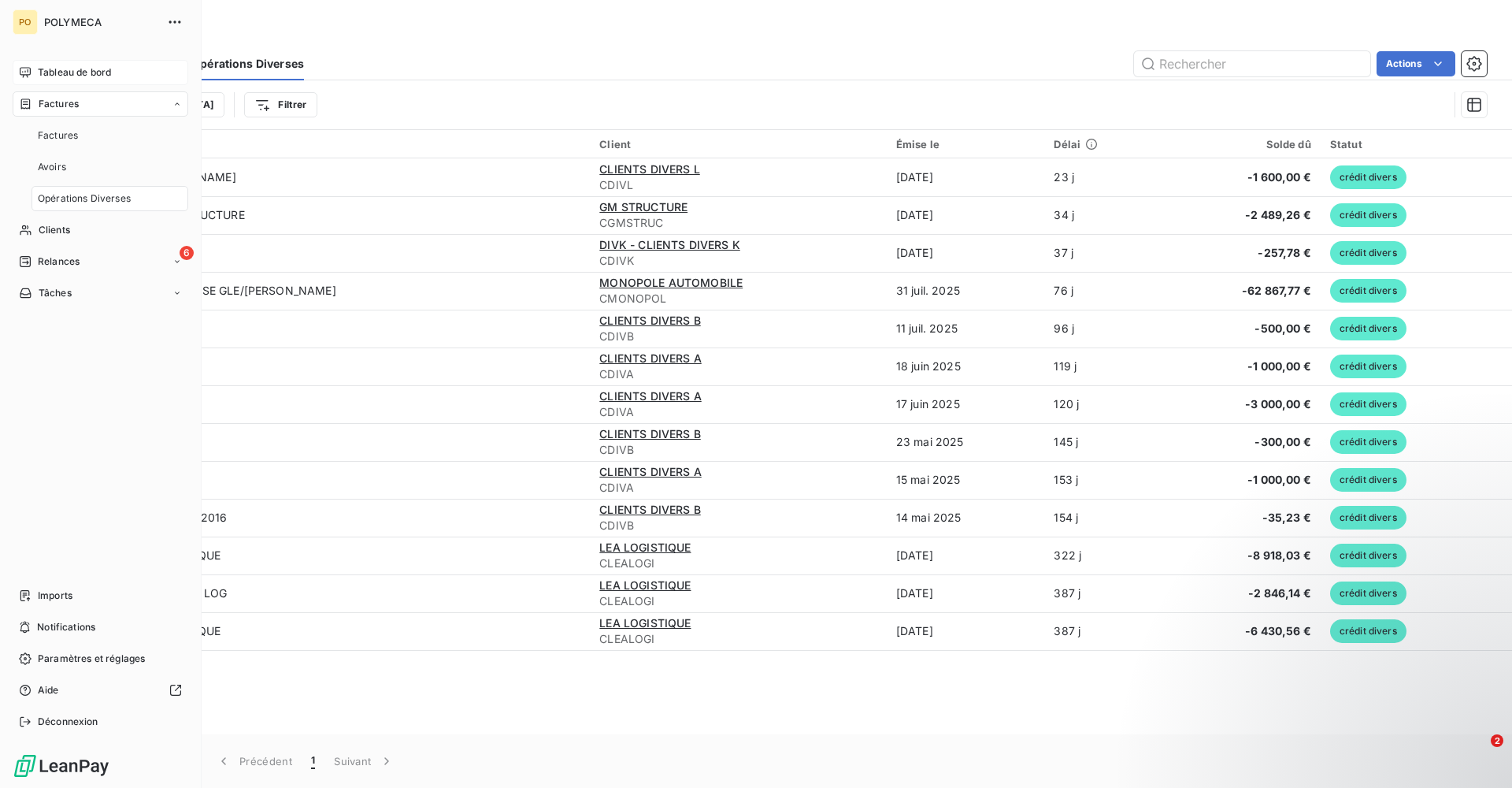
click at [84, 74] on span "Tableau de bord" at bounding box center [74, 72] width 73 height 14
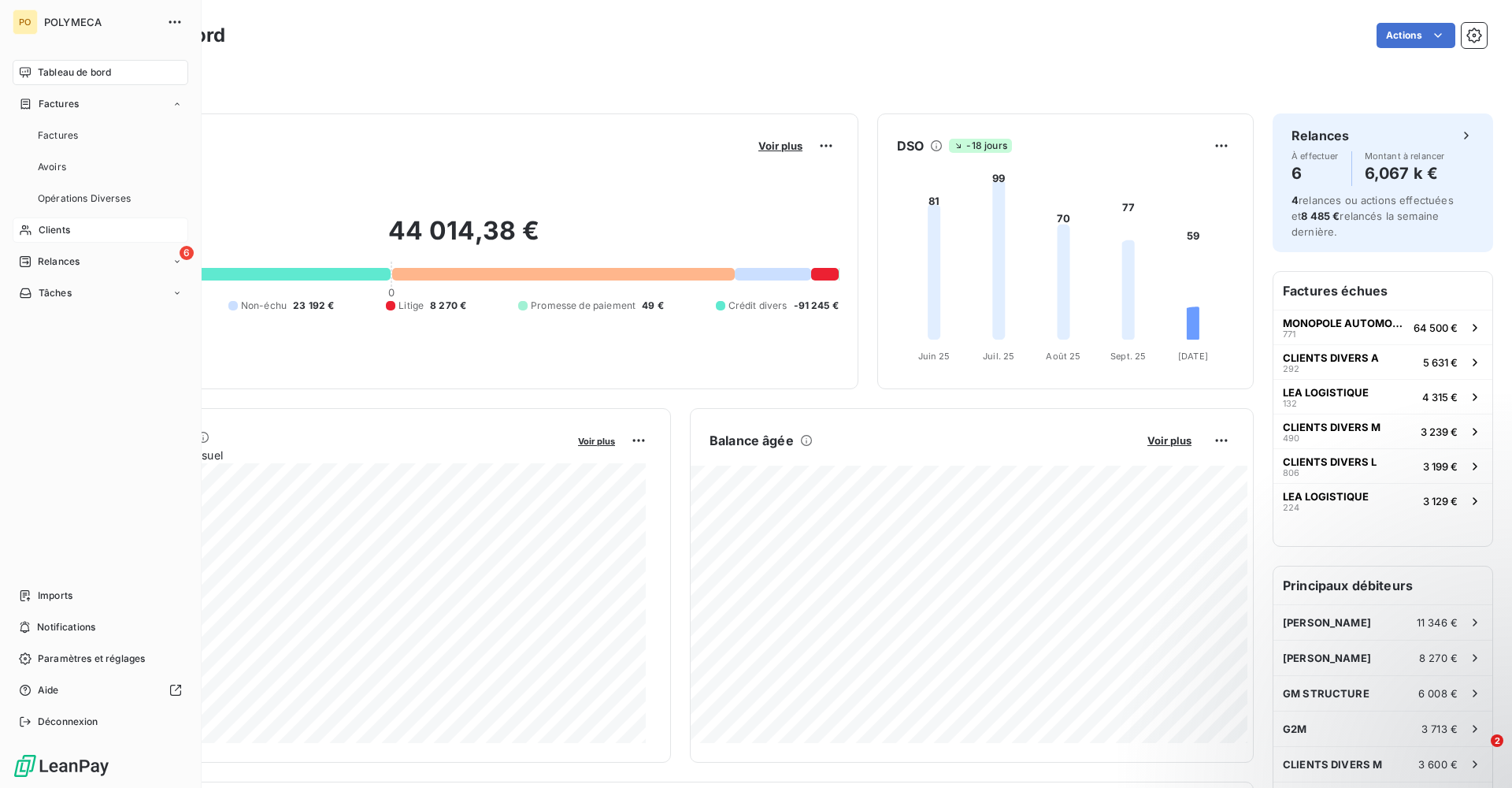
click at [89, 237] on div "Clients" at bounding box center [100, 230] width 176 height 26
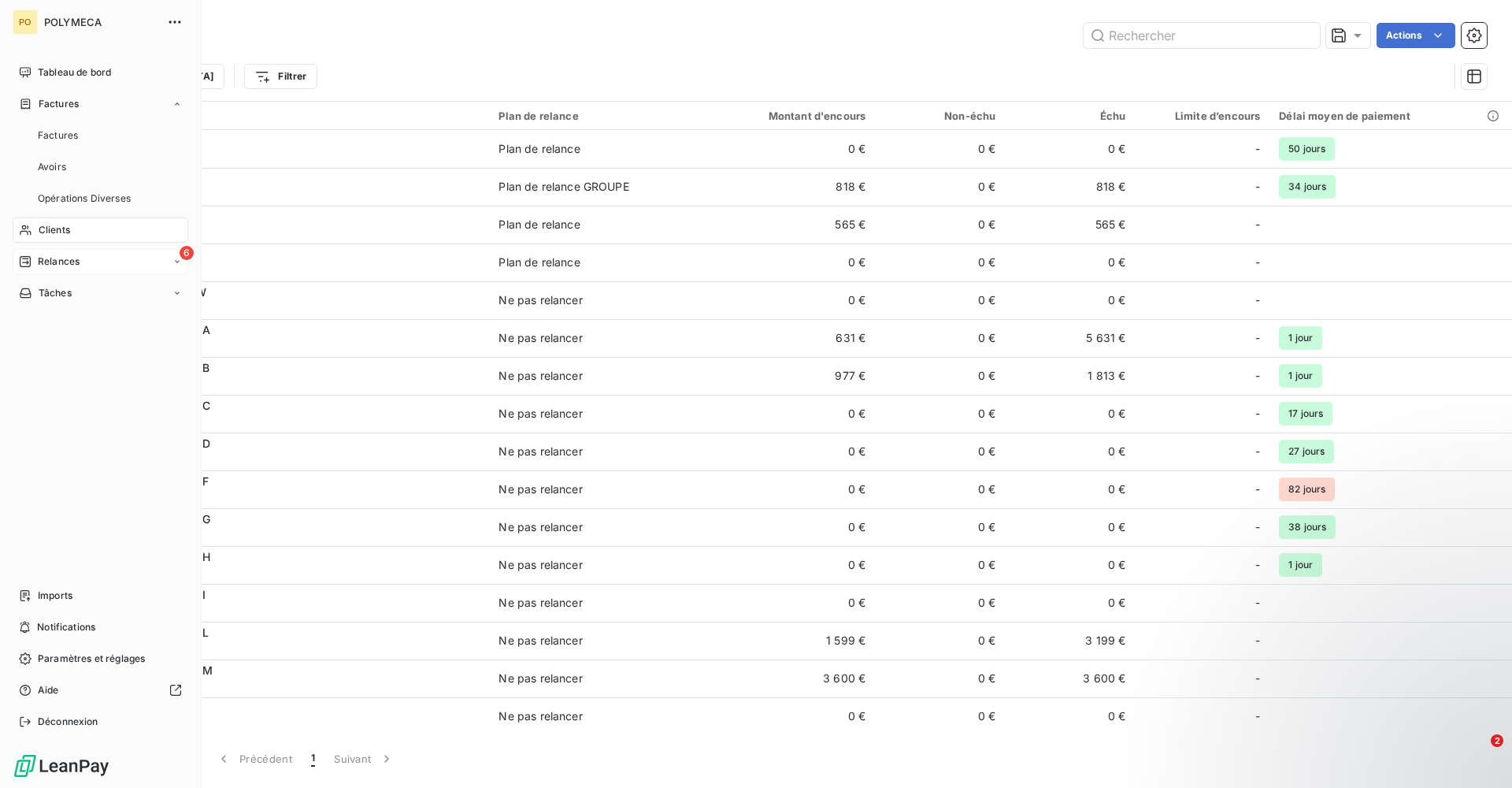
click at [91, 264] on div "6 Relances" at bounding box center [100, 261] width 176 height 26
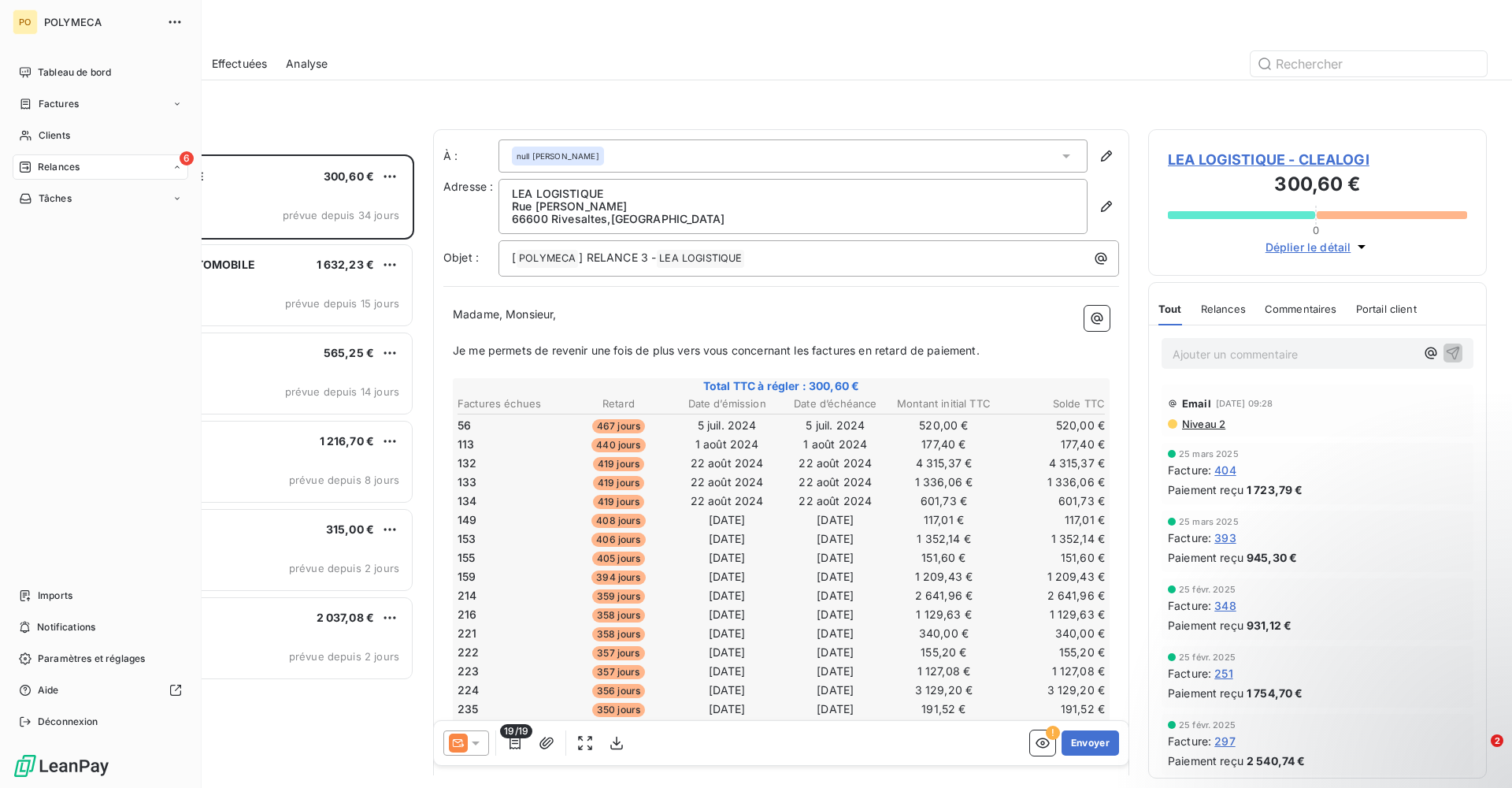
scroll to position [621, 327]
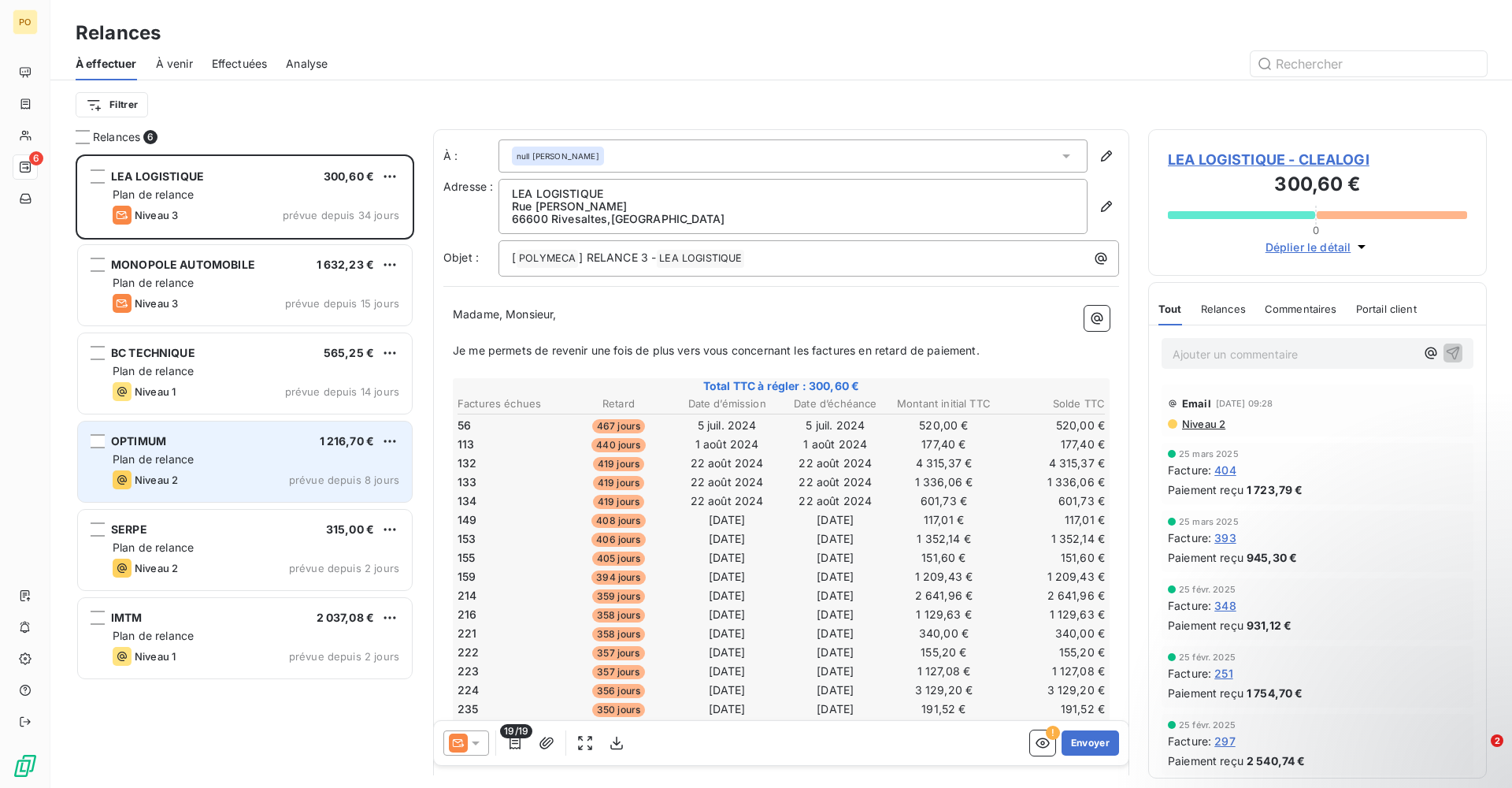
click at [274, 455] on div "Plan de relance" at bounding box center [256, 459] width 287 height 16
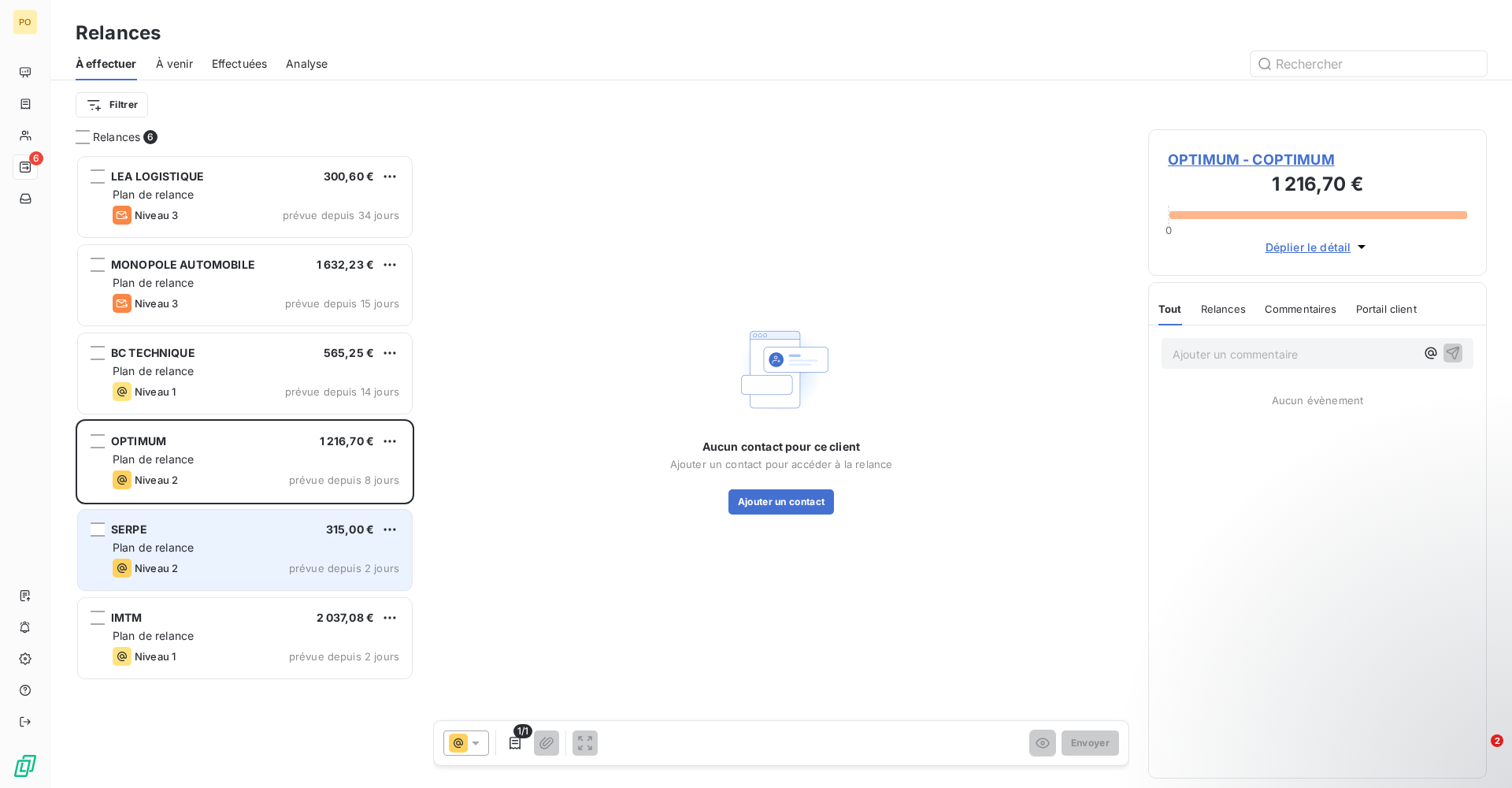
click at [264, 516] on div "SERPE 315,00 € Plan de relance Niveau 2 prévue depuis 2 jours" at bounding box center [245, 549] width 334 height 80
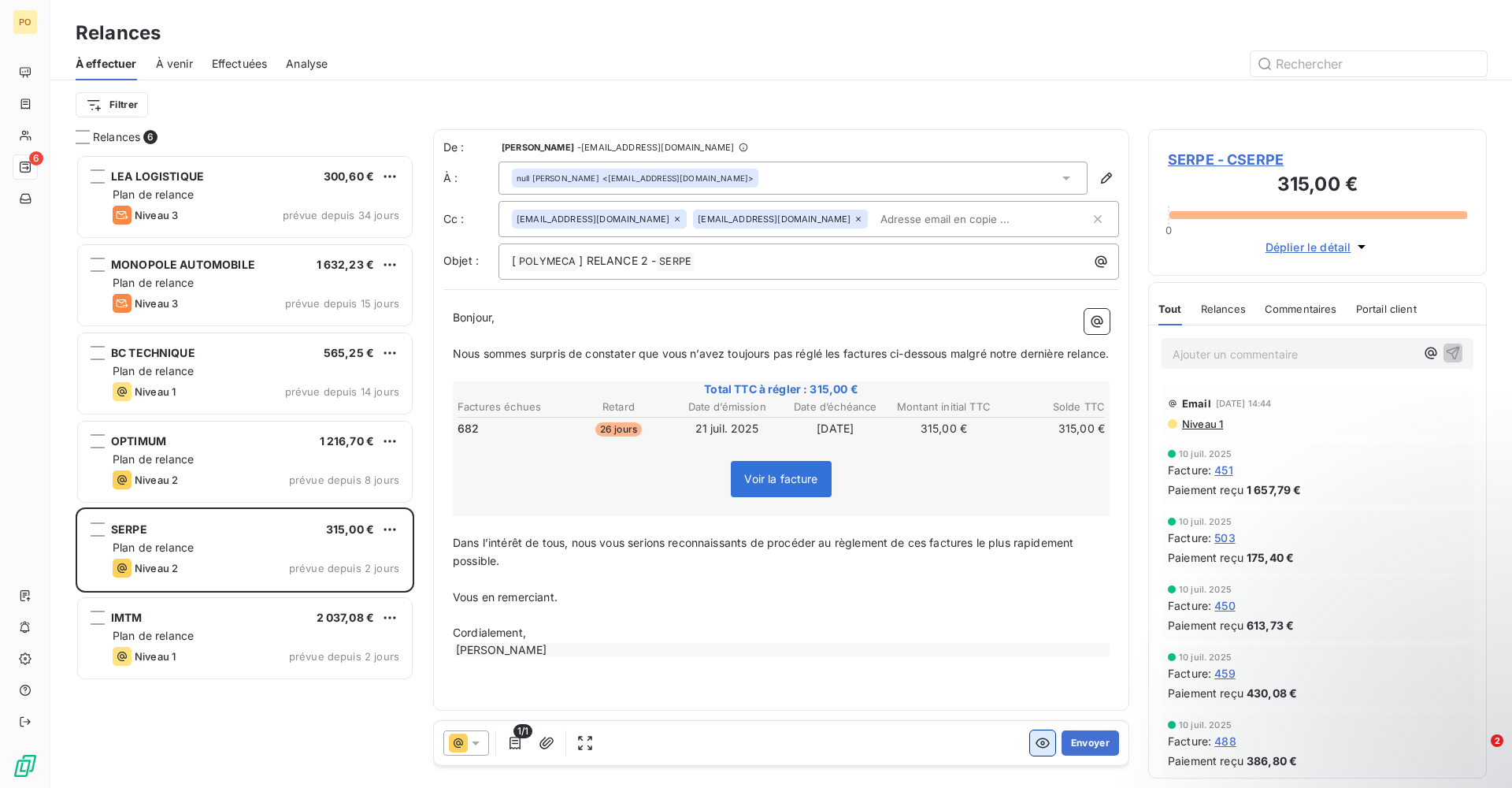
click at [1033, 747] on button "button" at bounding box center [1042, 743] width 26 height 26
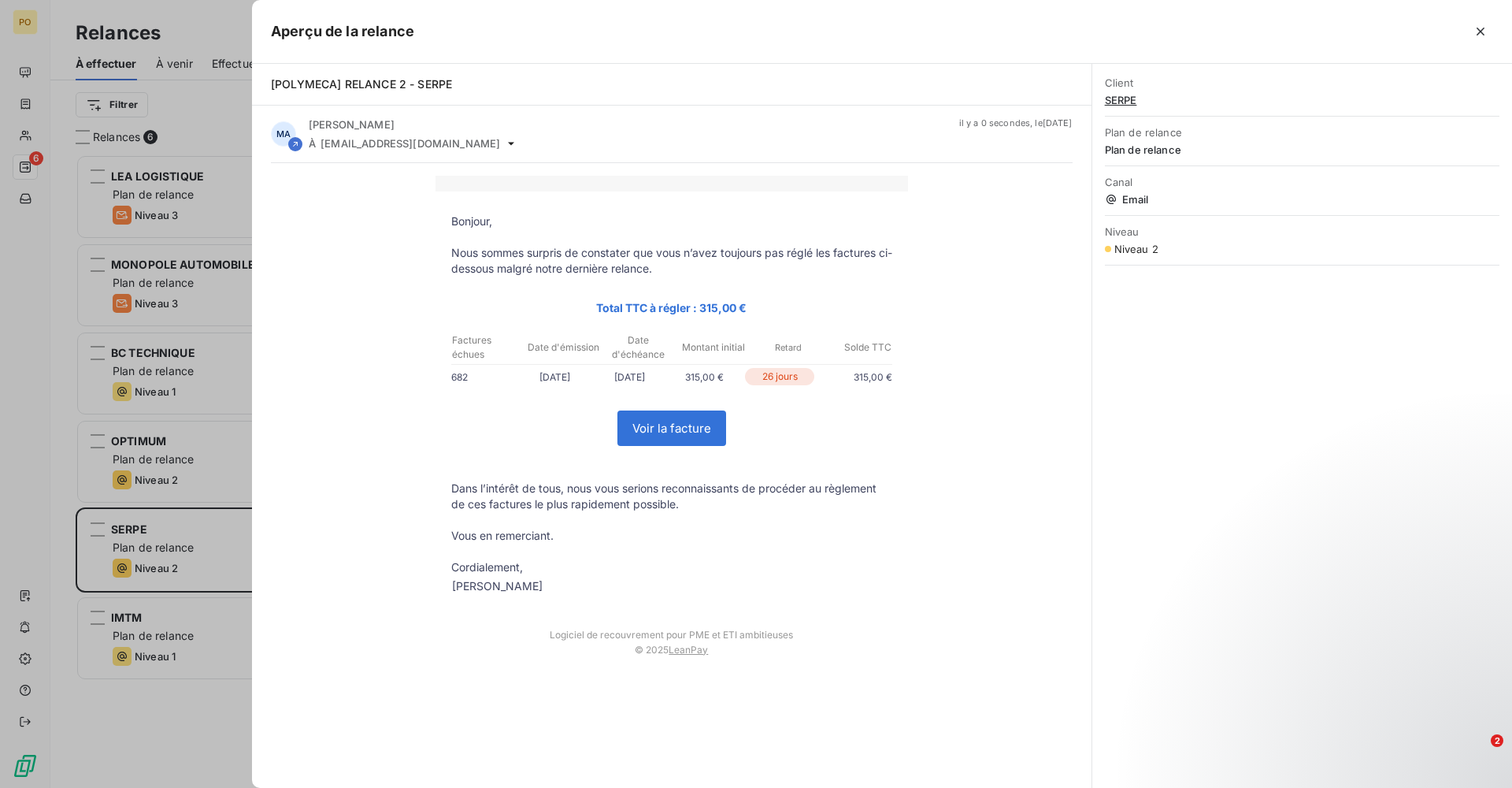
click at [710, 430] on link "Voir la facture" at bounding box center [672, 428] width 107 height 34
click at [129, 150] on div at bounding box center [756, 394] width 1512 height 788
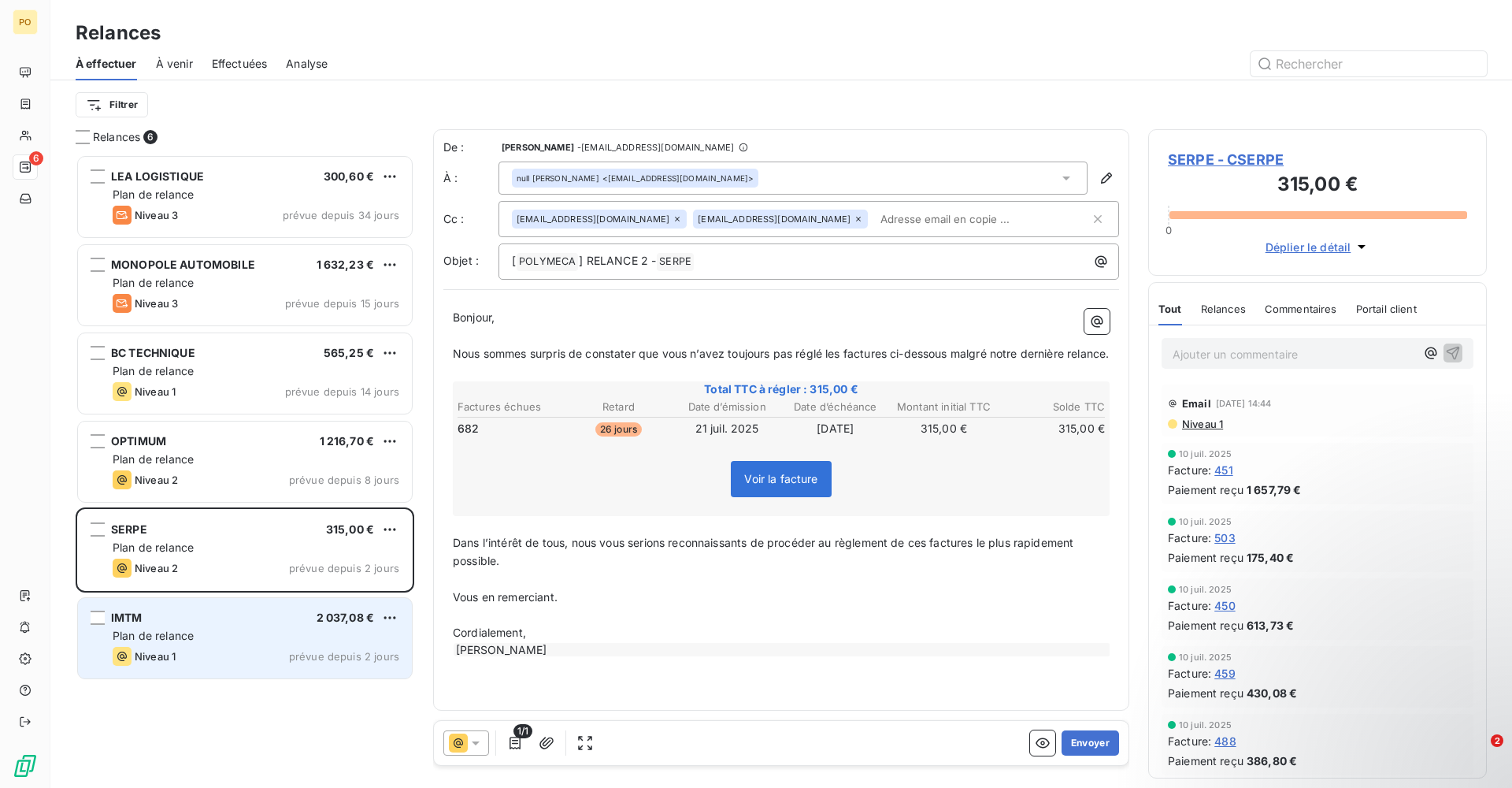
click at [159, 654] on span "Niveau 1" at bounding box center [155, 655] width 41 height 12
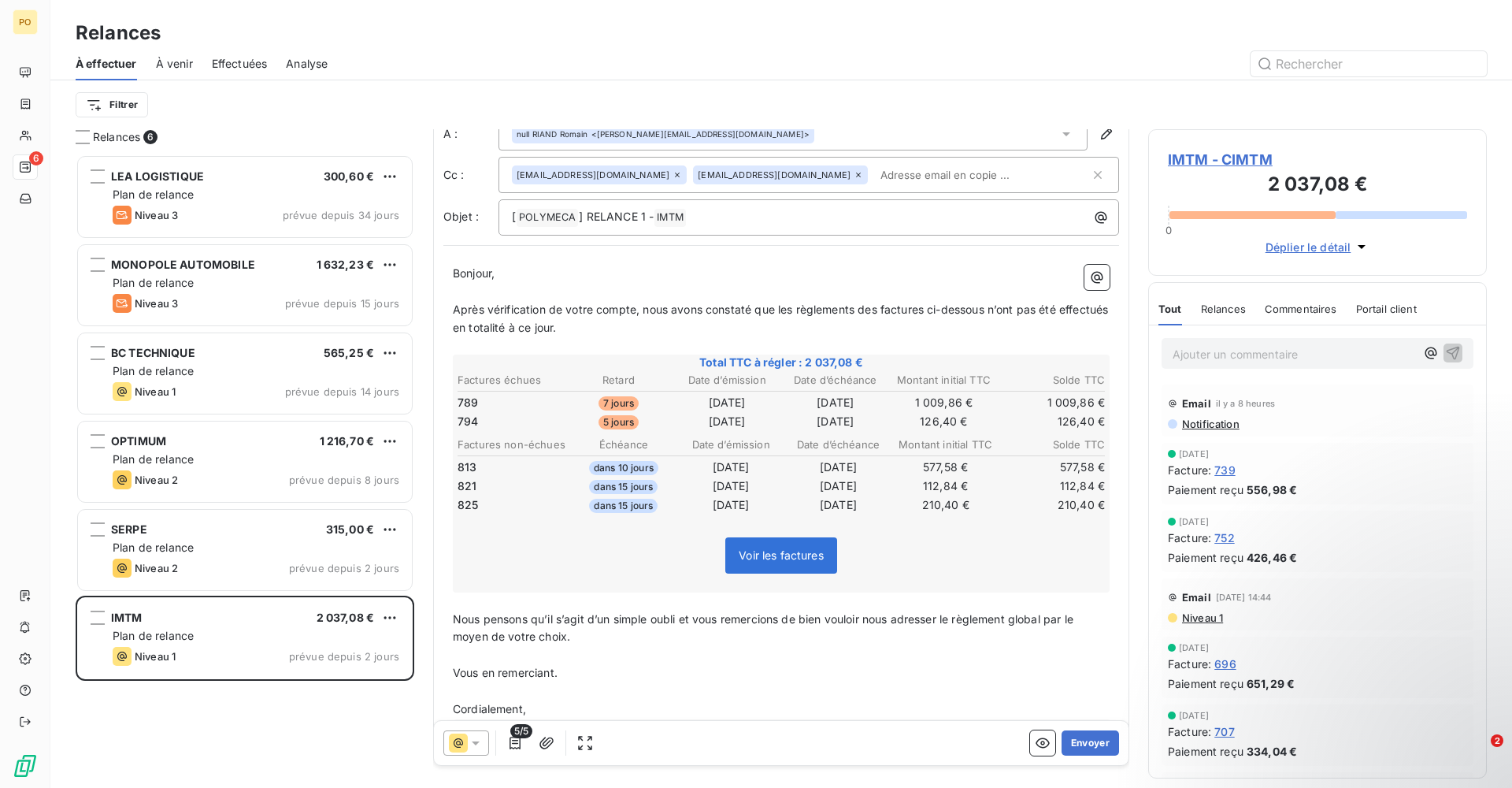
scroll to position [88, 0]
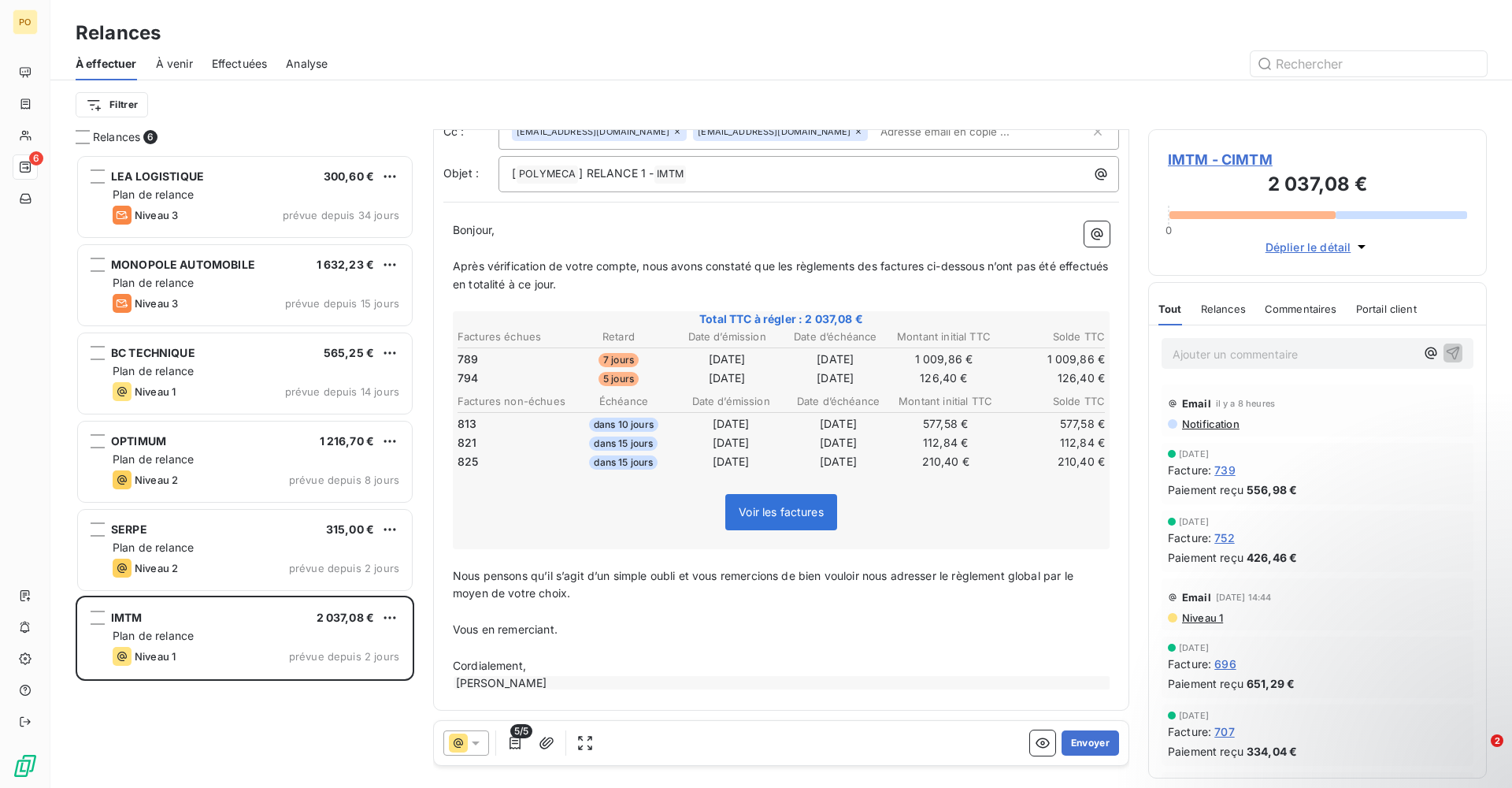
click at [765, 517] on span "Voir les factures" at bounding box center [780, 511] width 85 height 13
click at [765, 510] on span "Voir les factures" at bounding box center [780, 511] width 85 height 13
click at [1035, 742] on icon "button" at bounding box center [1042, 743] width 16 height 16
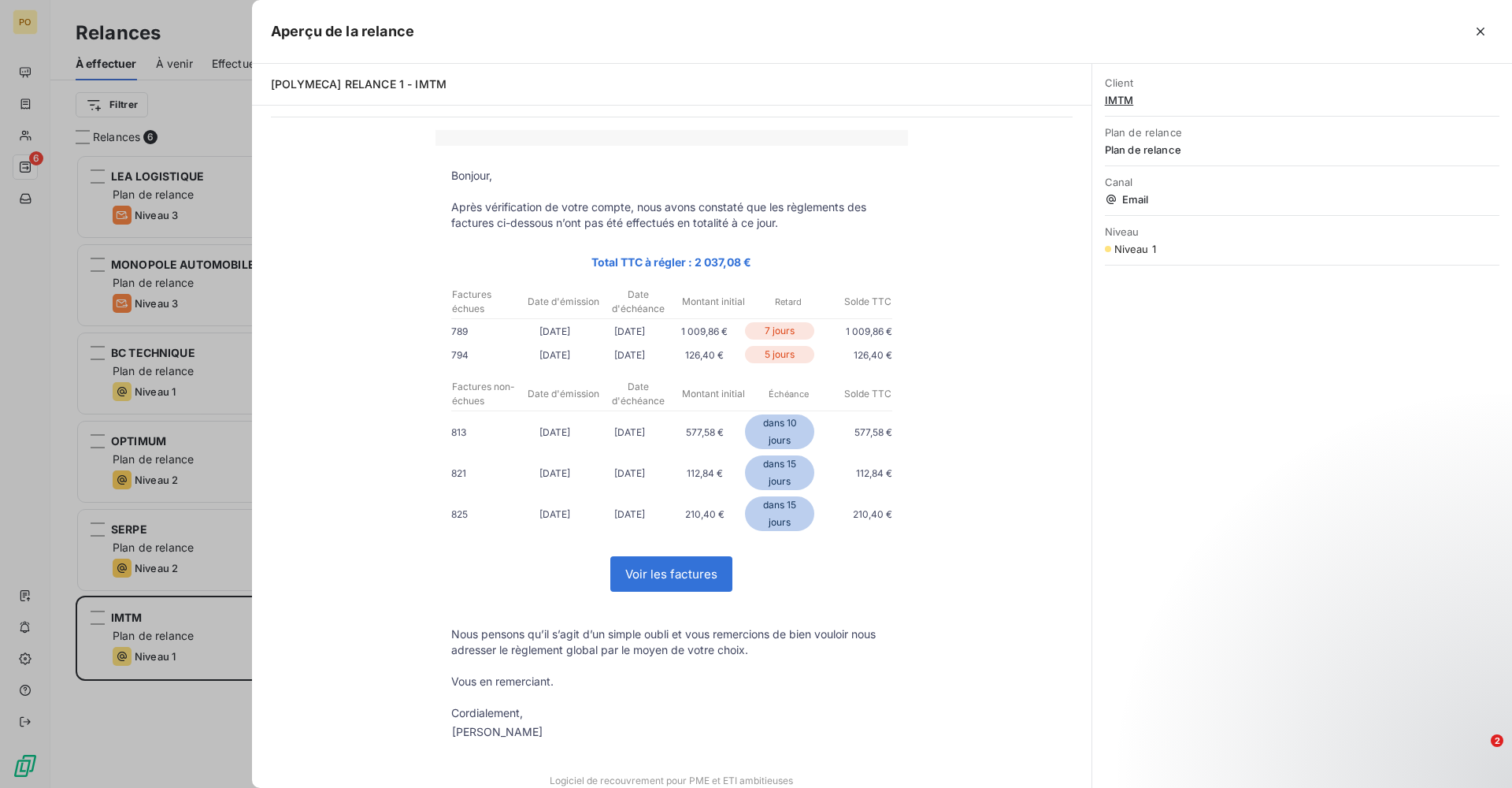
scroll to position [89, 0]
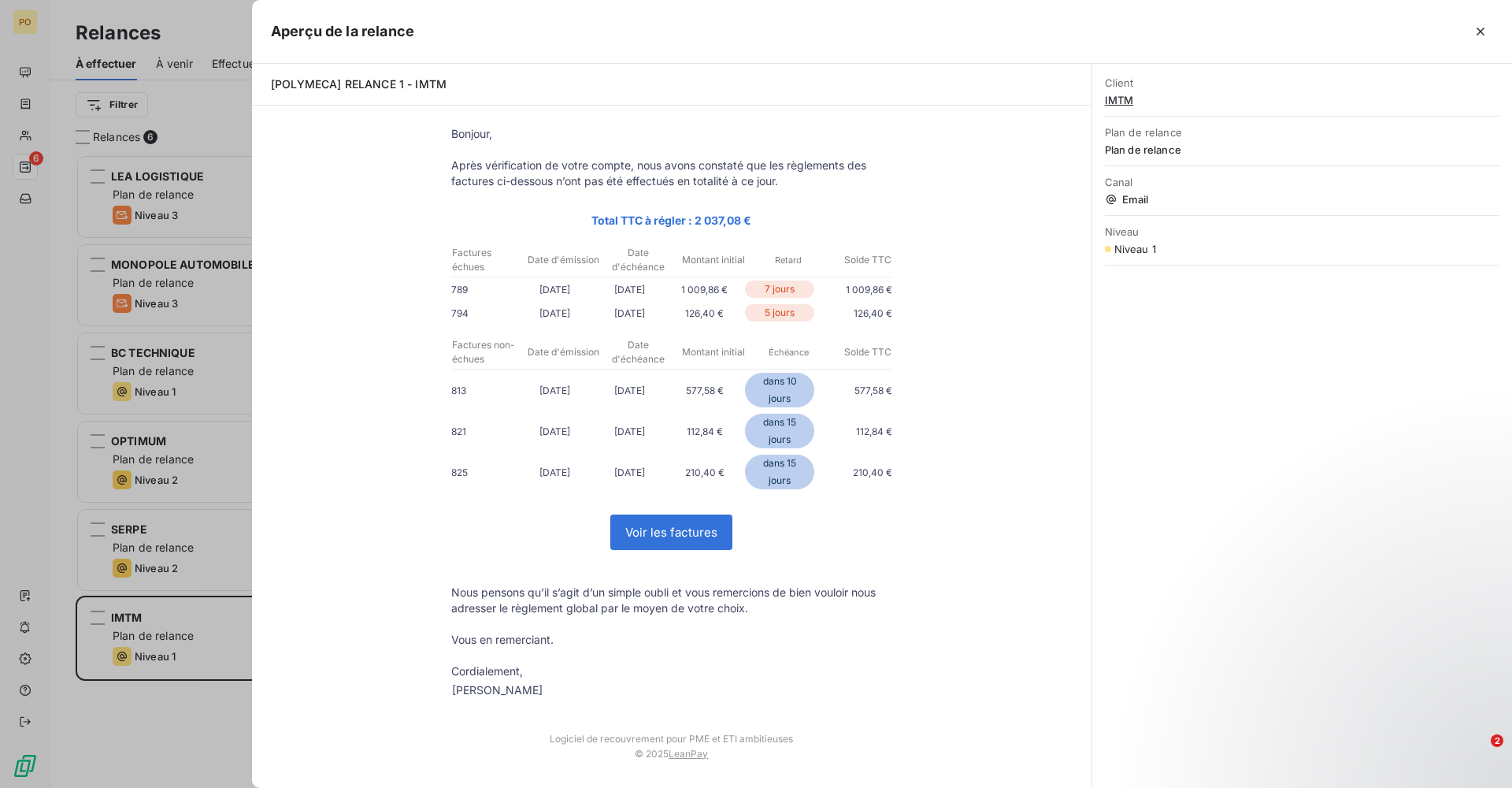
click at [702, 539] on link "Voir les factures" at bounding box center [671, 532] width 120 height 34
click at [106, 594] on div at bounding box center [756, 394] width 1512 height 788
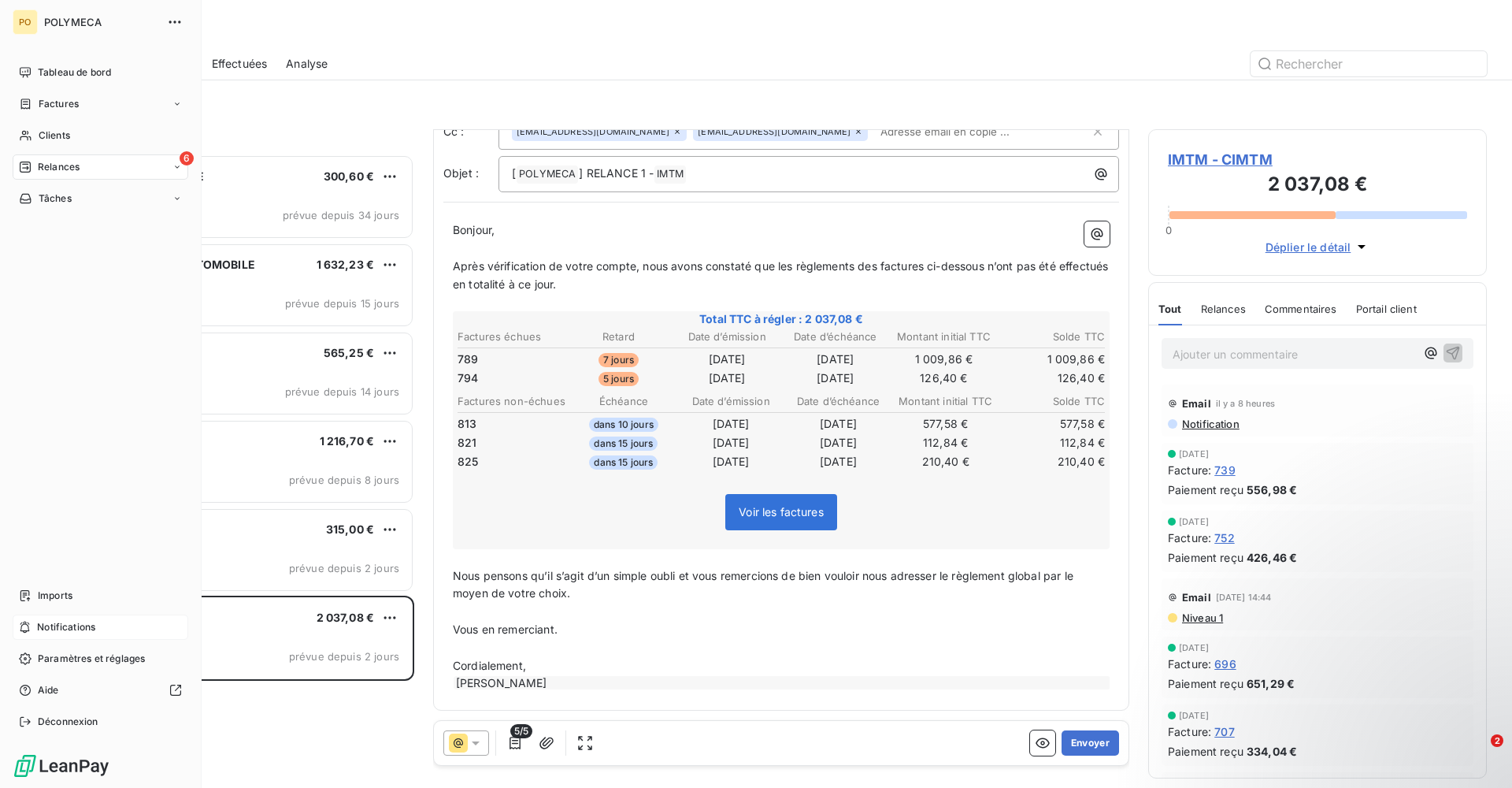
click at [87, 627] on span "Notifications" at bounding box center [66, 626] width 59 height 14
click at [91, 598] on div "Imports" at bounding box center [100, 595] width 176 height 26
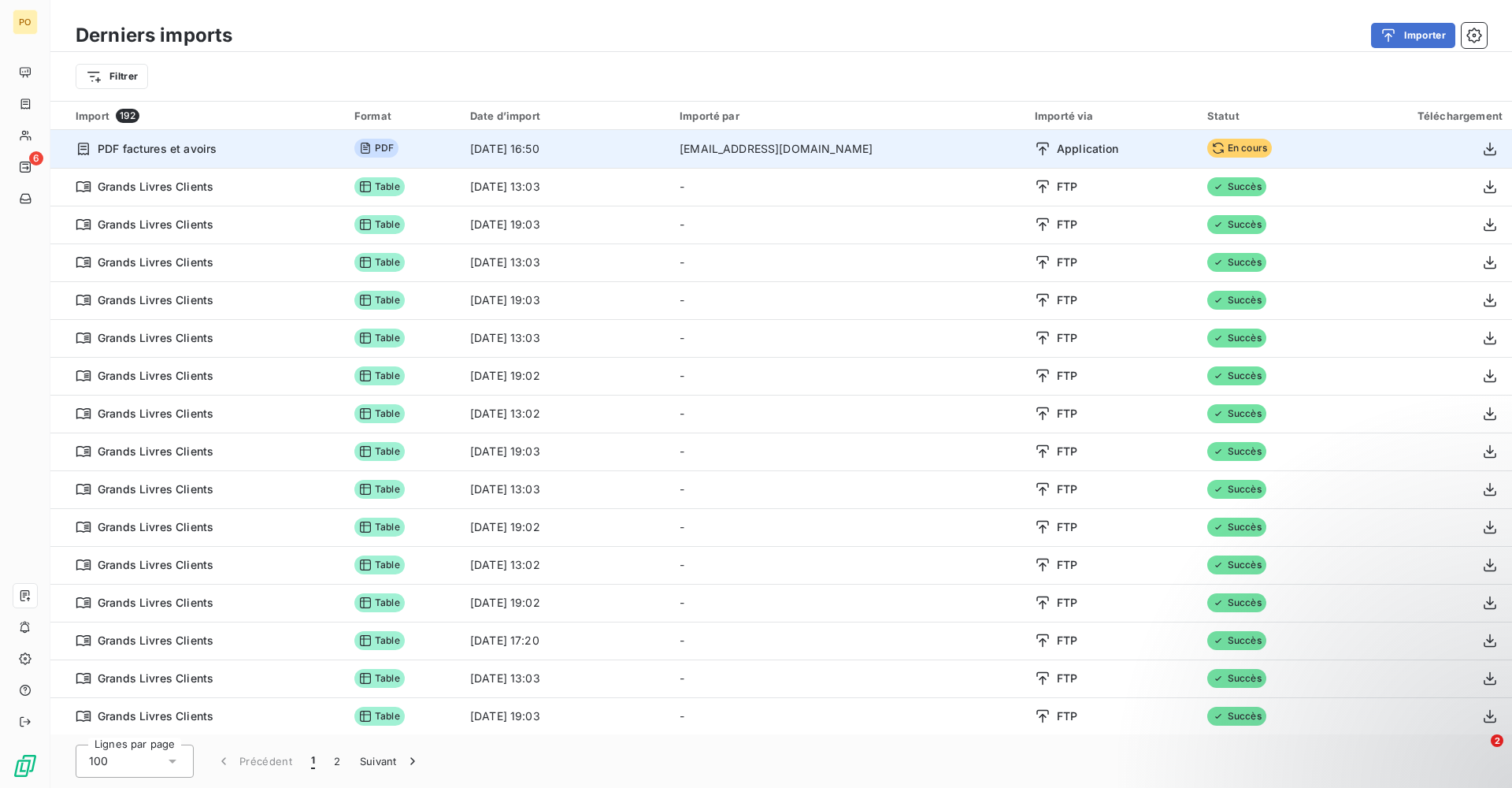
click at [335, 163] on td "PDF factures et avoirs" at bounding box center [197, 149] width 294 height 38
click at [937, 162] on td "[EMAIL_ADDRESS][DOMAIN_NAME]" at bounding box center [847, 149] width 355 height 38
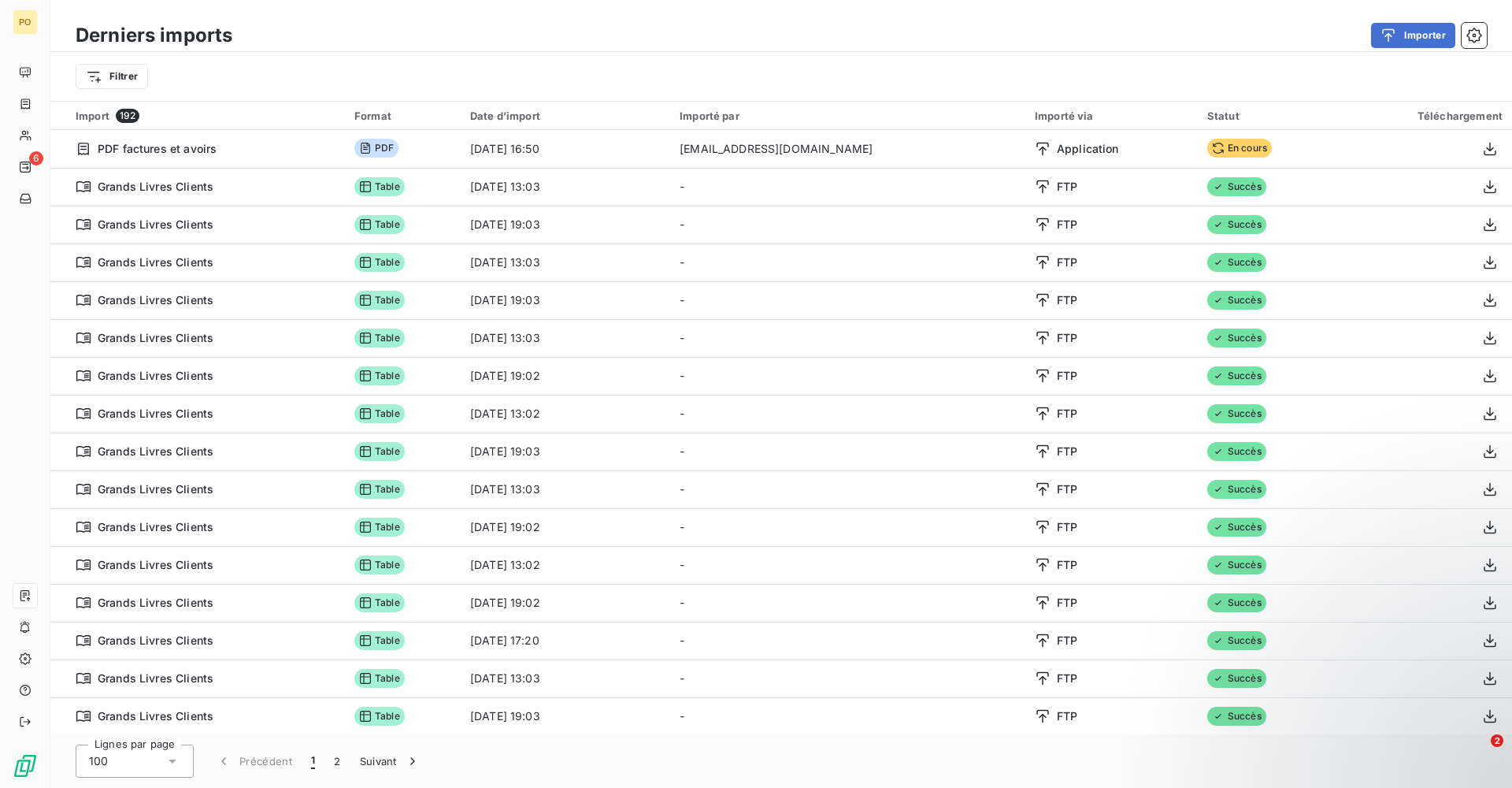
click at [623, 770] on div "Lignes par page 100 Précédent 1 2 Suivant" at bounding box center [780, 761] width 1461 height 54
